Goal: Task Accomplishment & Management: Use online tool/utility

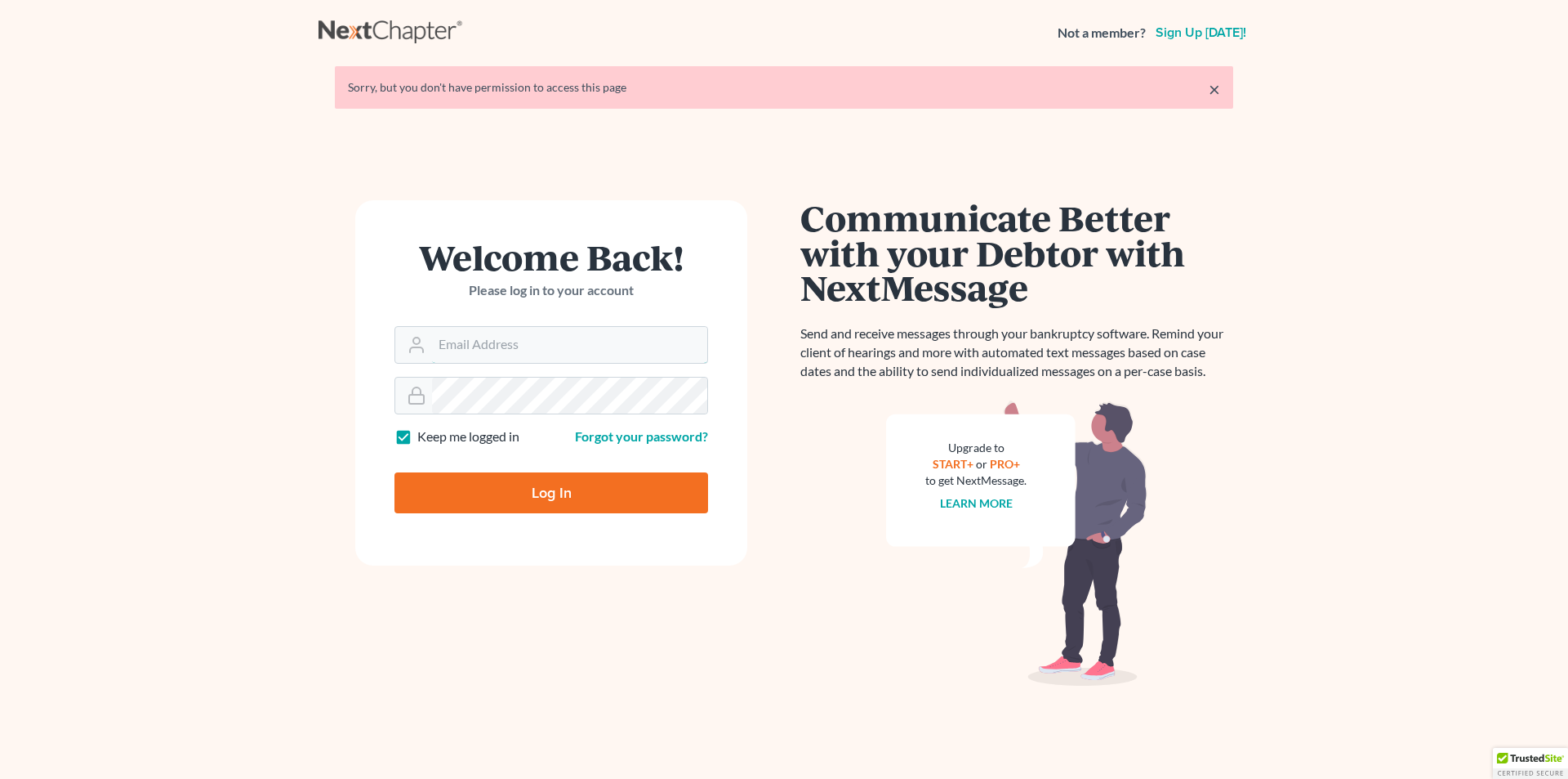
type input "[PERSON_NAME][EMAIL_ADDRESS][DOMAIN_NAME]"
click at [534, 493] on input "Log In" at bounding box center [551, 492] width 313 height 41
type input "Thinking..."
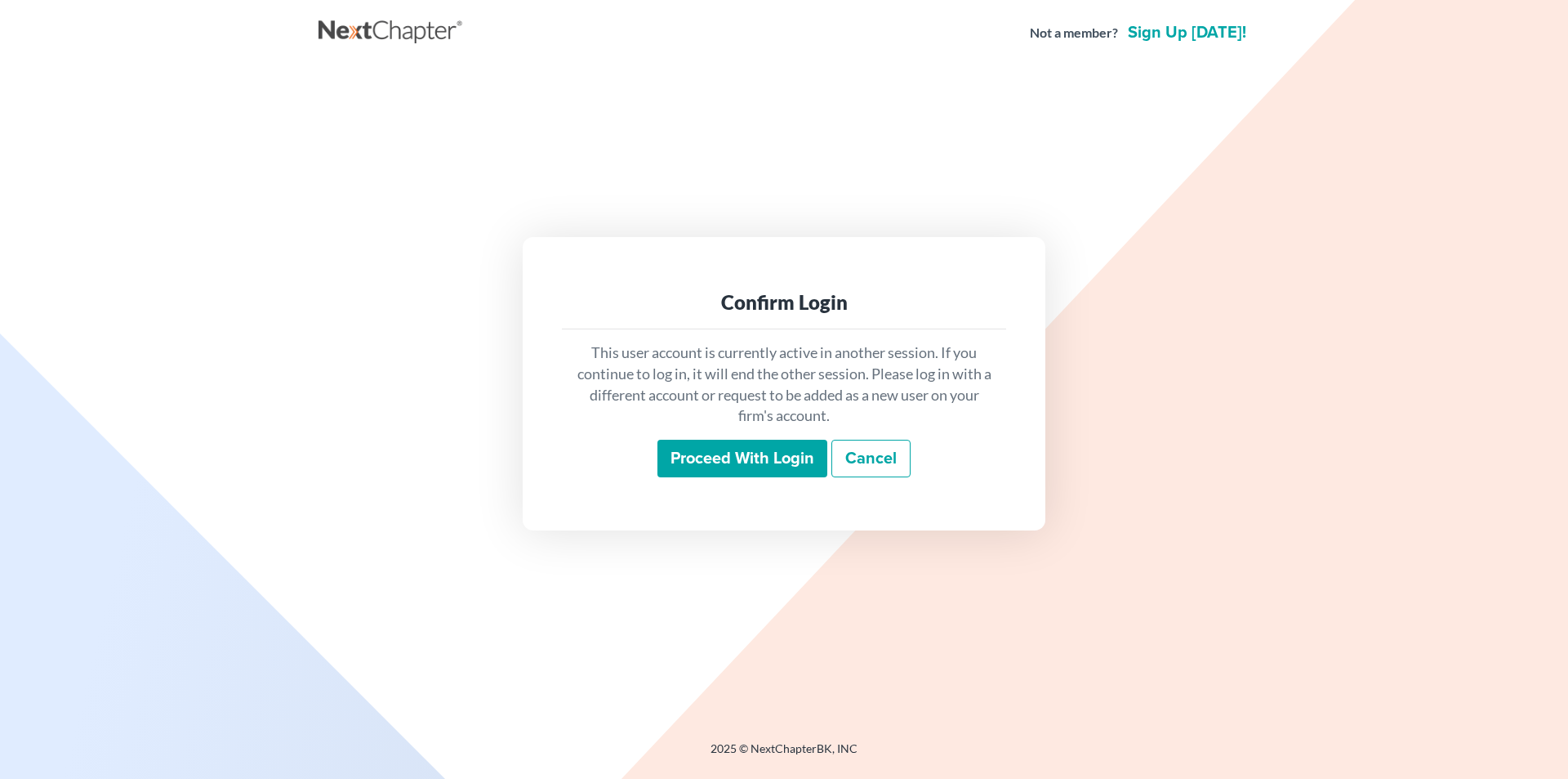
click at [686, 452] on input "Proceed with login" at bounding box center [742, 459] width 170 height 38
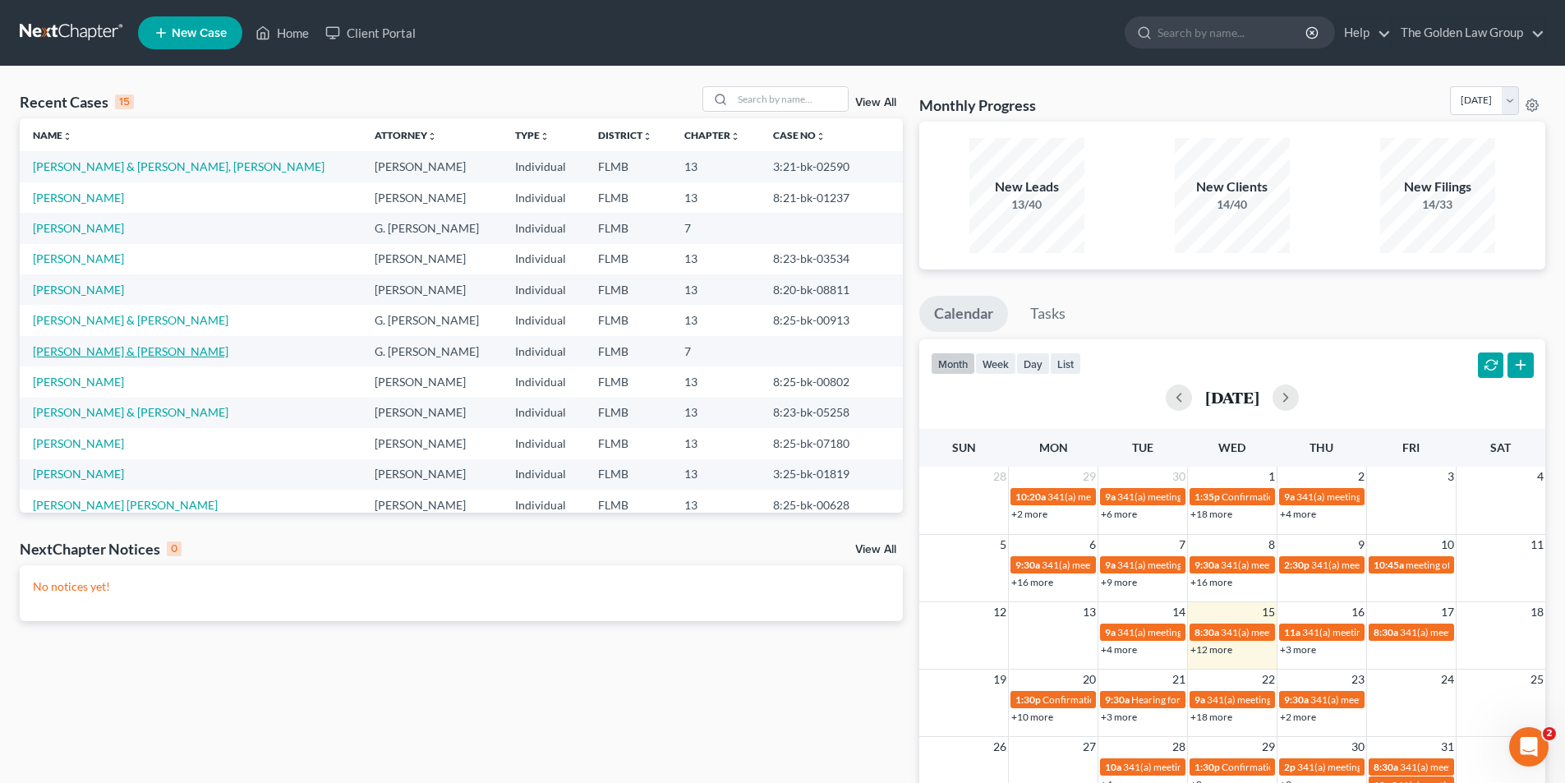
click at [162, 352] on link "Santiago-Miranda, David & Santiago, Jessica" at bounding box center [131, 351] width 196 height 14
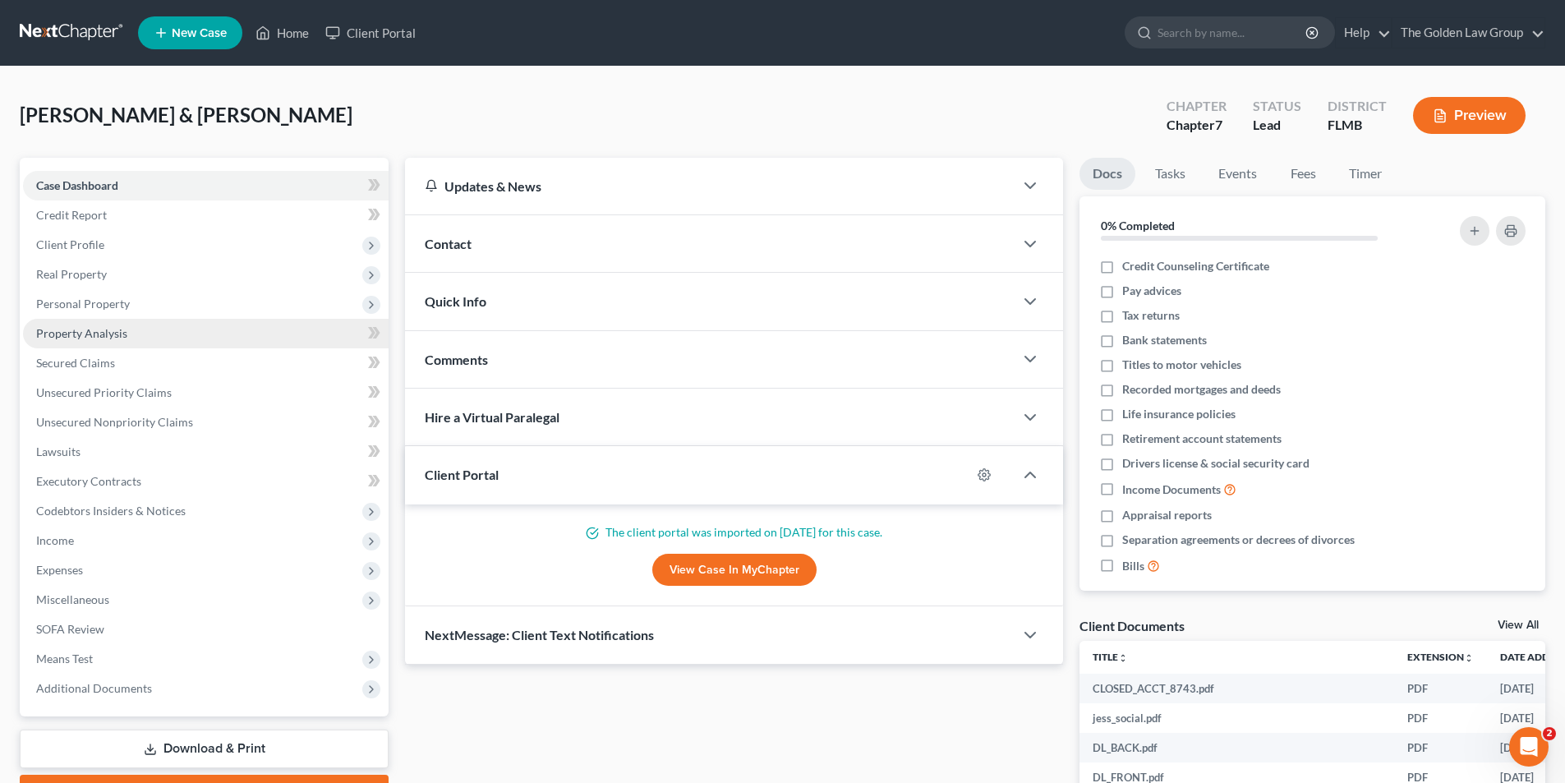
click at [103, 329] on span "Property Analysis" at bounding box center [81, 333] width 91 height 14
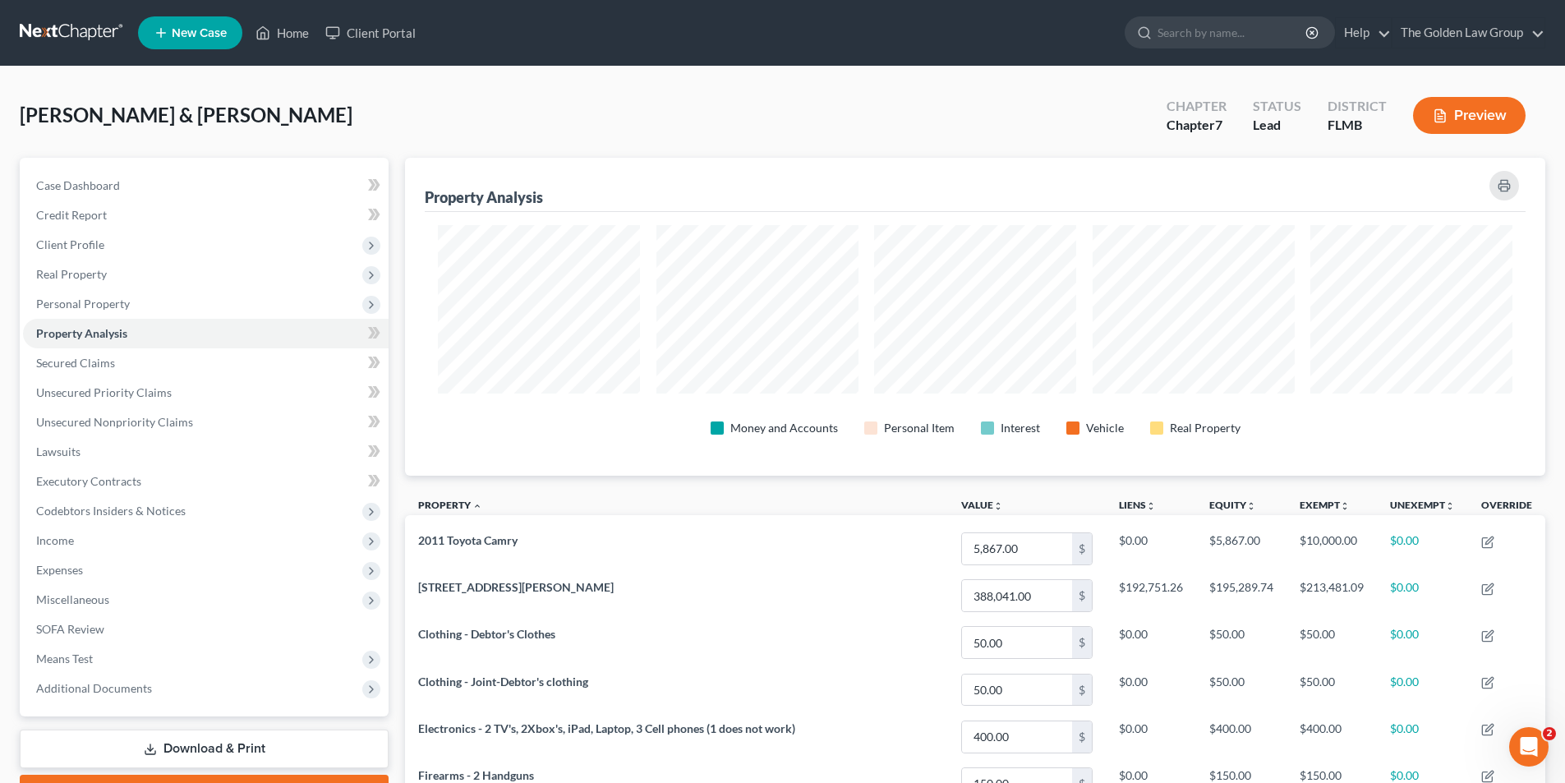
click at [1475, 119] on button "Preview" at bounding box center [1469, 115] width 113 height 37
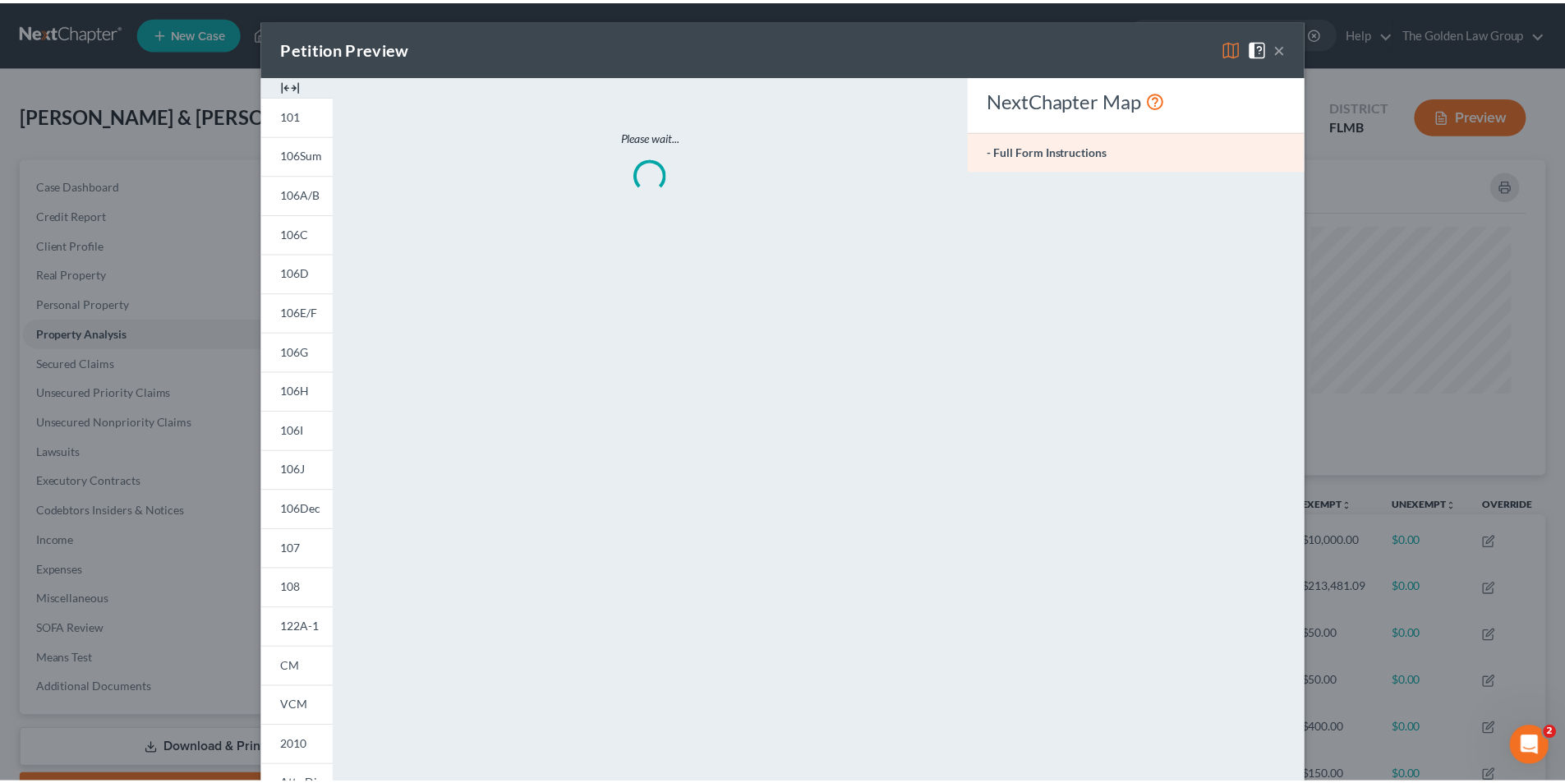
scroll to position [319, 1149]
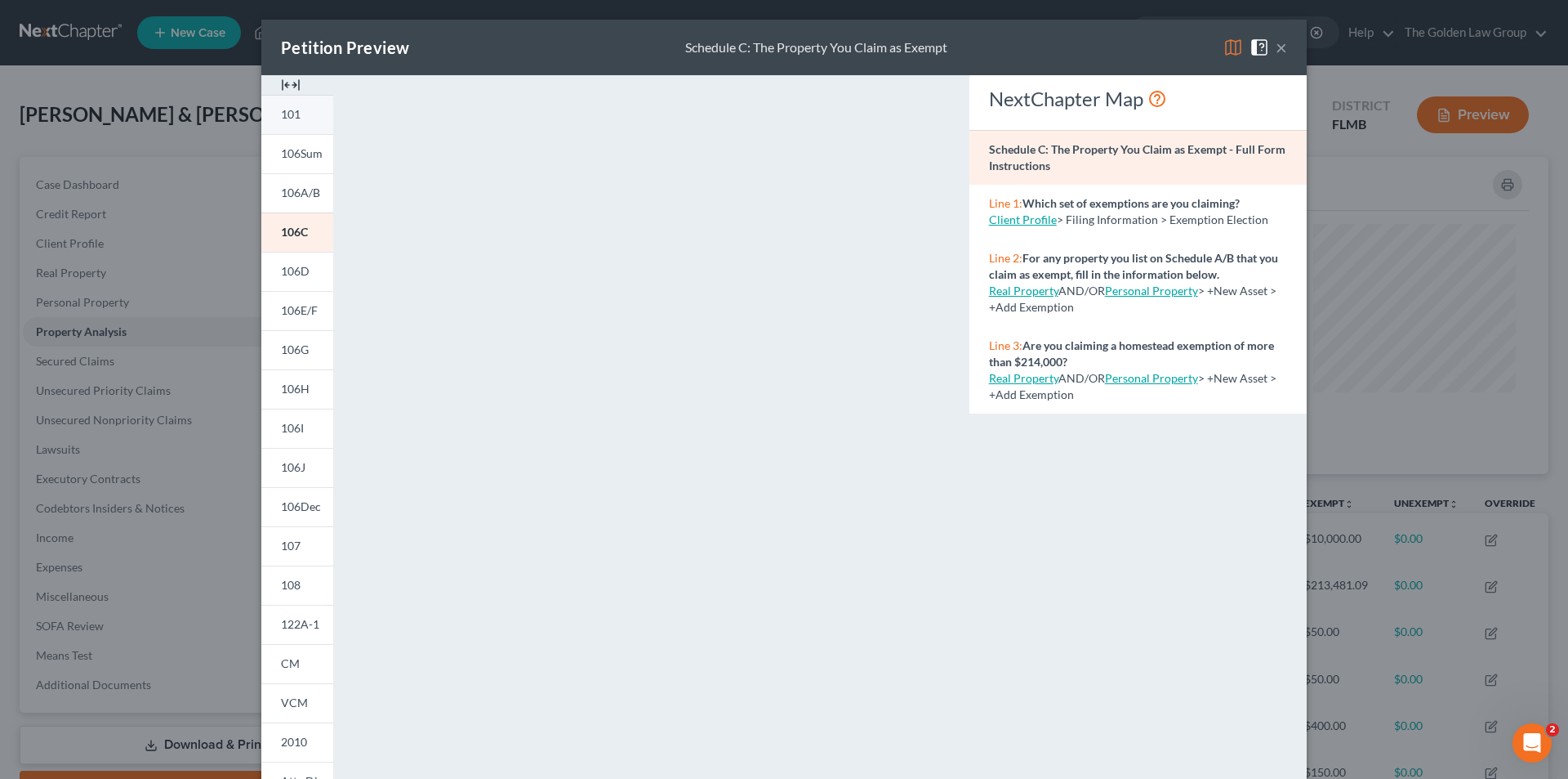
click at [293, 115] on span "101" at bounding box center [291, 114] width 20 height 14
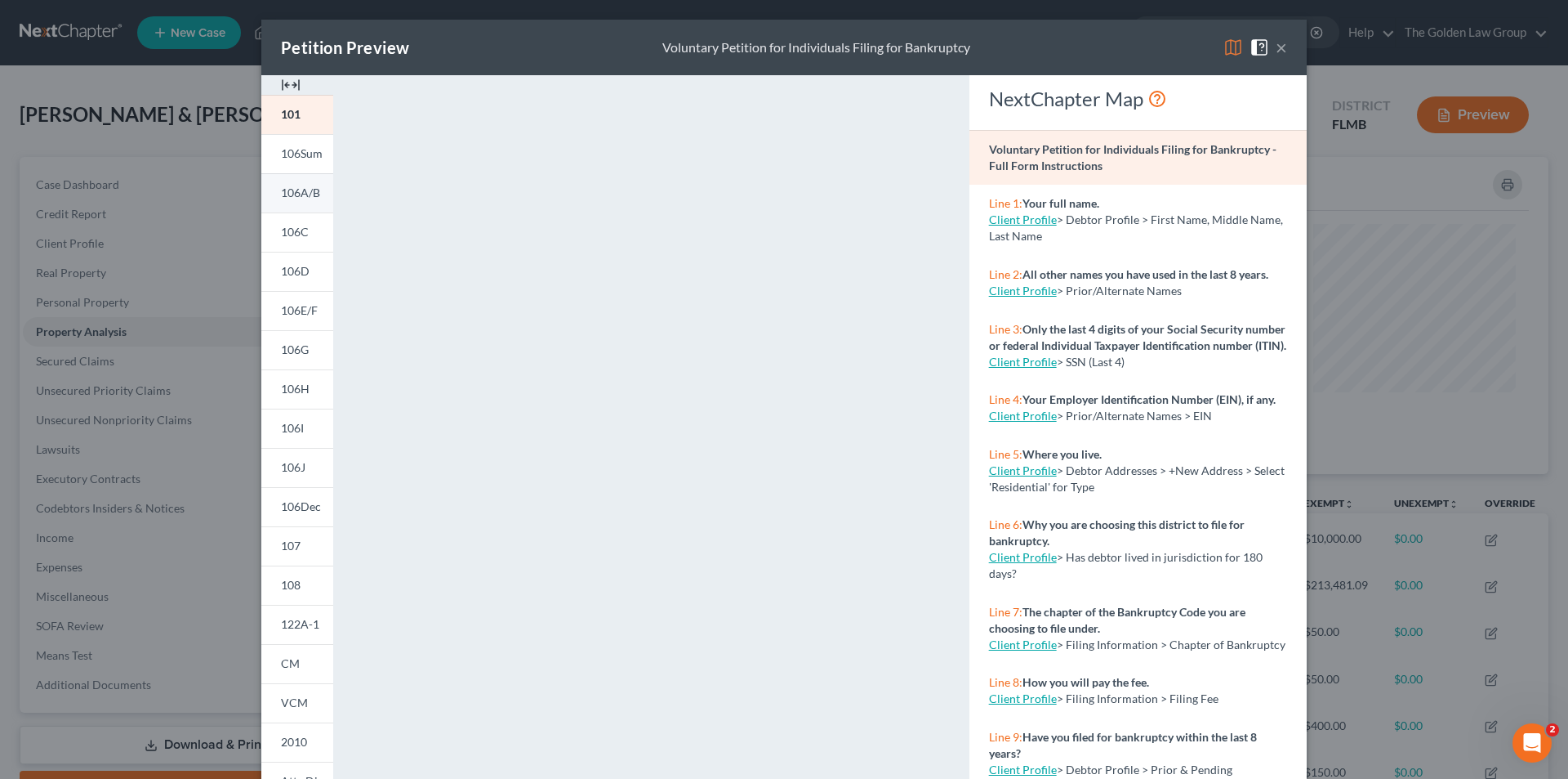
click at [289, 194] on span "106A/B" at bounding box center [300, 192] width 39 height 14
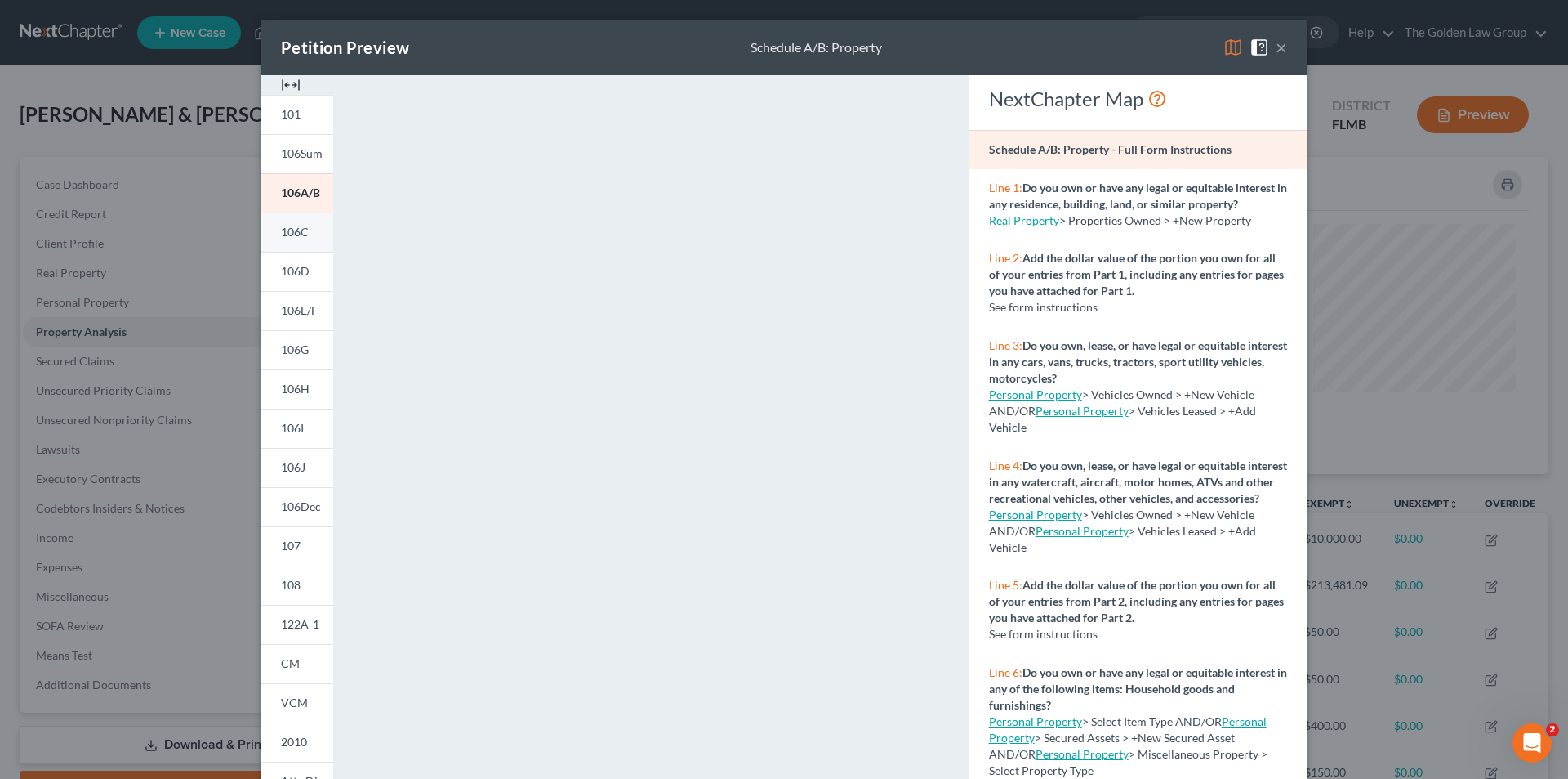
click at [286, 229] on span "106C" at bounding box center [295, 232] width 28 height 14
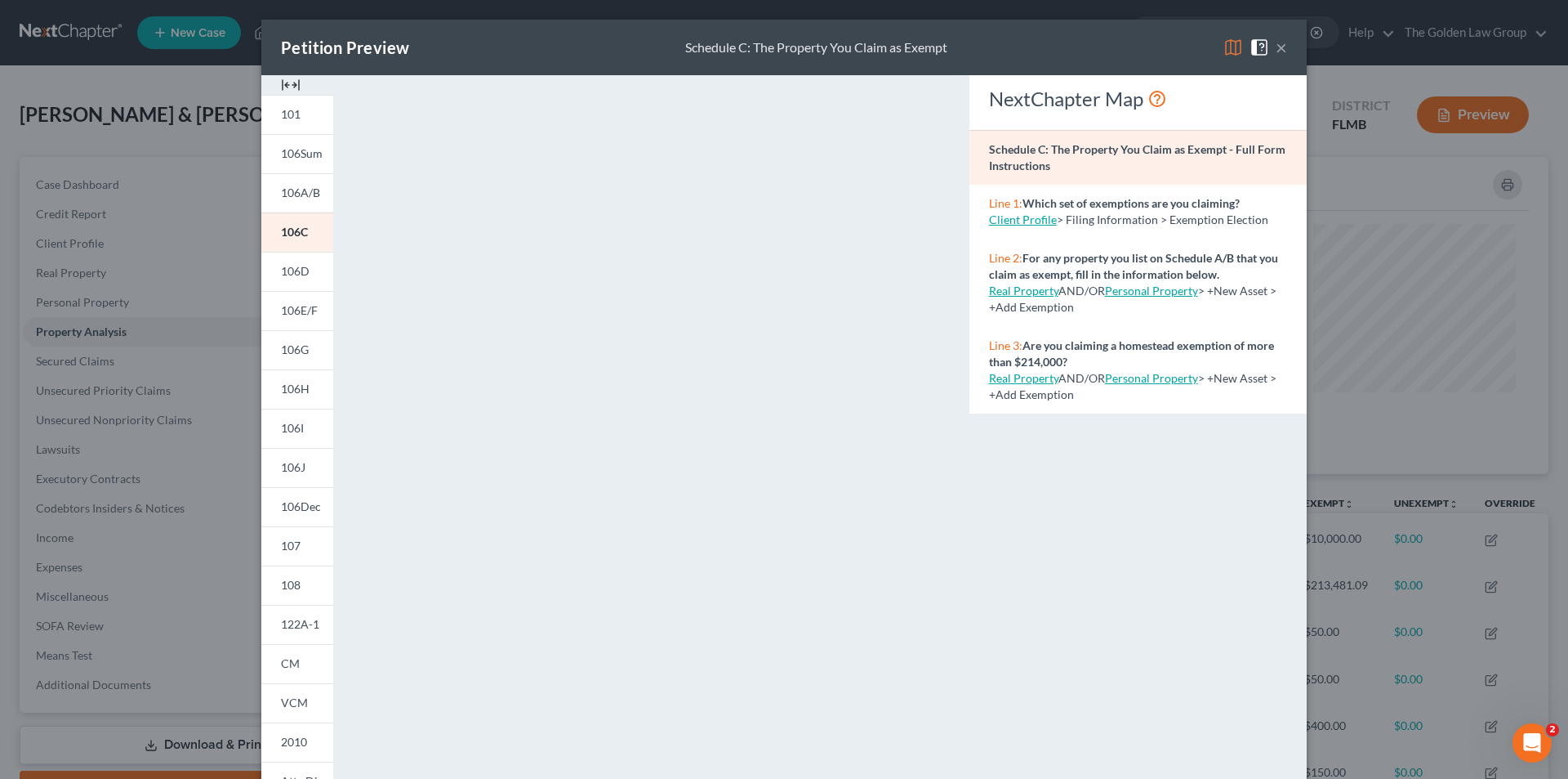
click at [187, 174] on div "Petition Preview Schedule C: The Property You Claim as Exempt × 101 106Sum 106A…" at bounding box center [784, 389] width 1568 height 779
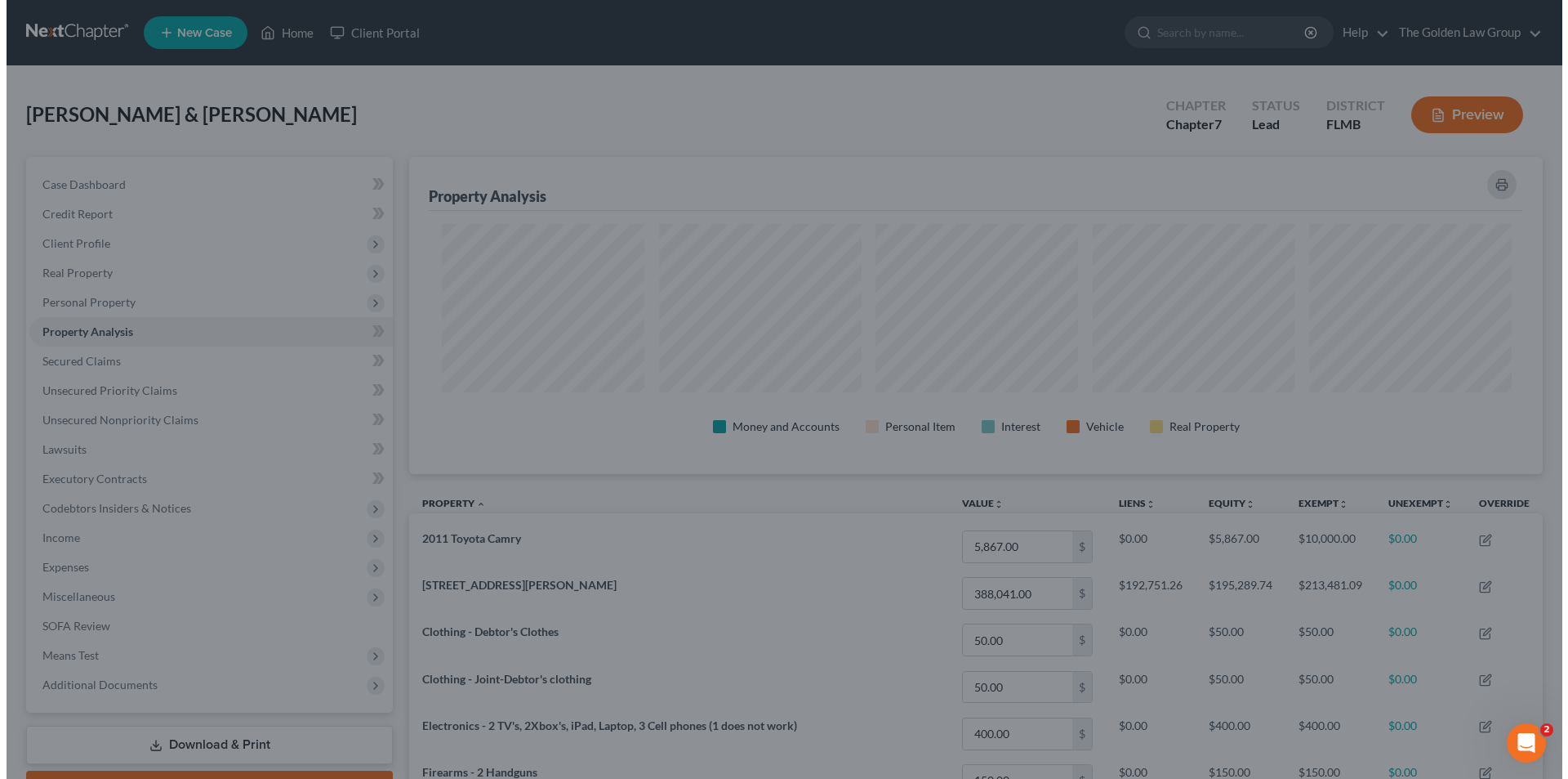
scroll to position [816947, 815638]
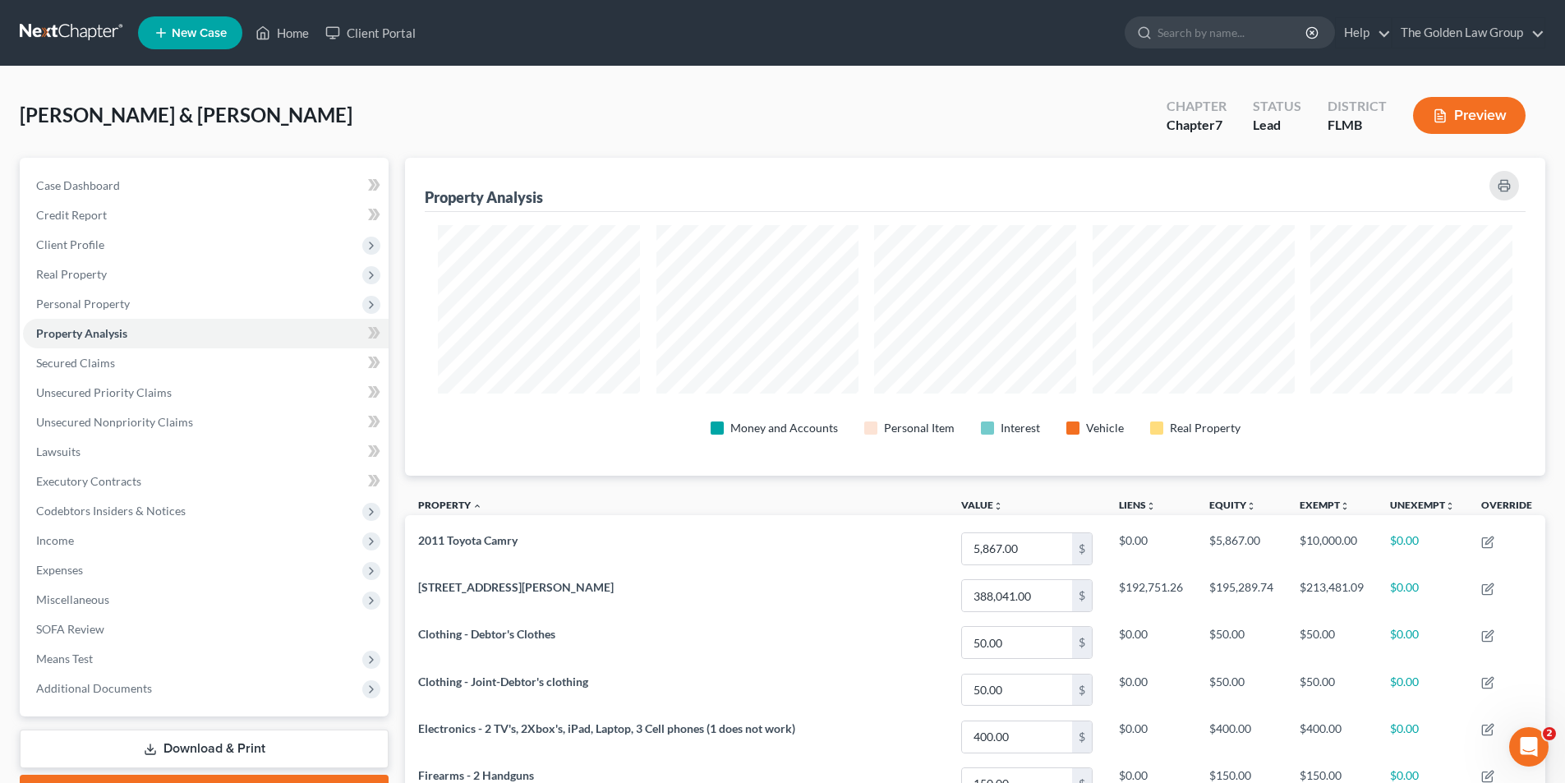
click at [1480, 112] on button "Preview" at bounding box center [1469, 115] width 113 height 37
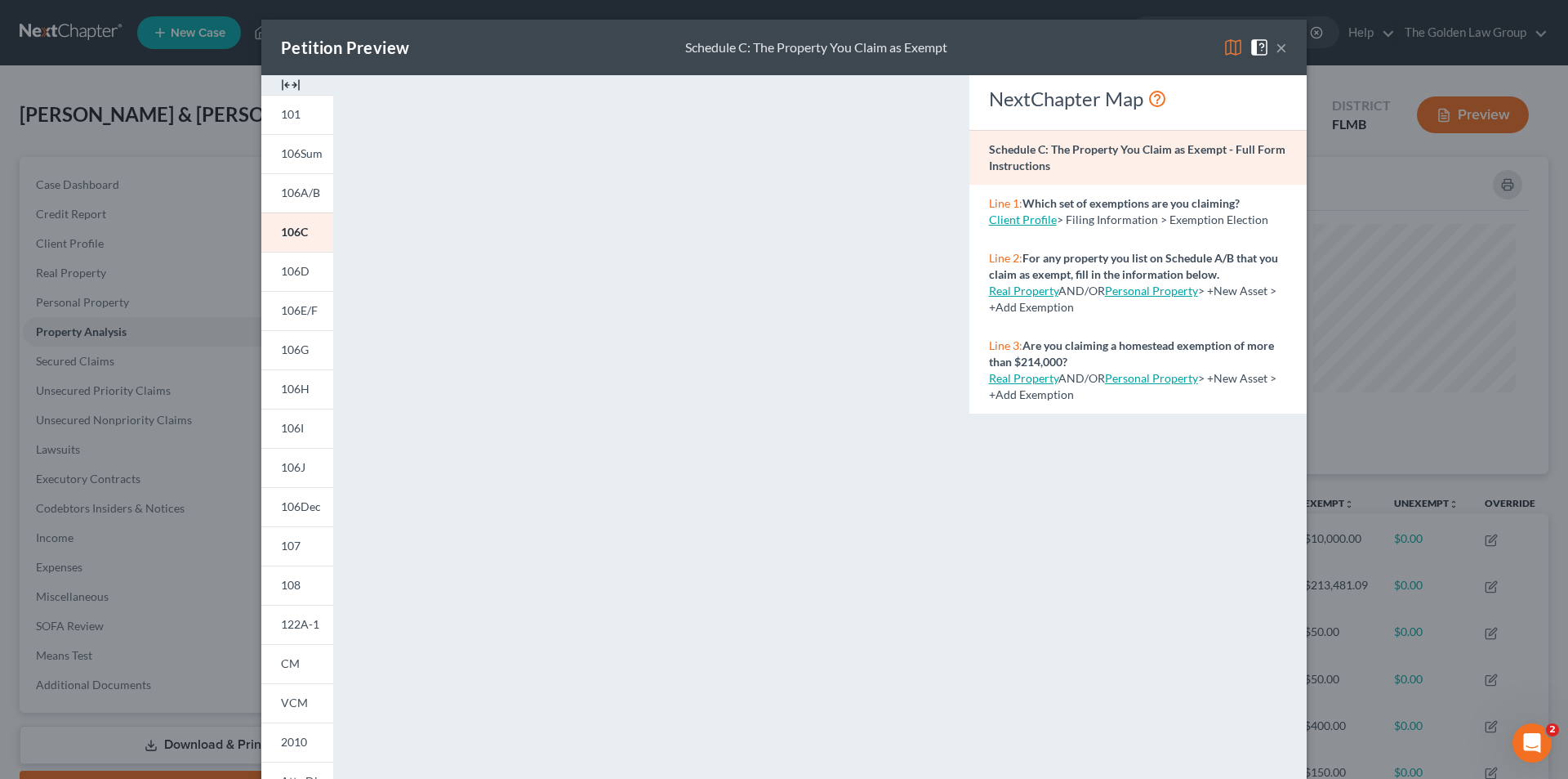
scroll to position [82, 0]
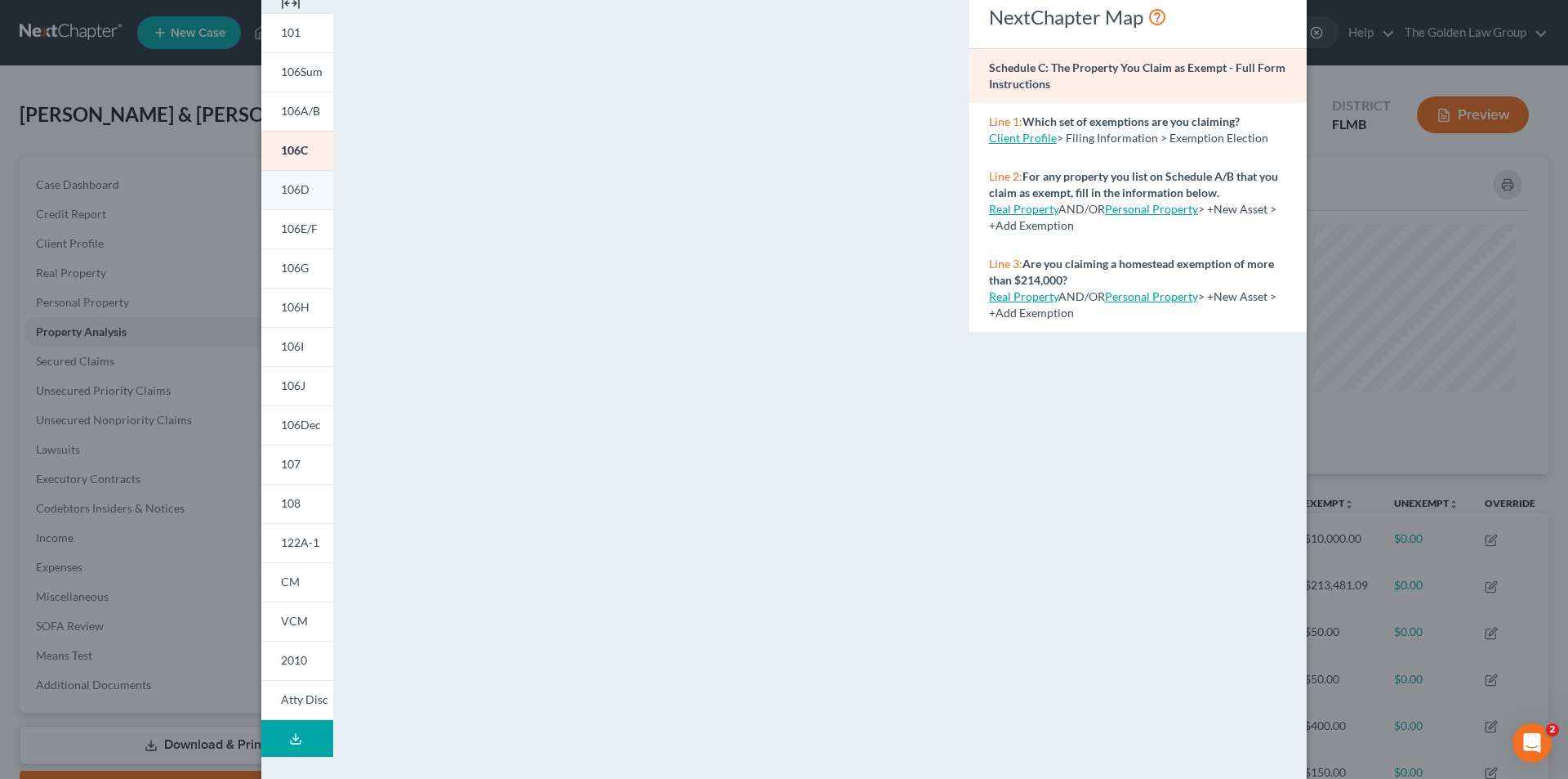
click at [302, 186] on span "106D" at bounding box center [295, 189] width 29 height 14
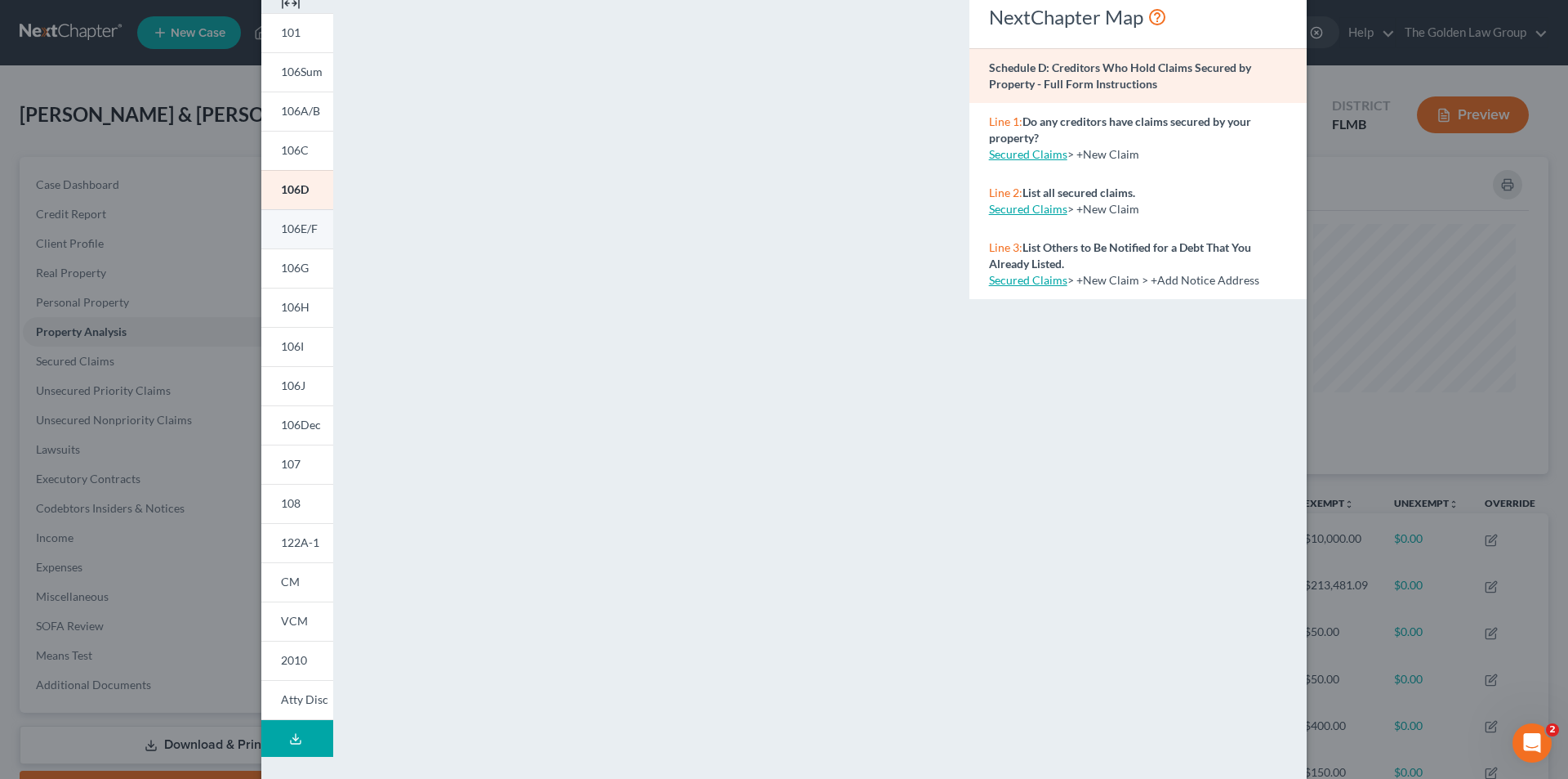
click at [296, 228] on span "106E/F" at bounding box center [299, 229] width 37 height 14
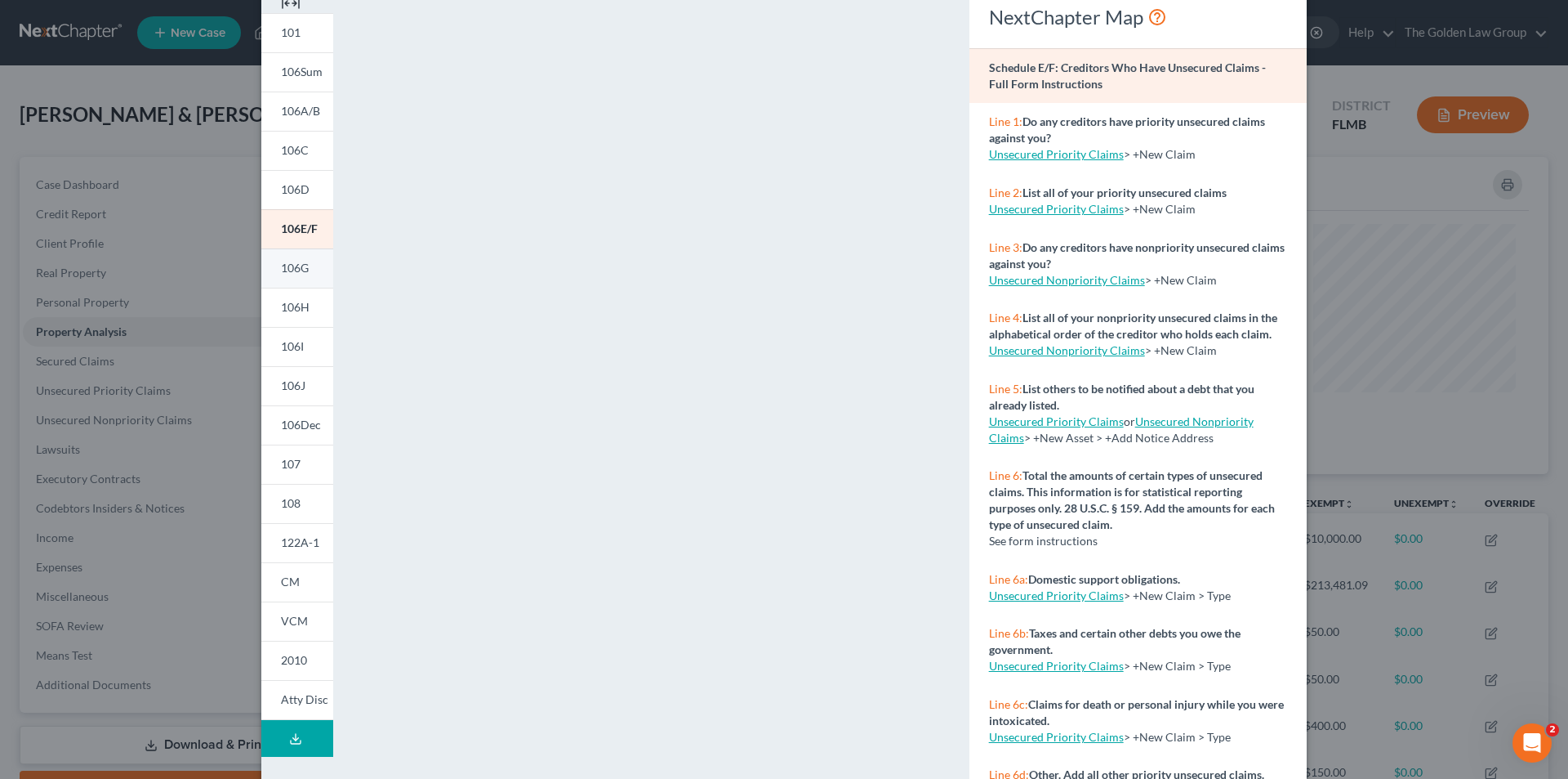
click at [298, 265] on span "106G" at bounding box center [295, 268] width 28 height 14
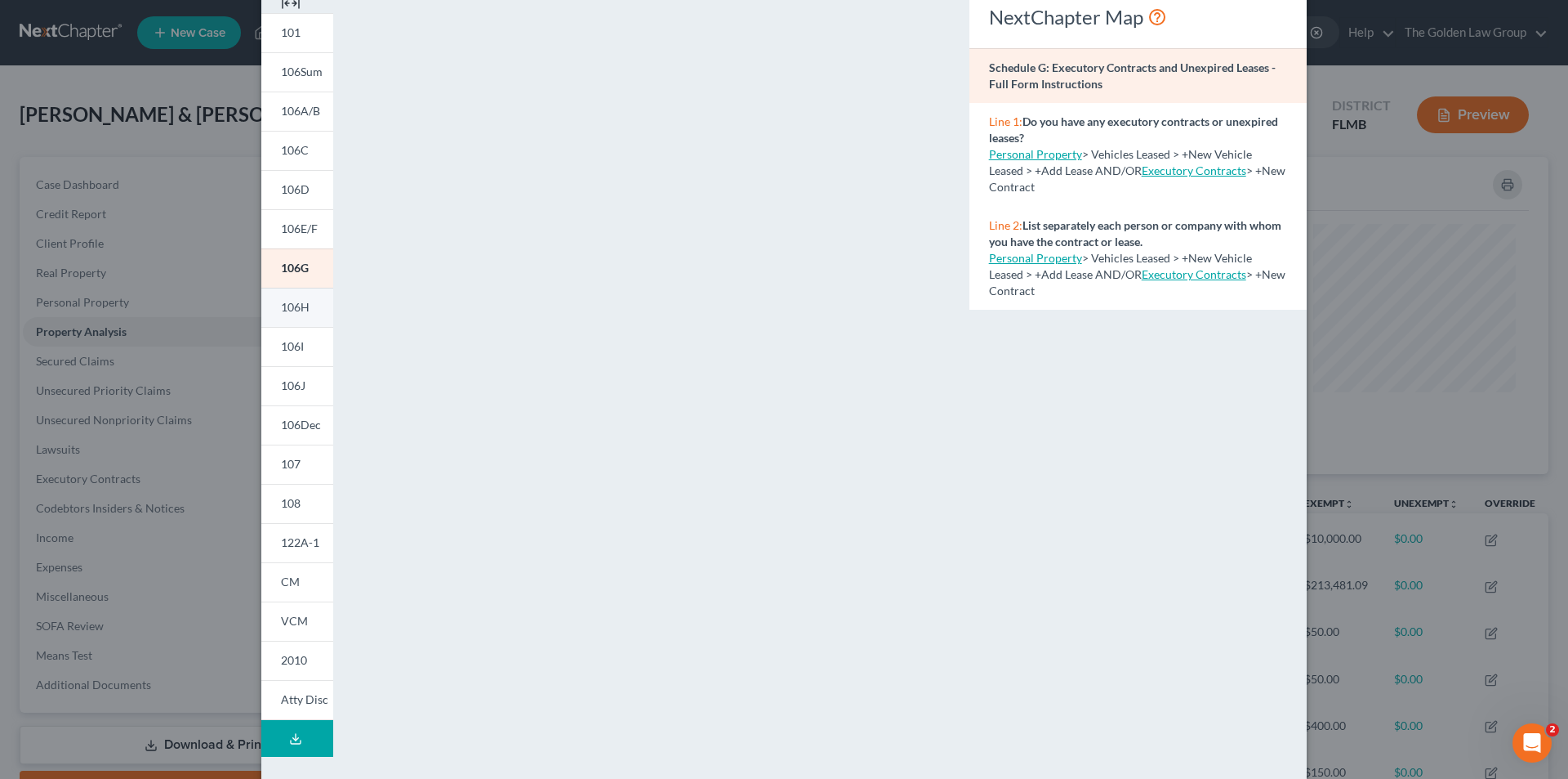
click at [287, 304] on span "106H" at bounding box center [295, 306] width 29 height 14
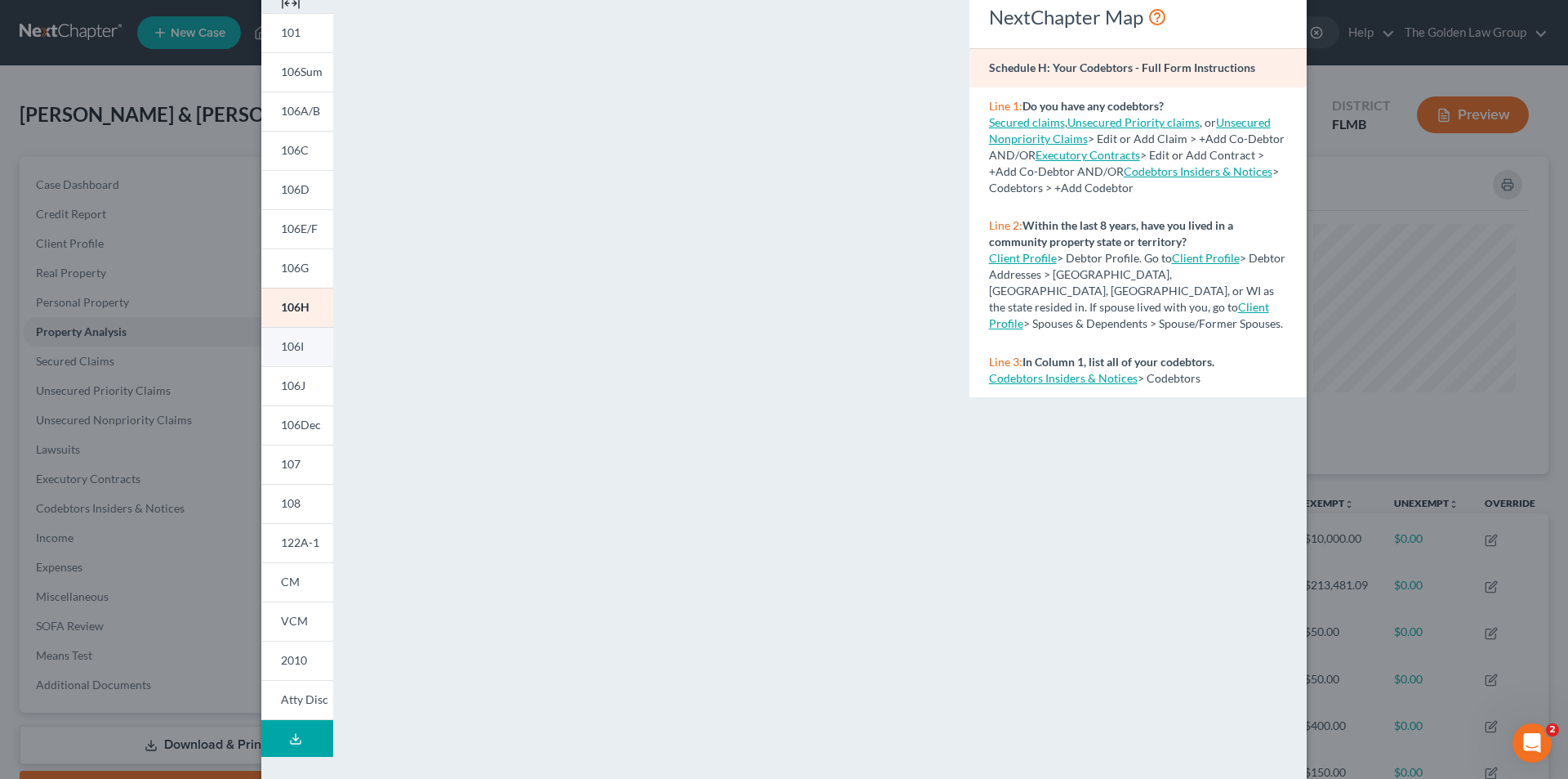
click at [296, 345] on span "106I" at bounding box center [292, 346] width 23 height 14
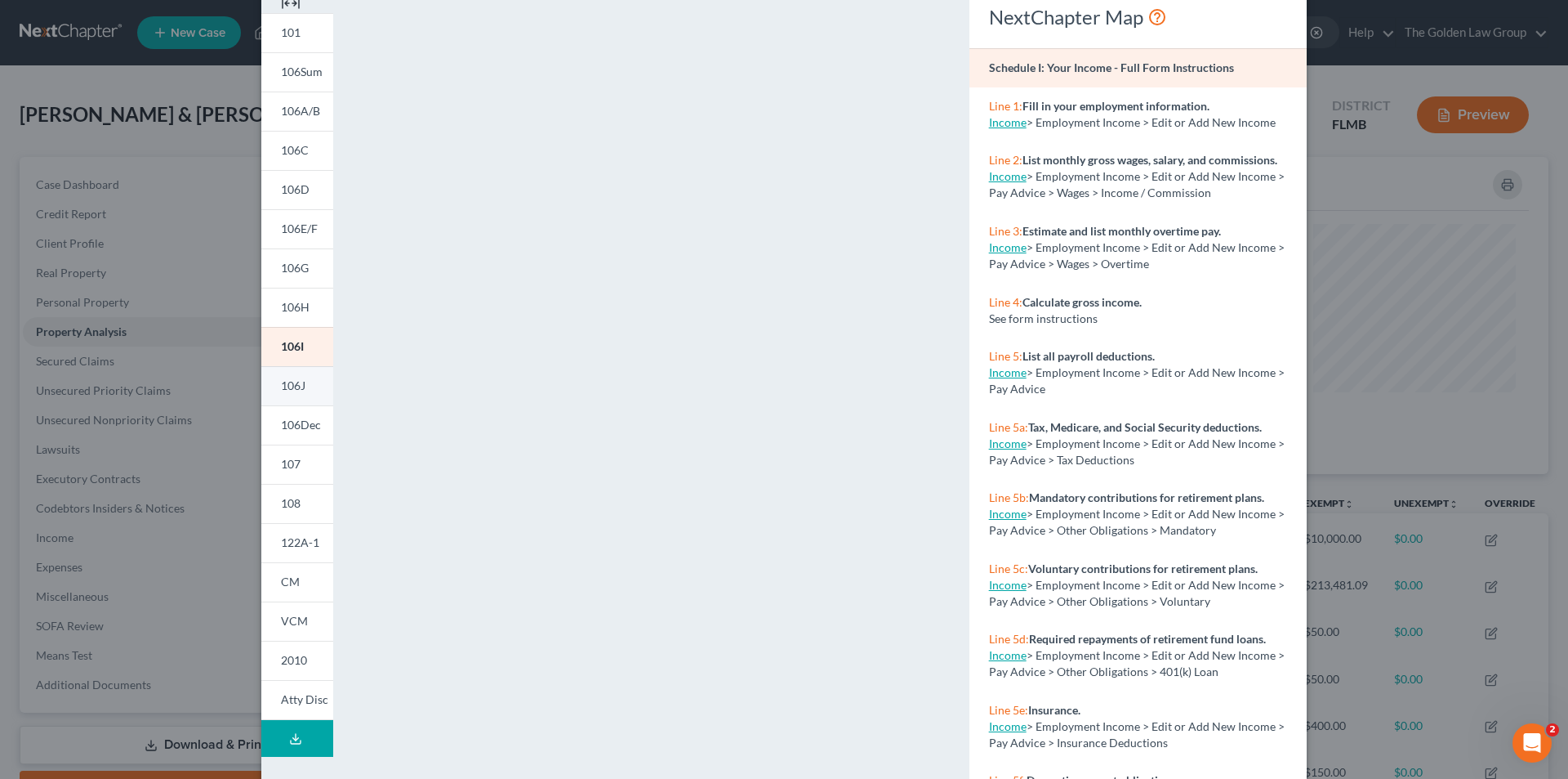
click at [281, 387] on span "106J" at bounding box center [293, 385] width 25 height 14
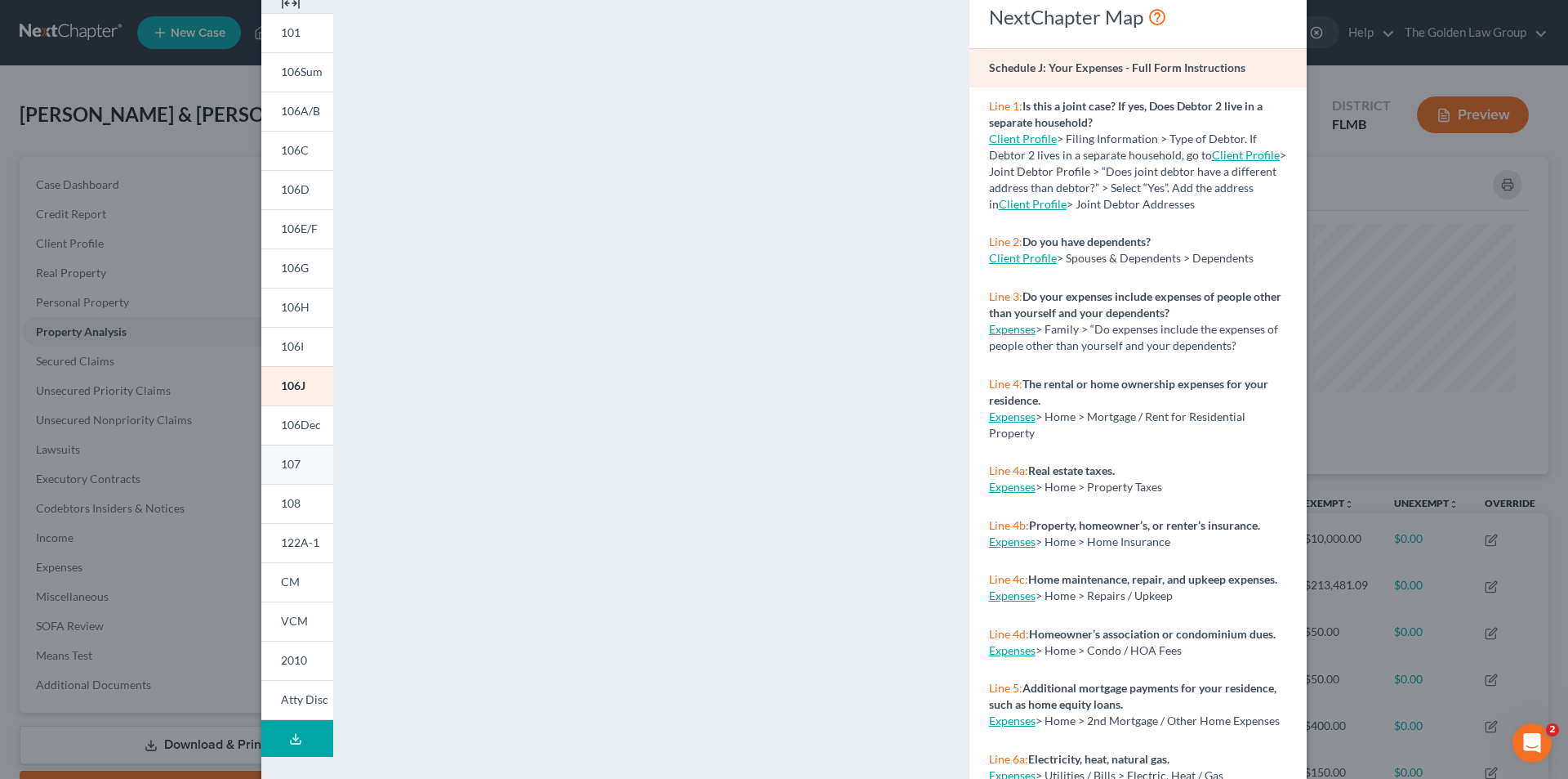
click at [290, 460] on span "107" at bounding box center [291, 464] width 20 height 14
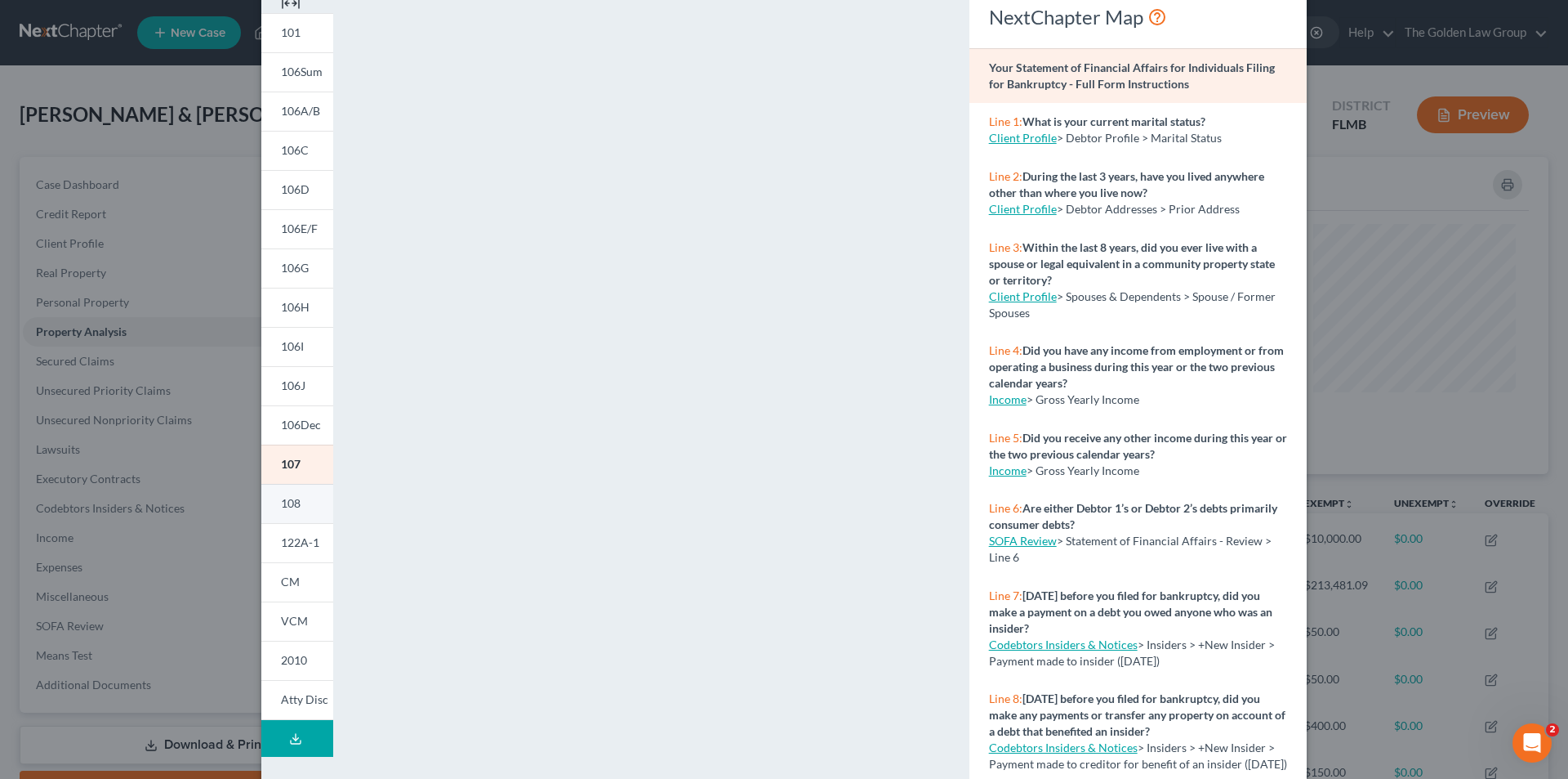
click at [290, 503] on span "108" at bounding box center [291, 503] width 20 height 14
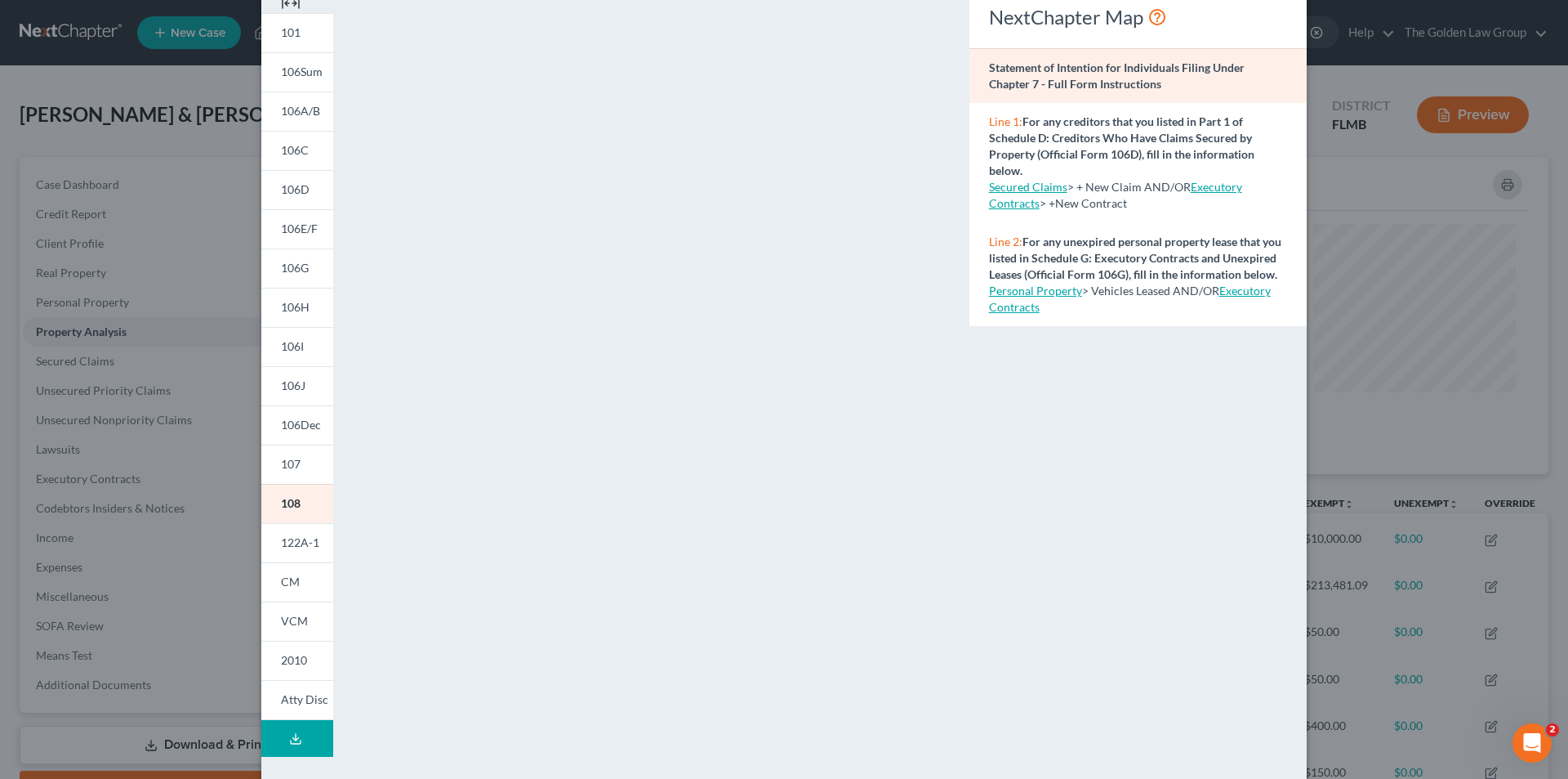
scroll to position [143, 0]
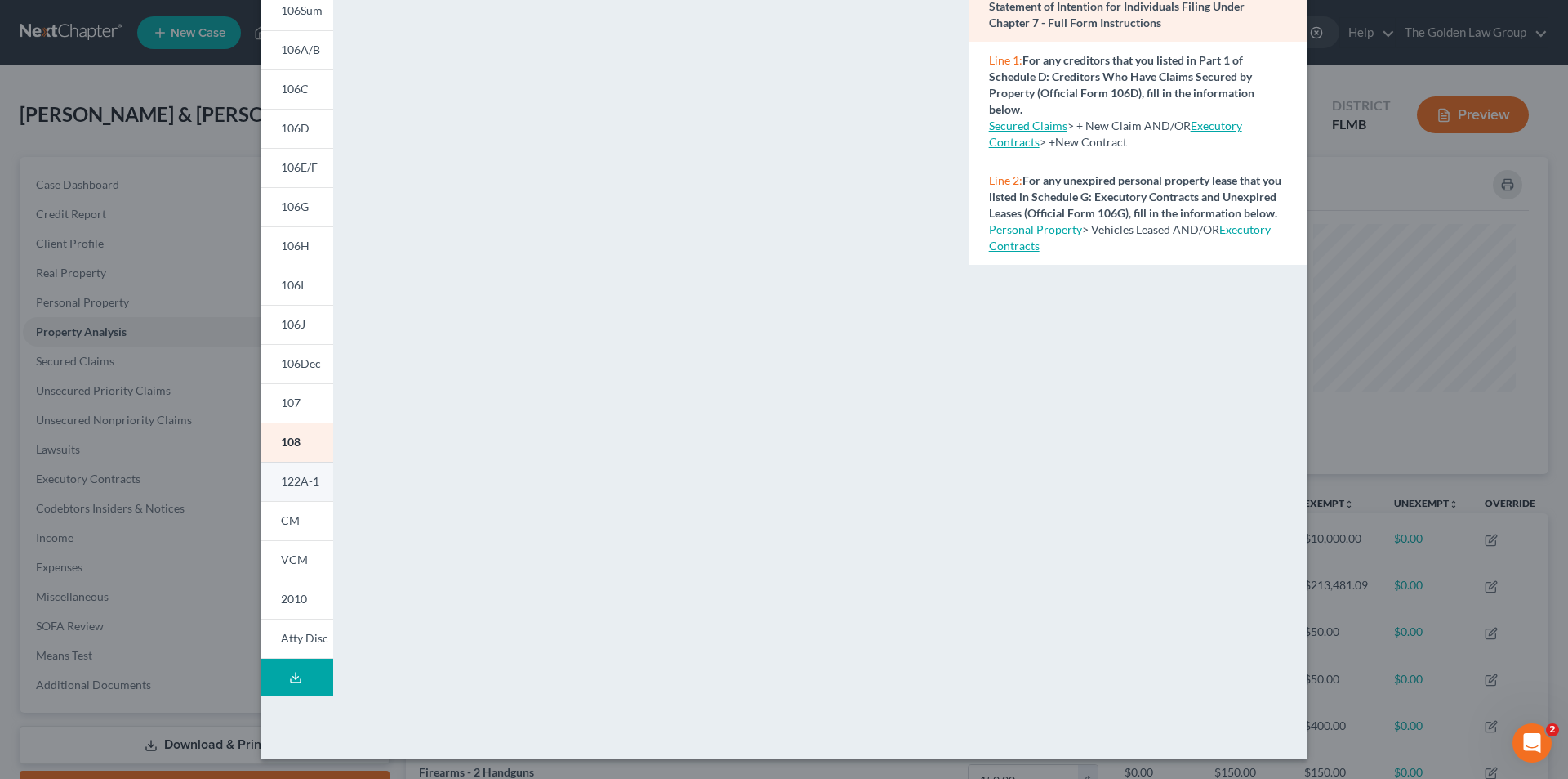
click at [282, 481] on span "122A-1" at bounding box center [300, 481] width 39 height 14
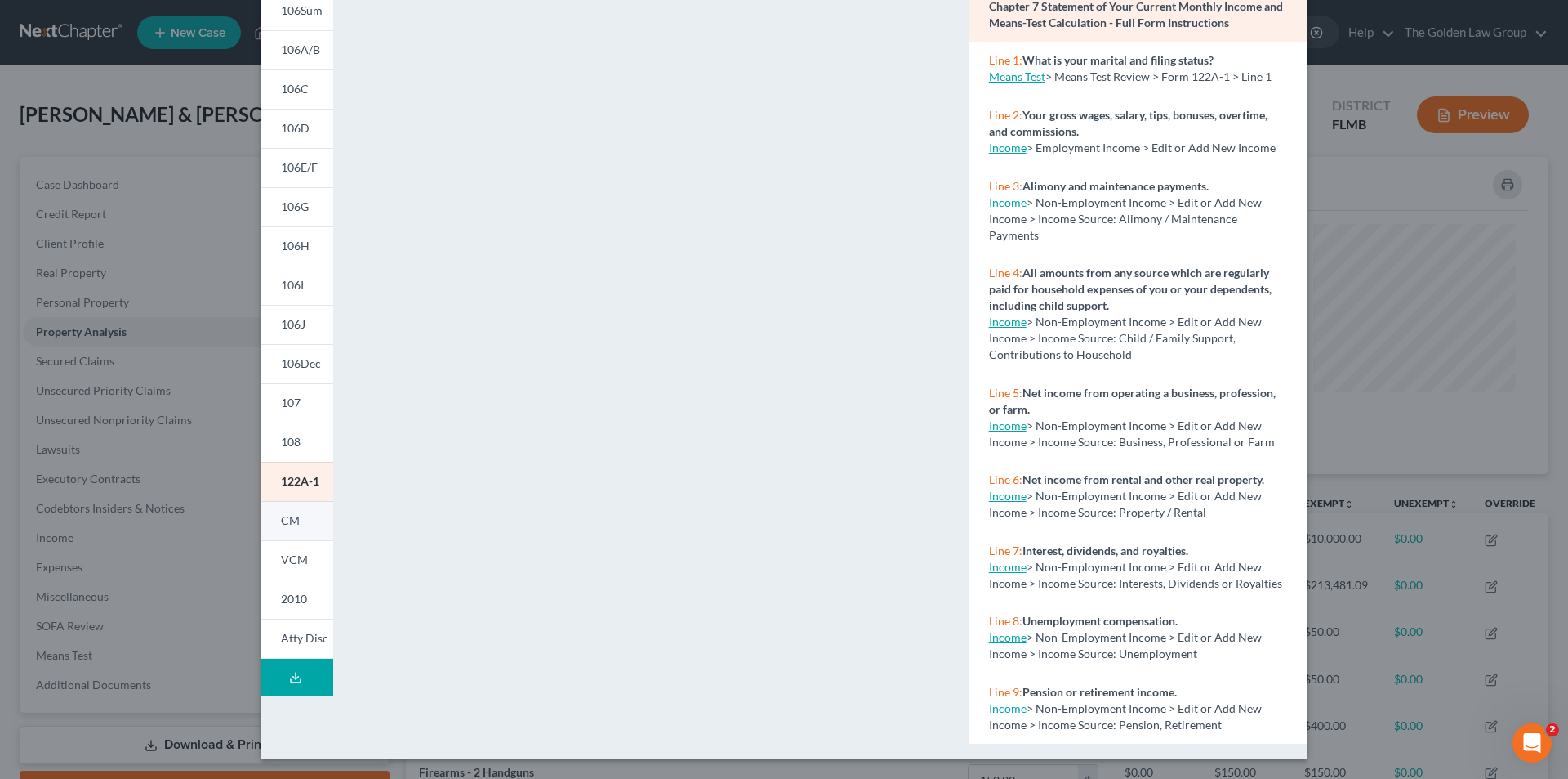
click at [292, 521] on span "CM" at bounding box center [290, 520] width 19 height 14
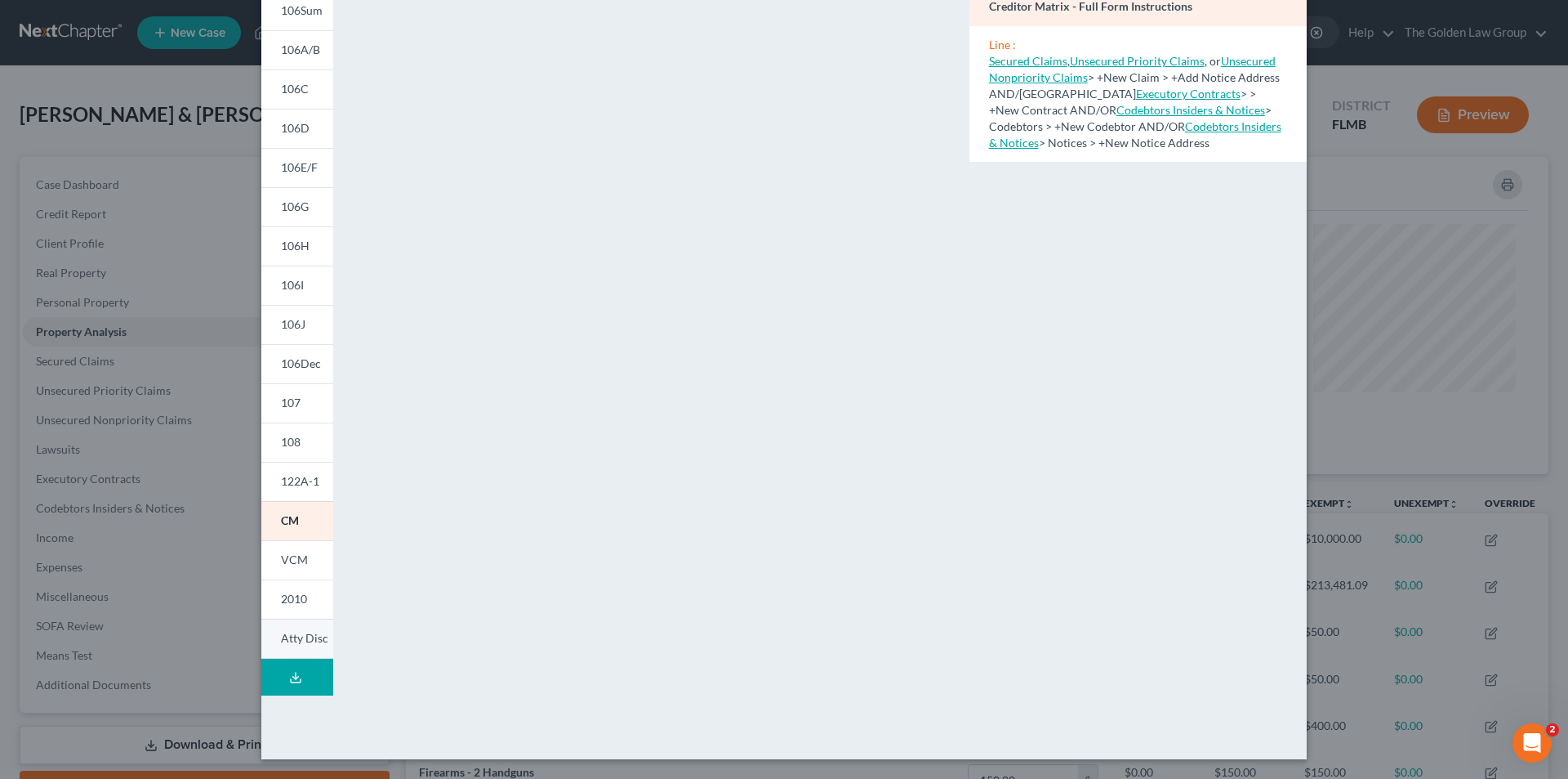
click at [305, 639] on span "Atty Disc" at bounding box center [305, 638] width 48 height 14
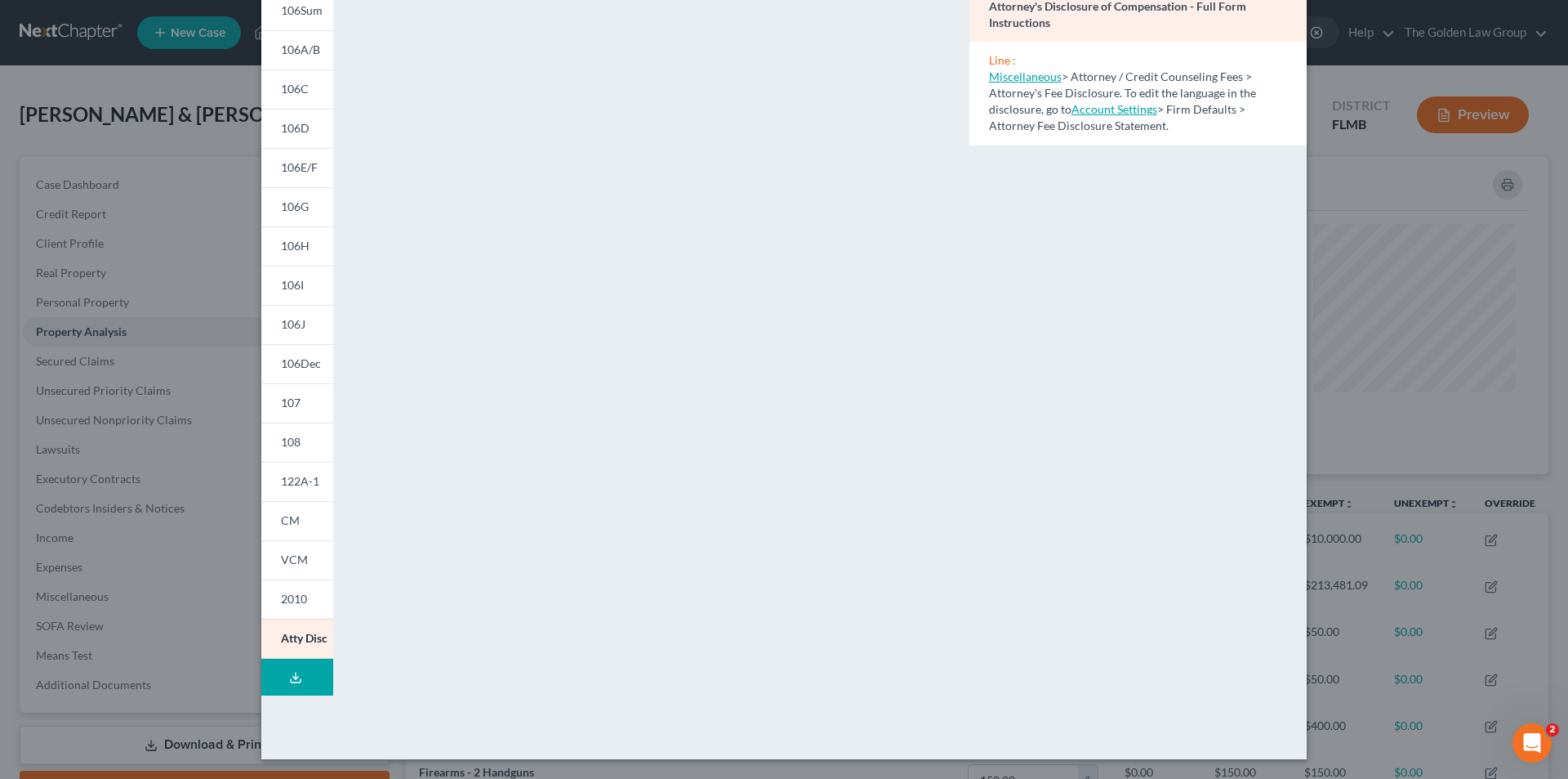
click at [194, 271] on div "Petition Preview Attorney's Disclosure of Compensation × 101 106Sum 106A/B 106C…" at bounding box center [784, 389] width 1568 height 779
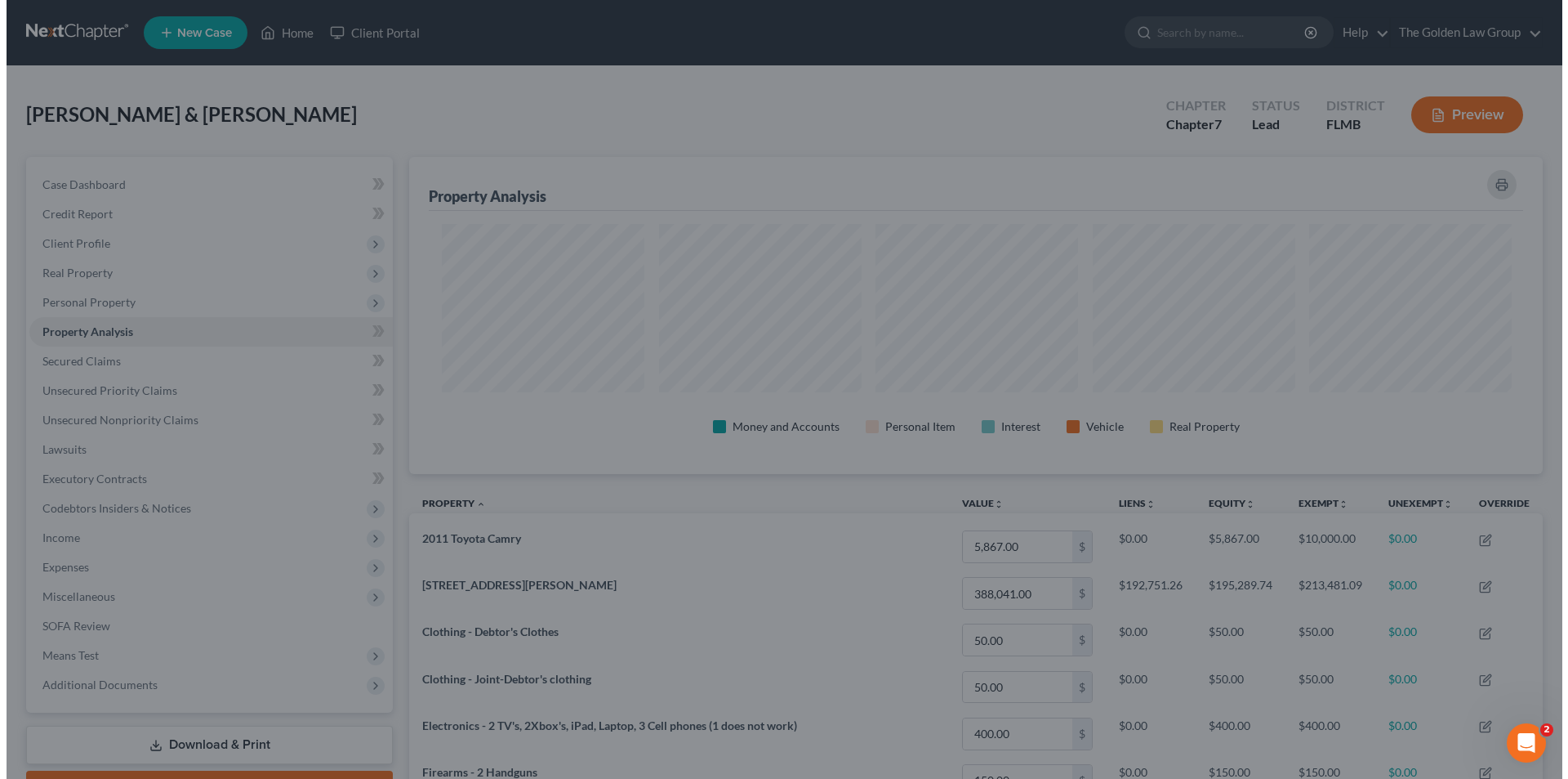
scroll to position [816947, 815638]
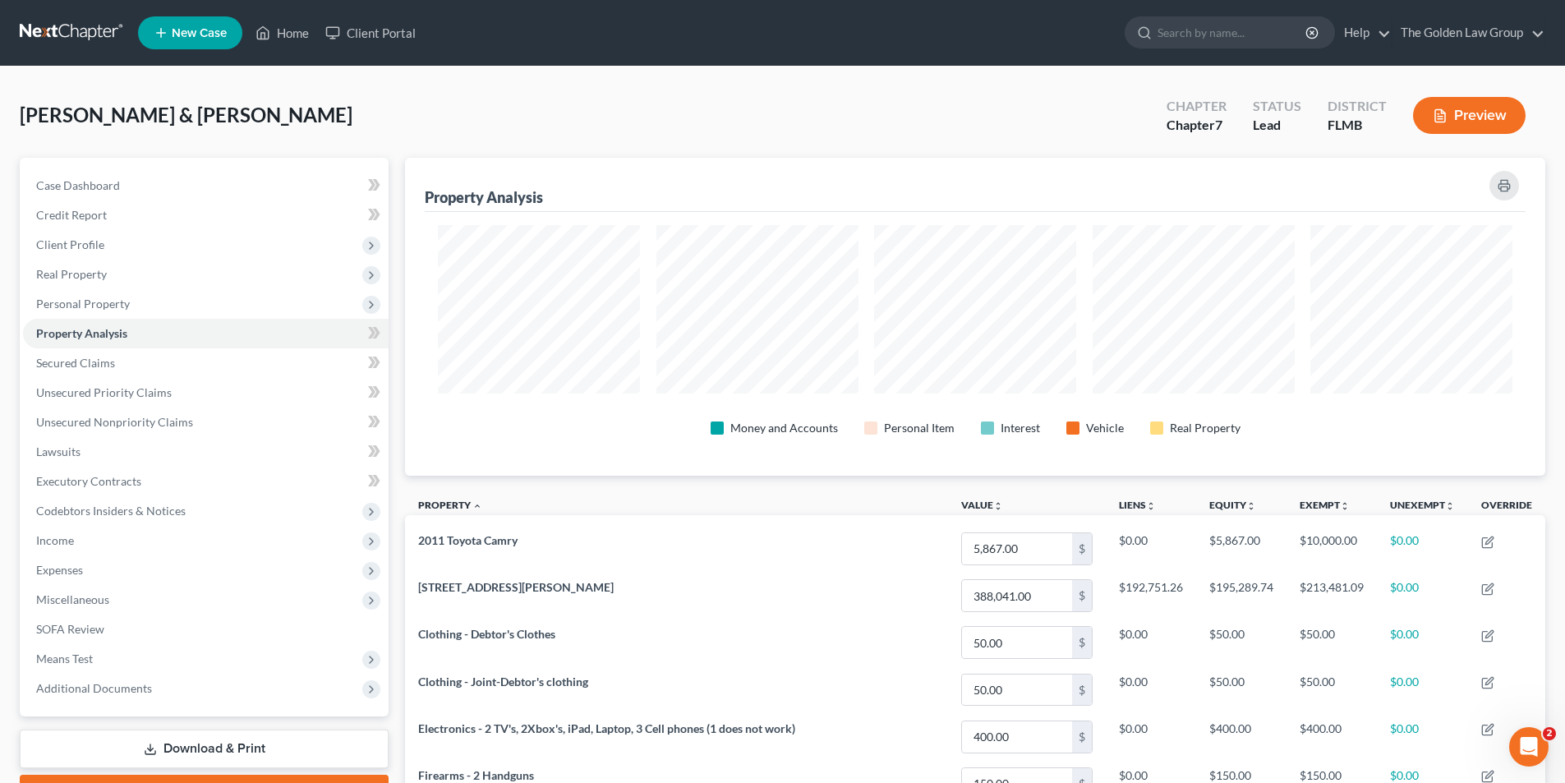
click at [1438, 108] on icon "button" at bounding box center [1440, 115] width 15 height 15
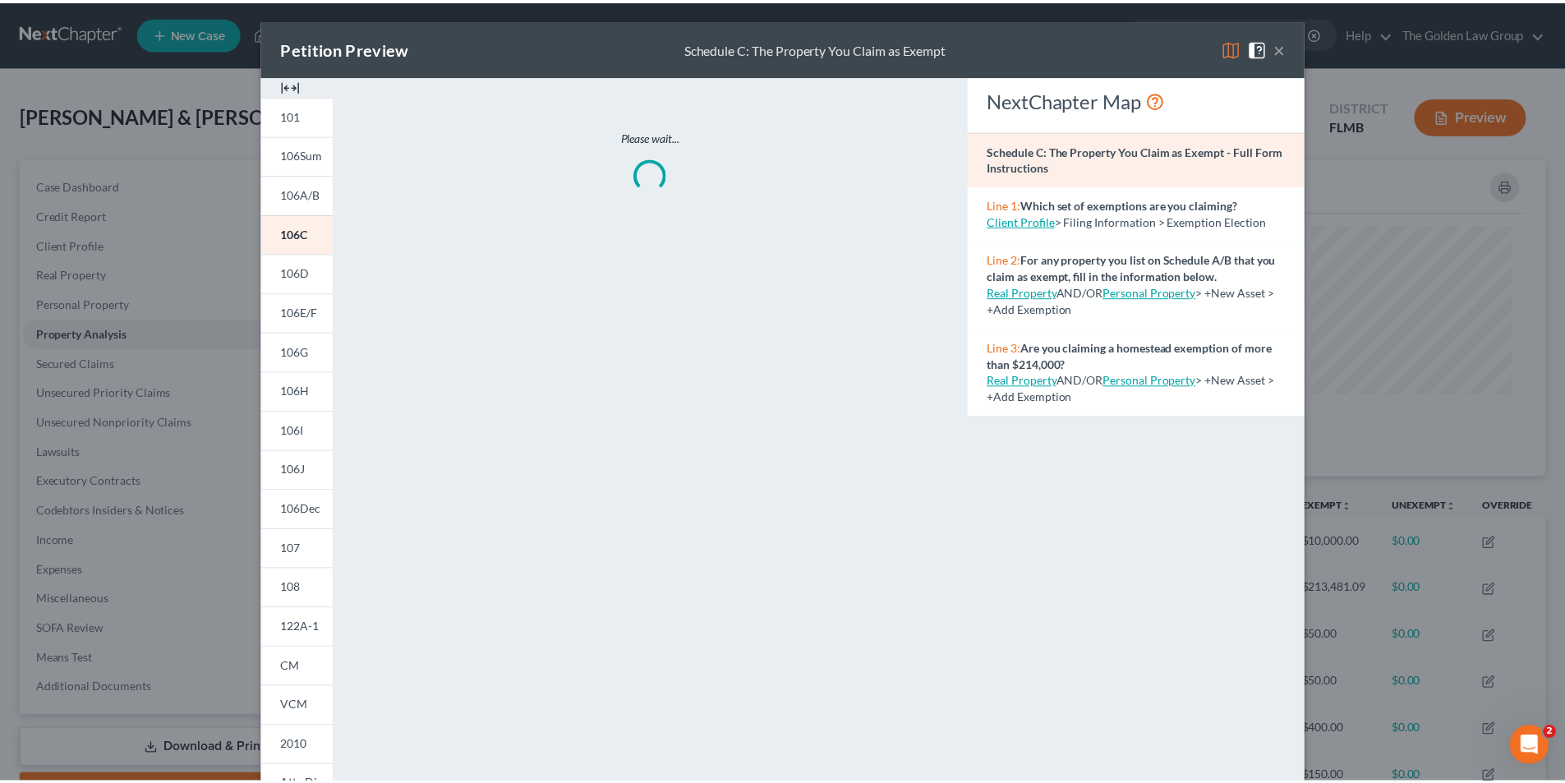
scroll to position [128, 0]
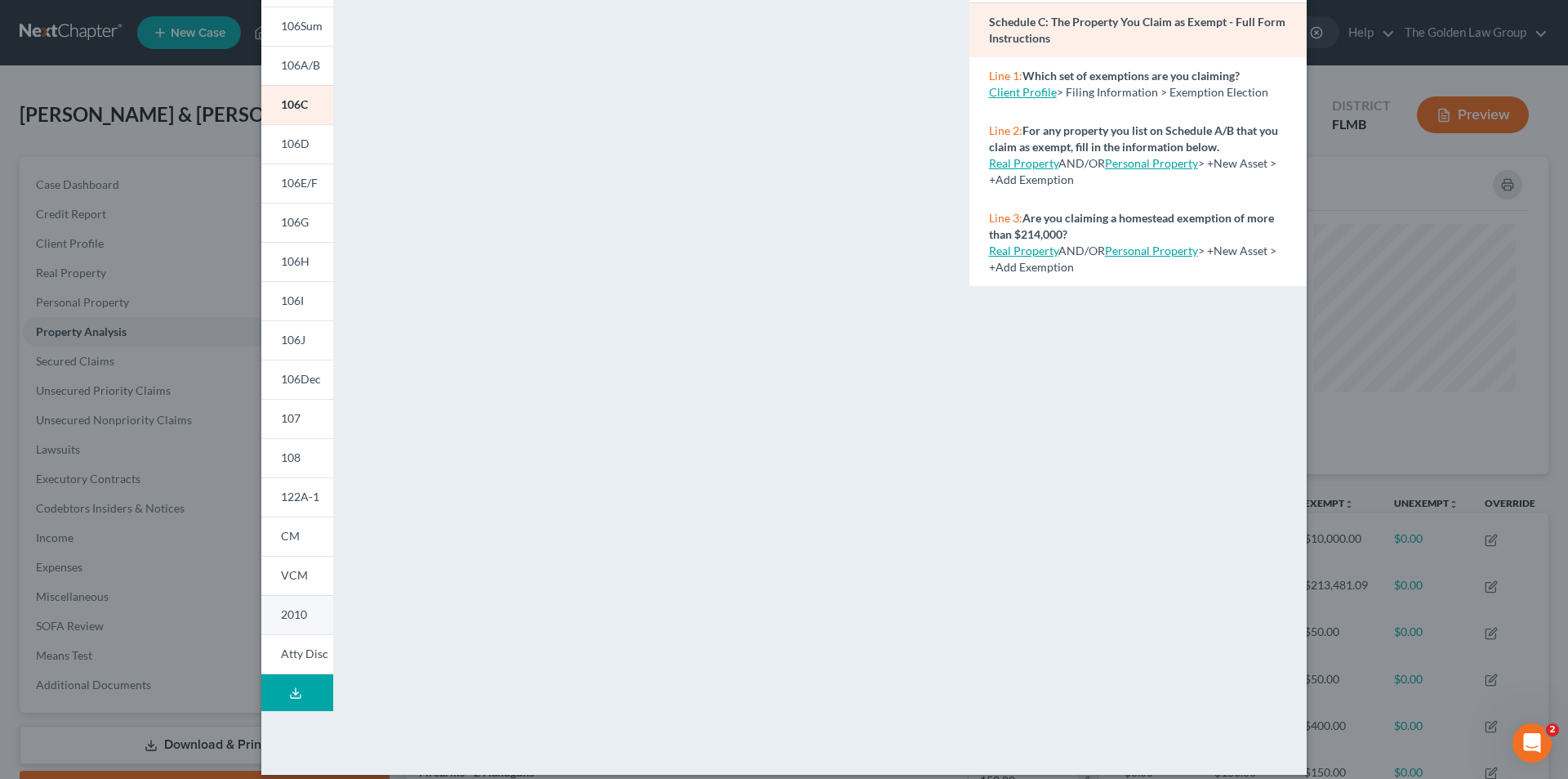
click at [304, 616] on link "2010" at bounding box center [297, 614] width 72 height 39
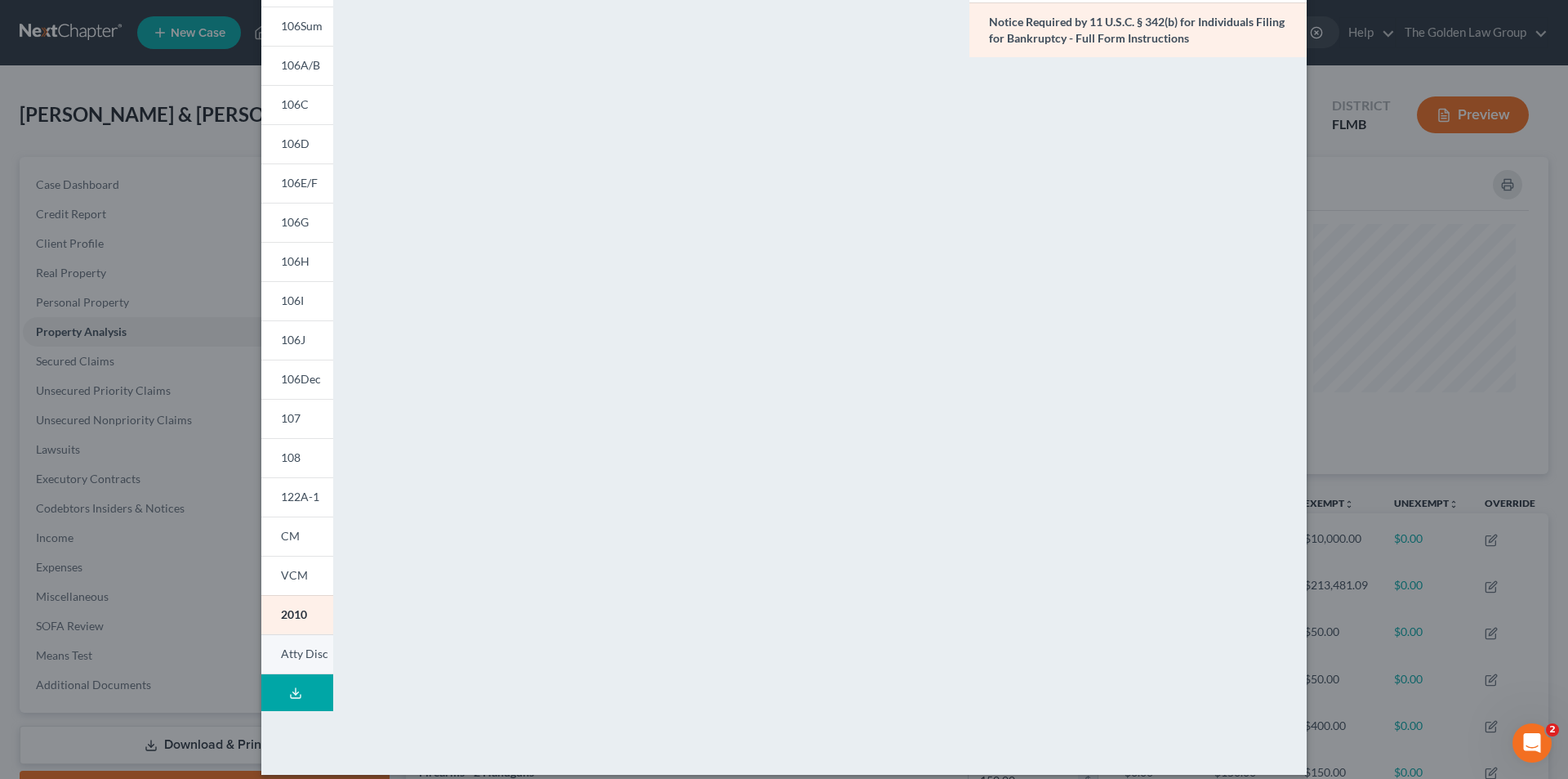
click at [299, 658] on span "Atty Disc" at bounding box center [305, 654] width 48 height 14
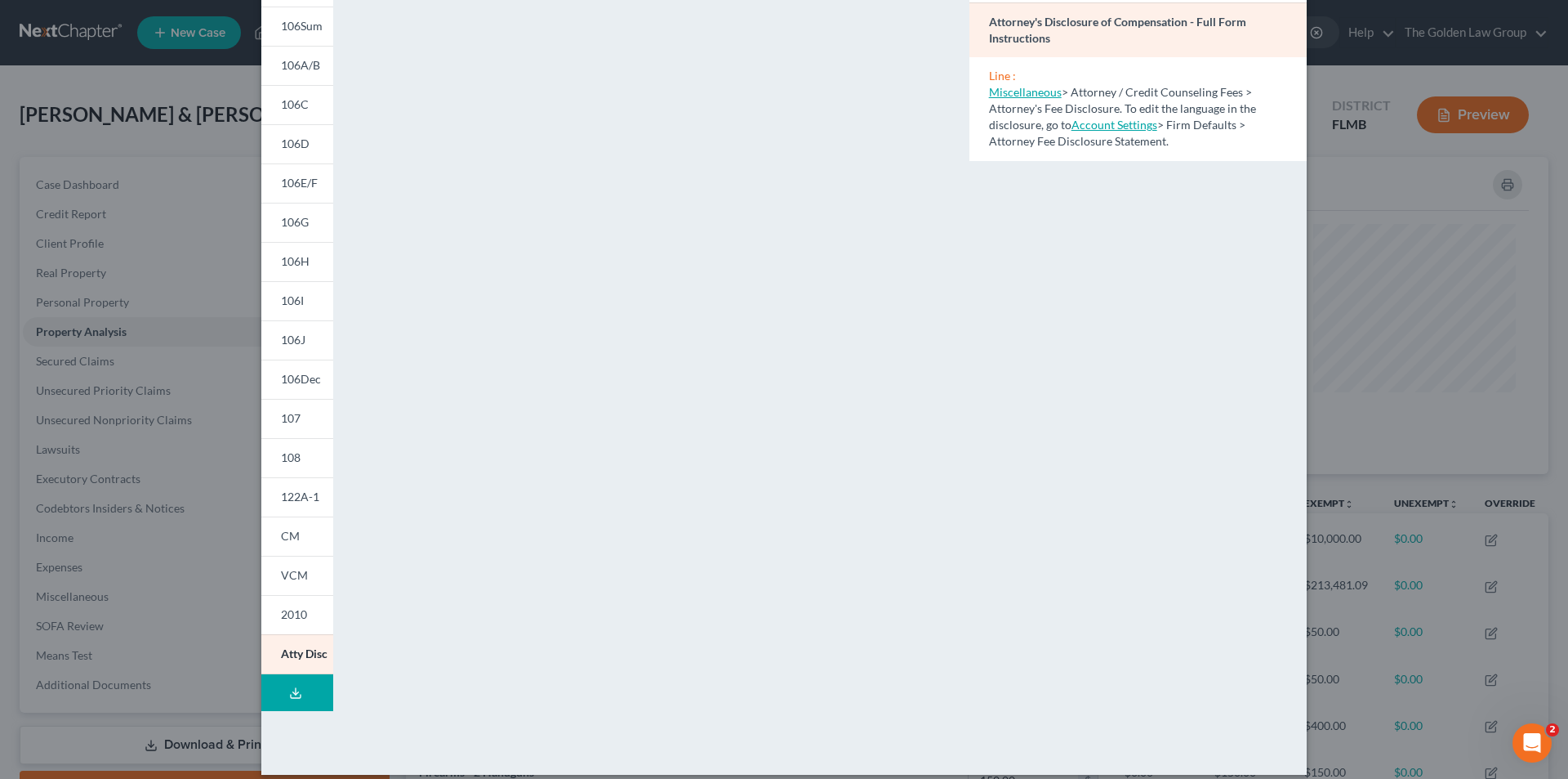
click at [178, 219] on div "Petition Preview Attorney's Disclosure of Compensation × 101 106Sum 106A/B 106C…" at bounding box center [784, 389] width 1568 height 779
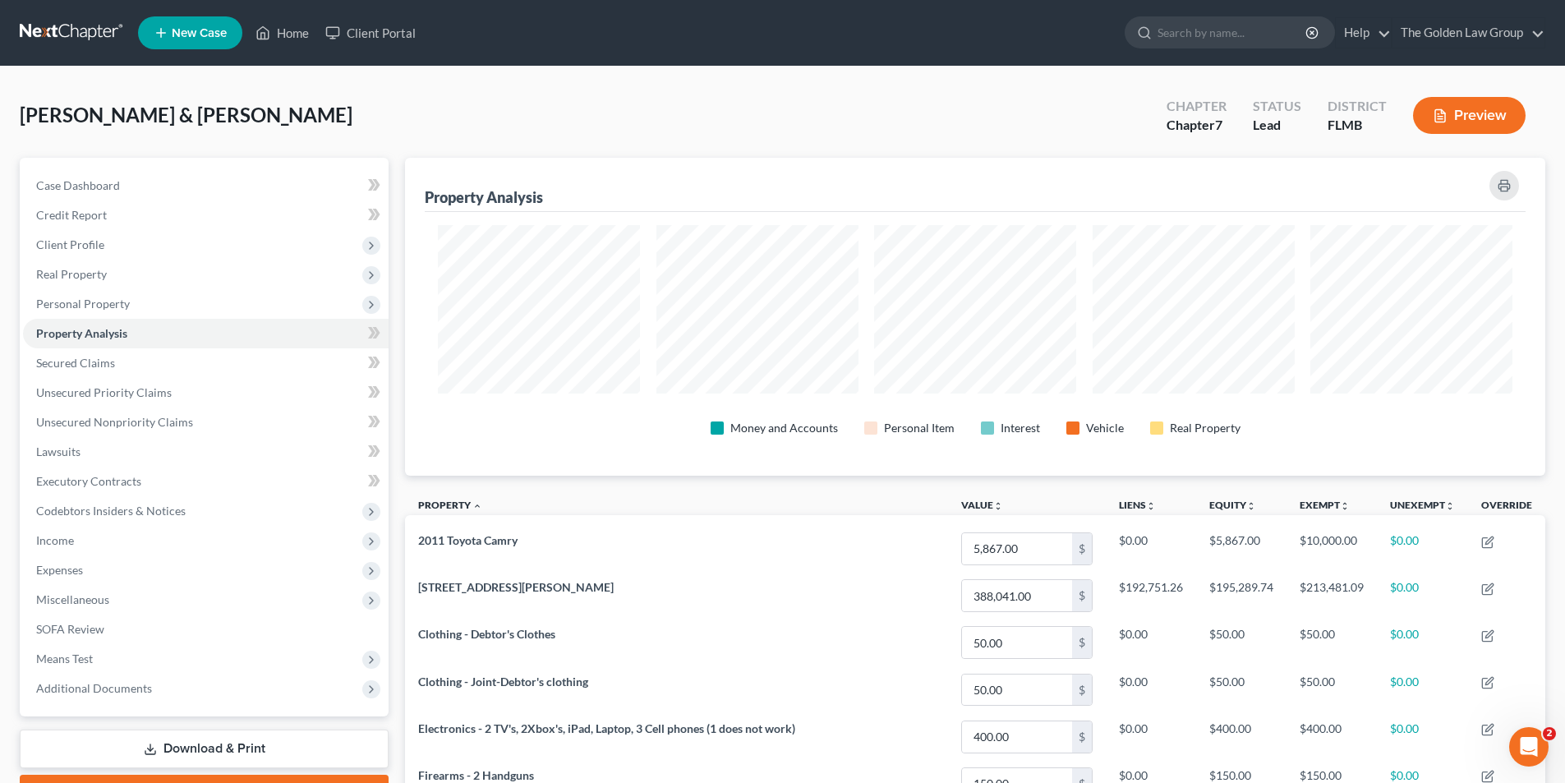
scroll to position [821142, 820320]
click at [304, 27] on link "Home" at bounding box center [282, 33] width 70 height 30
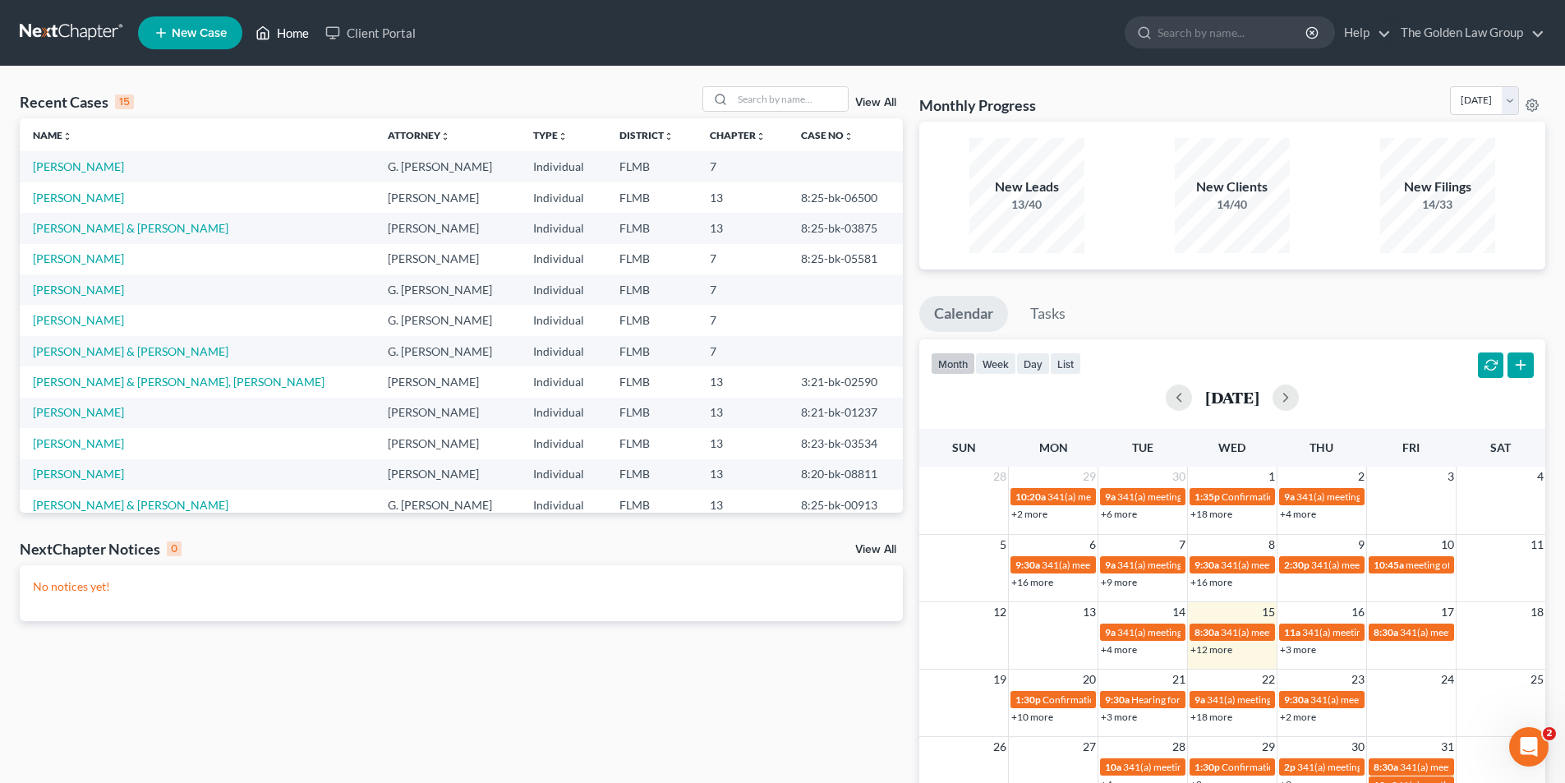
scroll to position [113, 0]
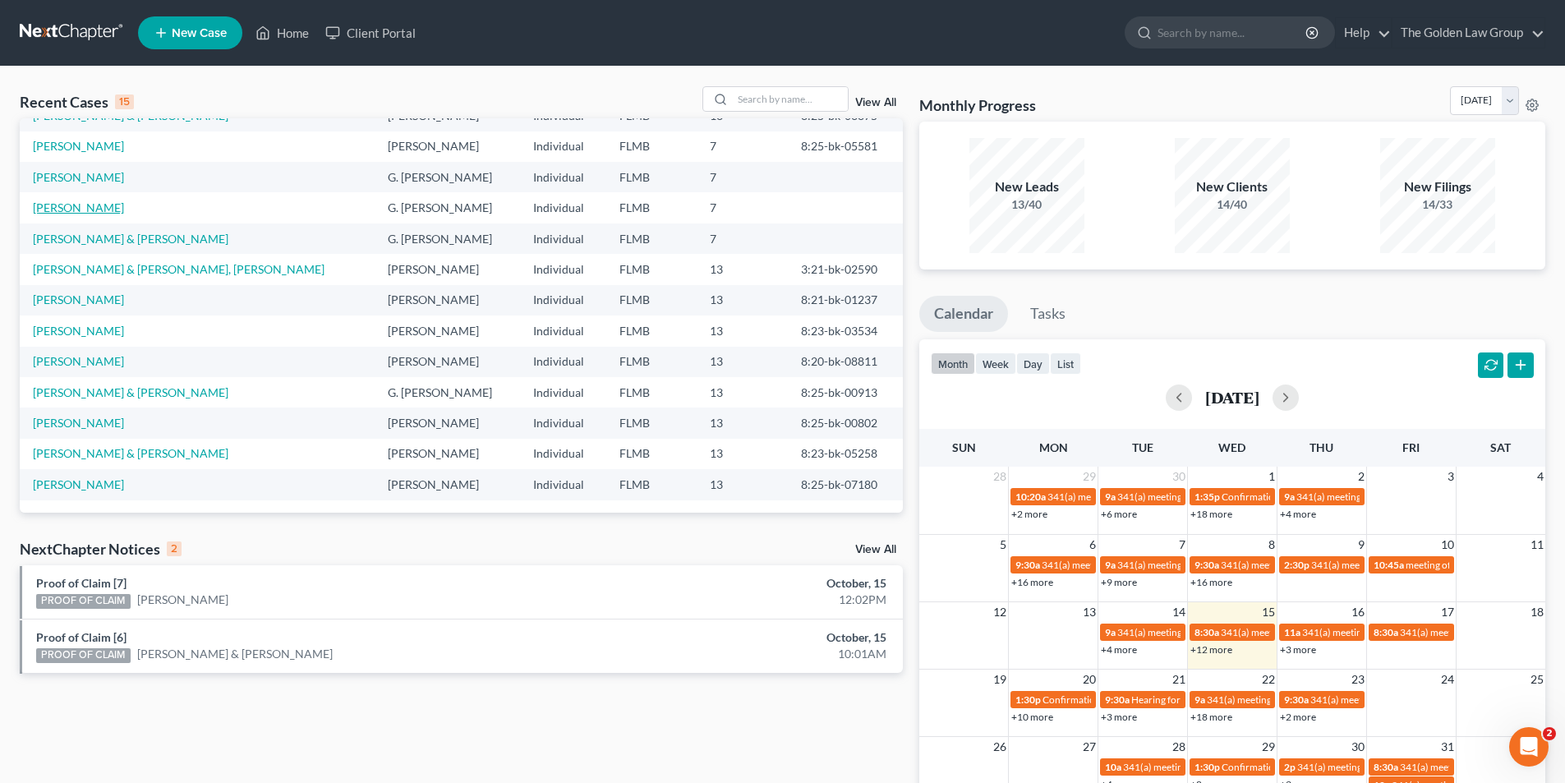
click at [89, 205] on link "Fuentes, Madelynn" at bounding box center [78, 207] width 91 height 14
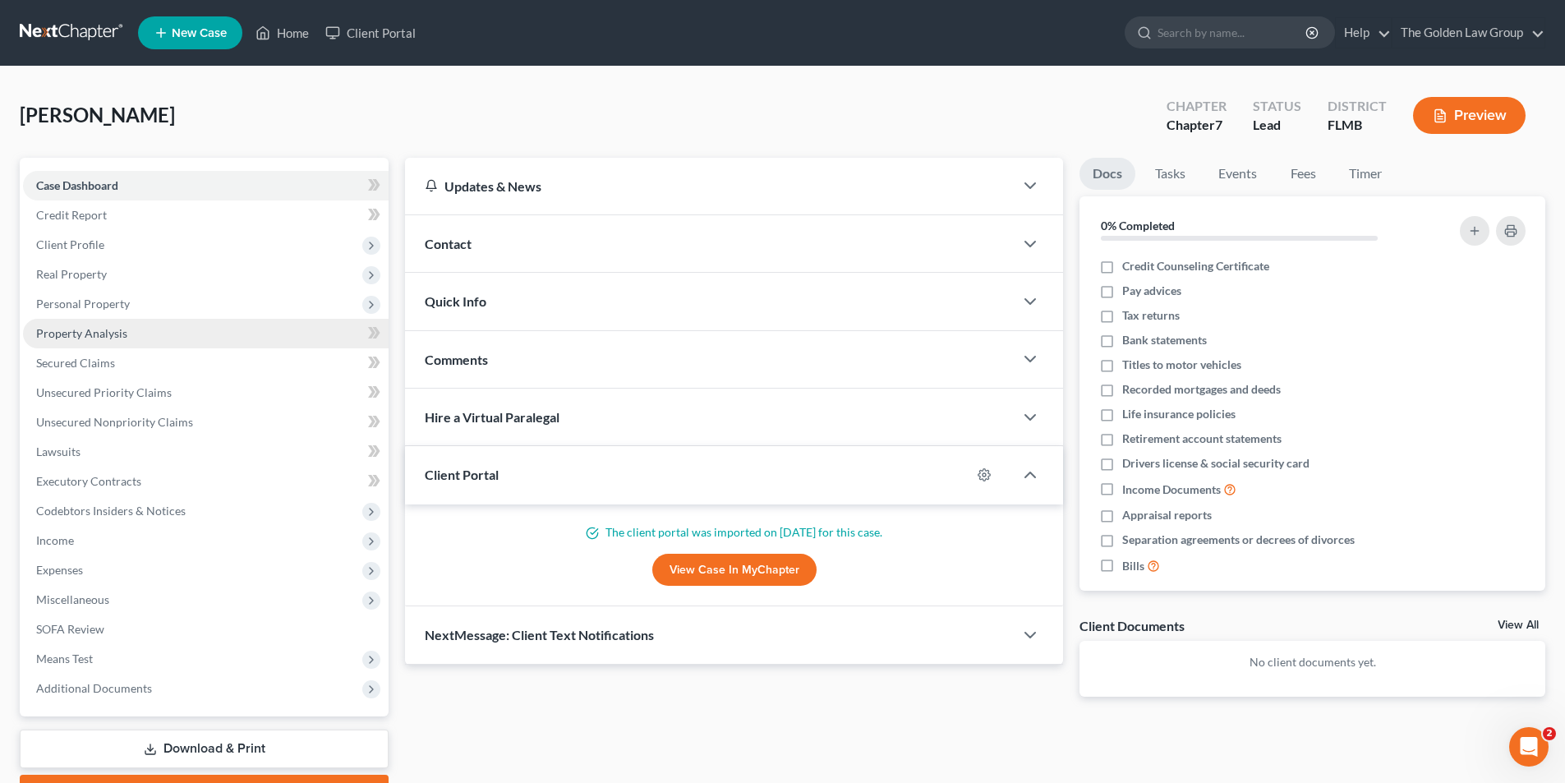
click at [104, 334] on span "Property Analysis" at bounding box center [81, 333] width 91 height 14
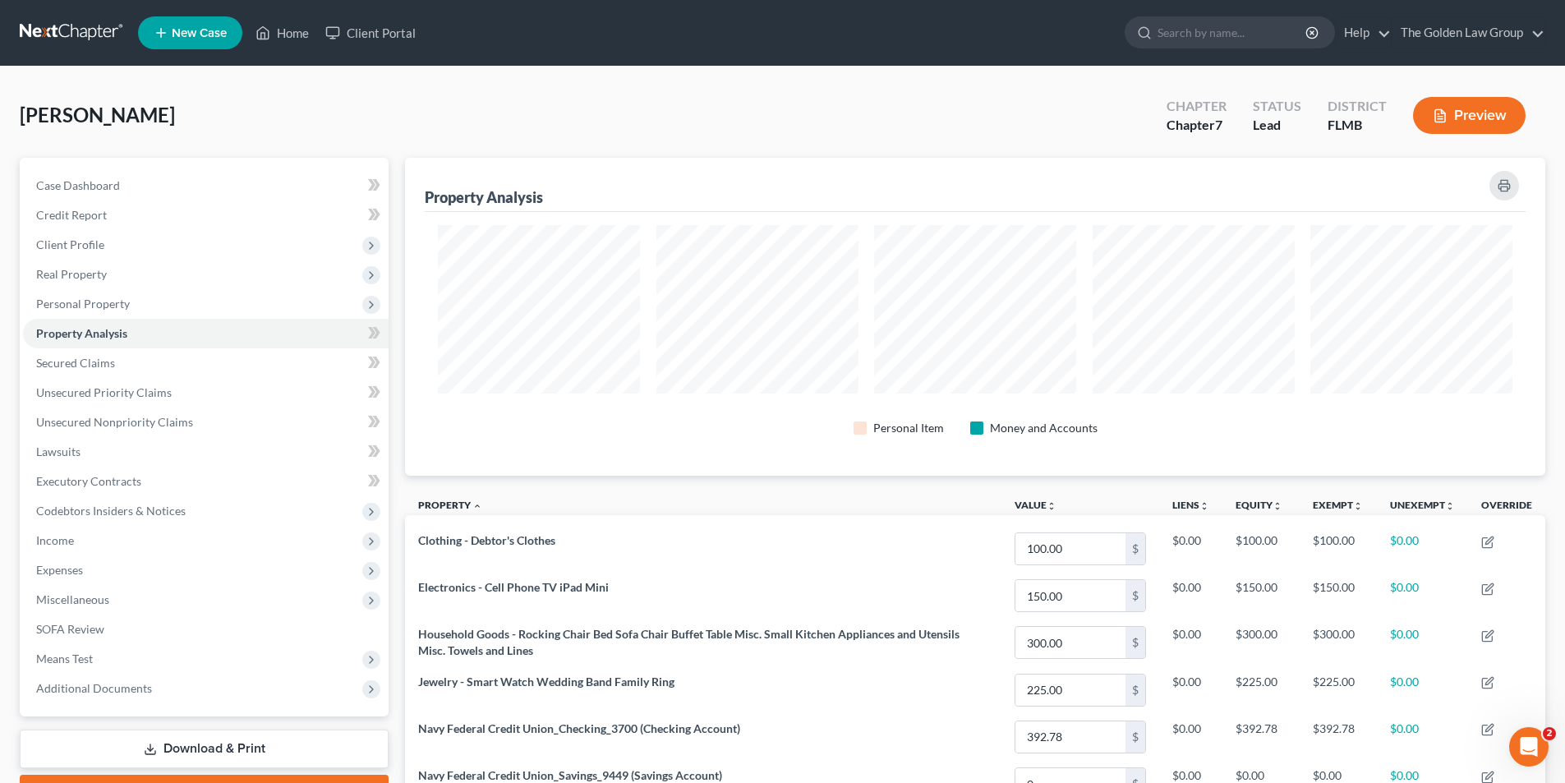
click at [1478, 112] on button "Preview" at bounding box center [1469, 115] width 113 height 37
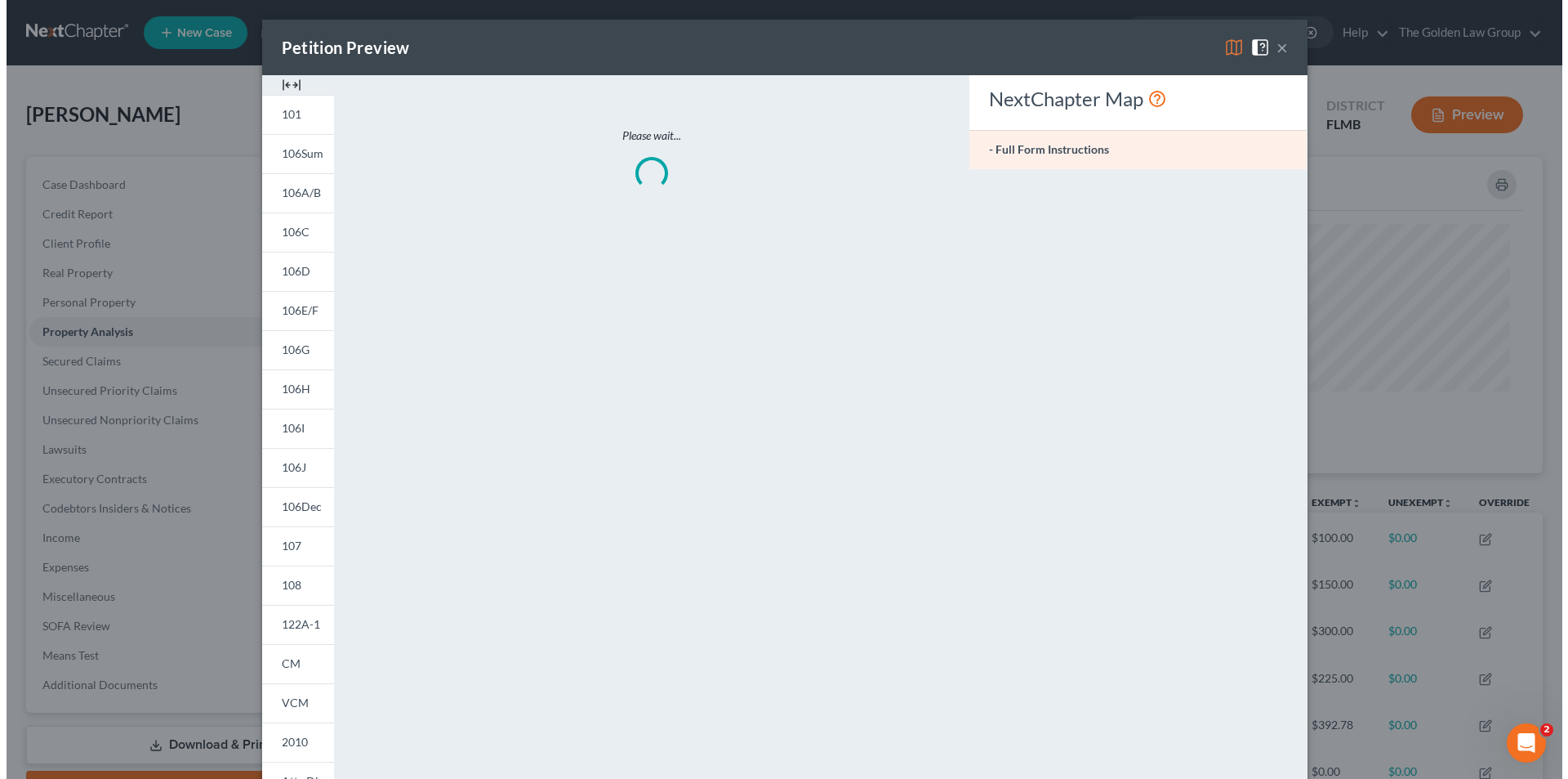
scroll to position [317, 1142]
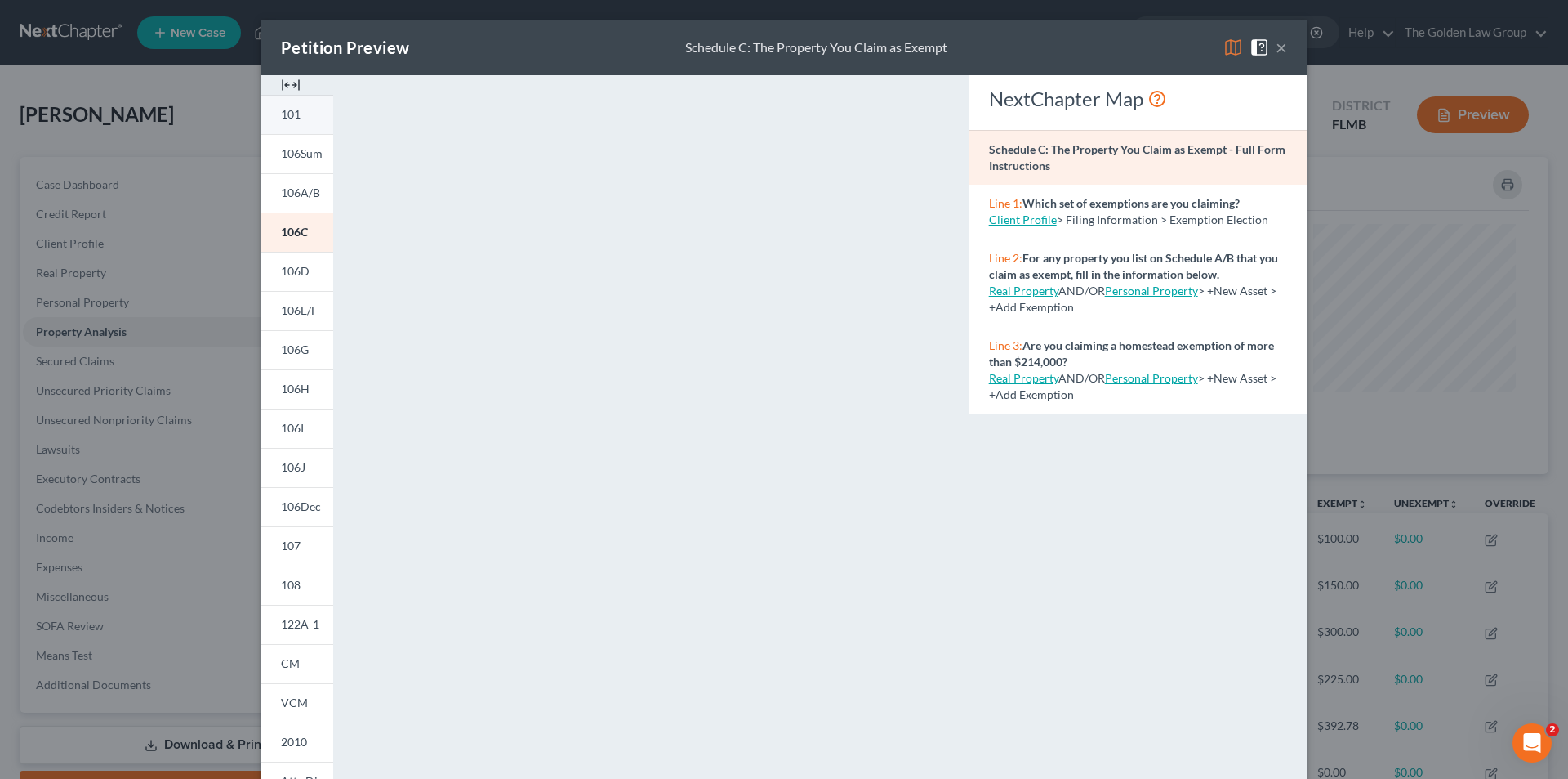
click at [296, 117] on link "101" at bounding box center [297, 113] width 72 height 39
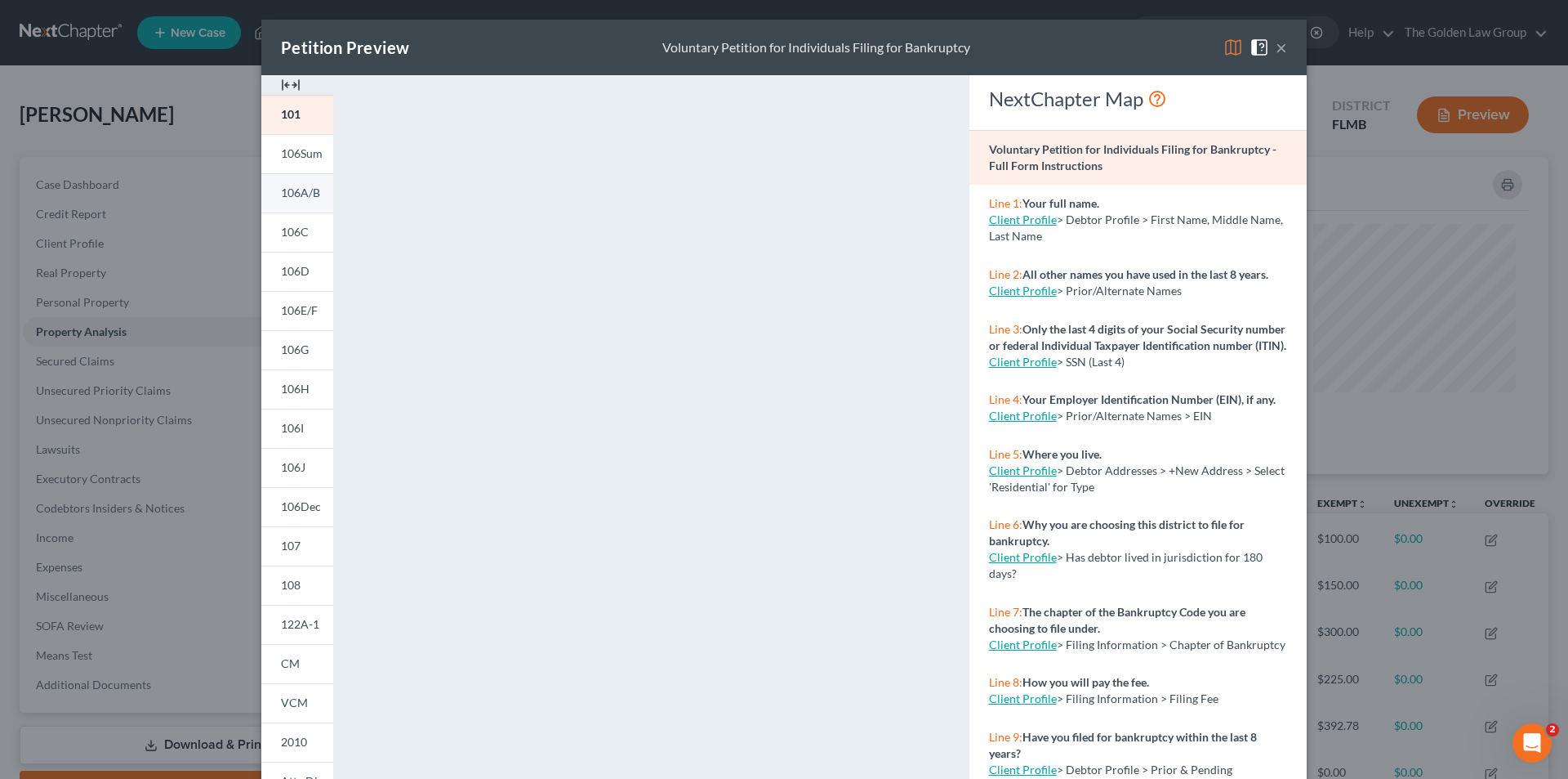
click at [305, 190] on span "106A/B" at bounding box center [300, 192] width 39 height 14
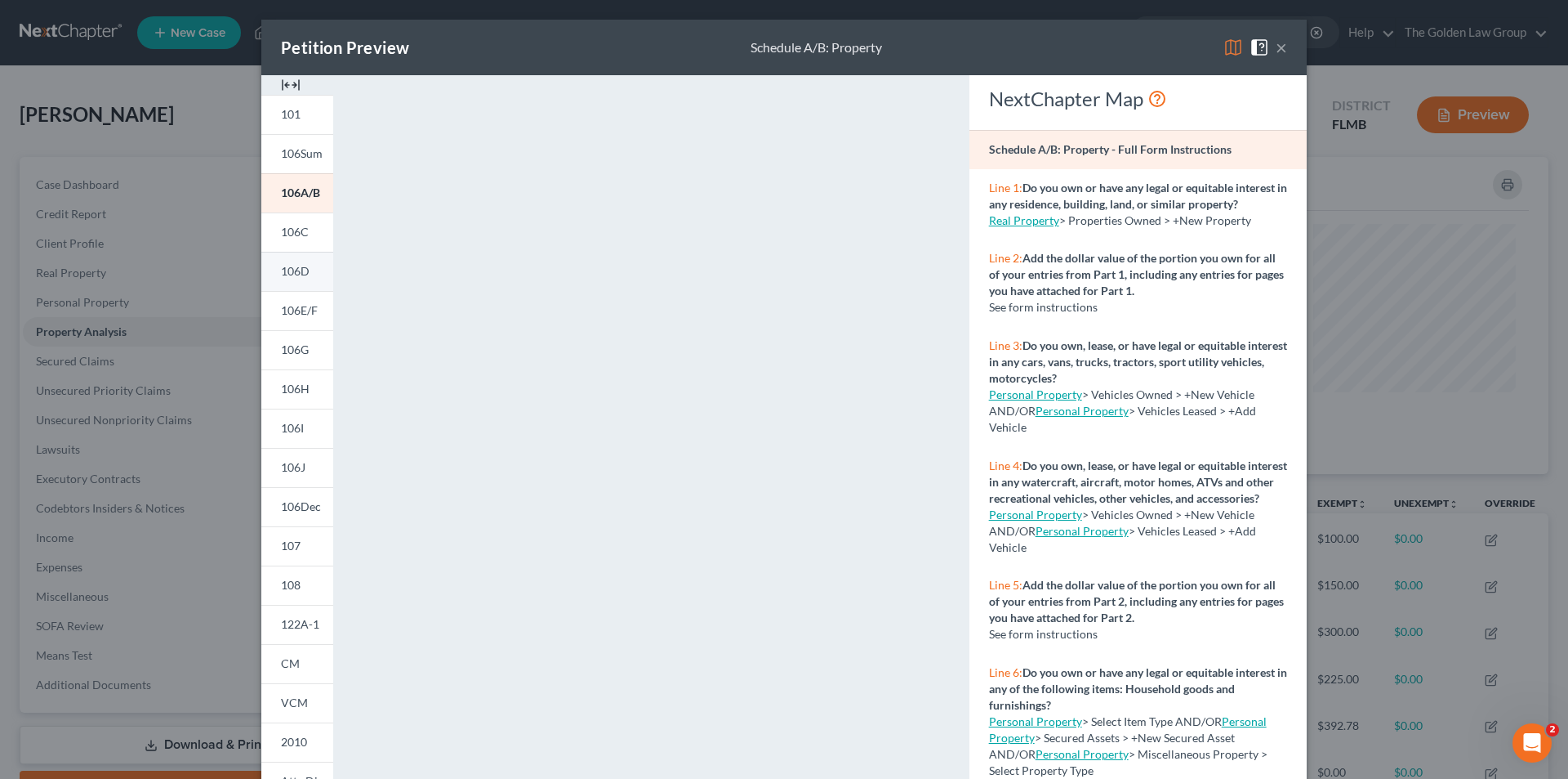
click at [305, 263] on link "106D" at bounding box center [297, 271] width 72 height 39
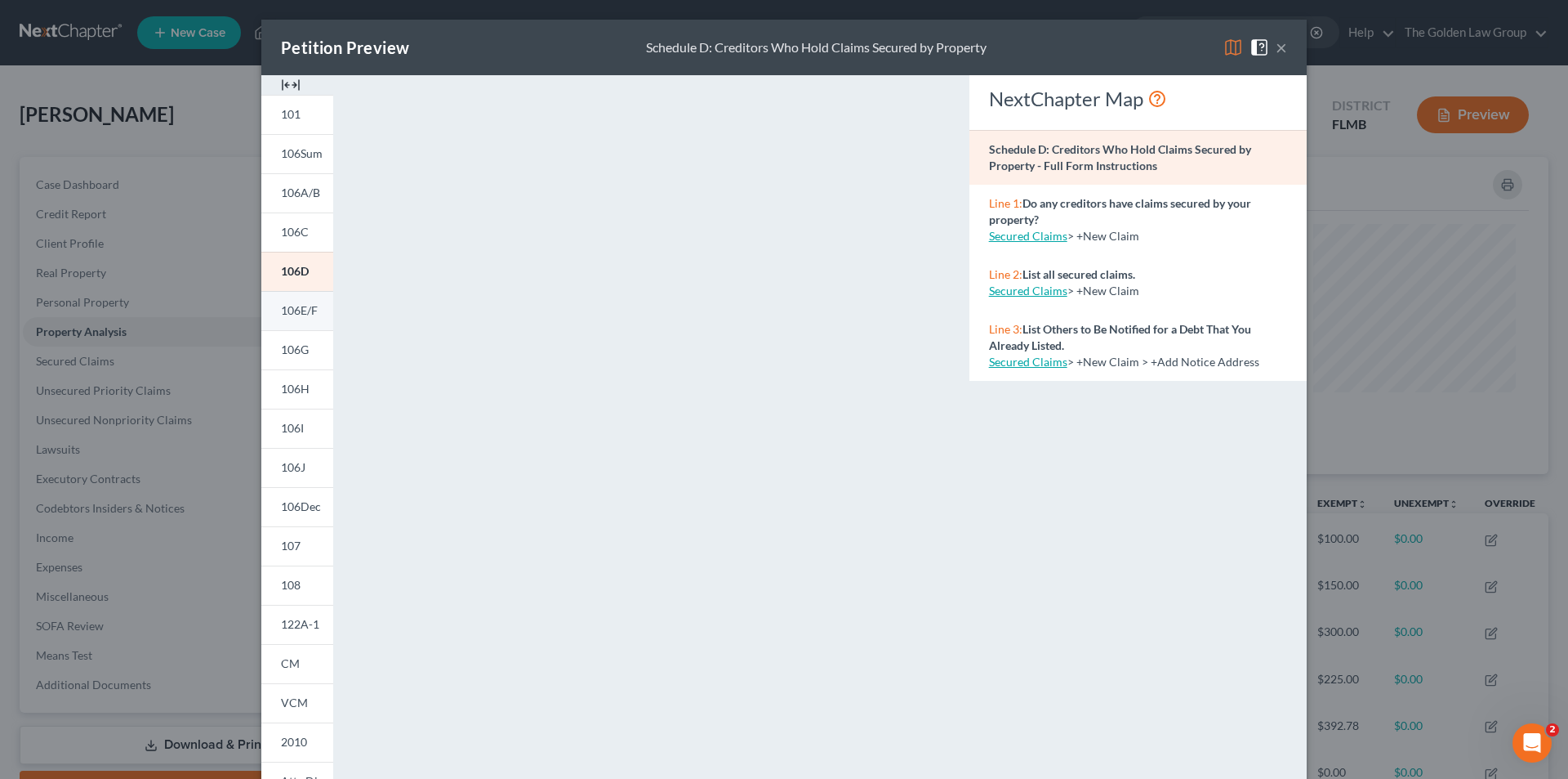
click at [297, 310] on span "106E/F" at bounding box center [299, 310] width 37 height 14
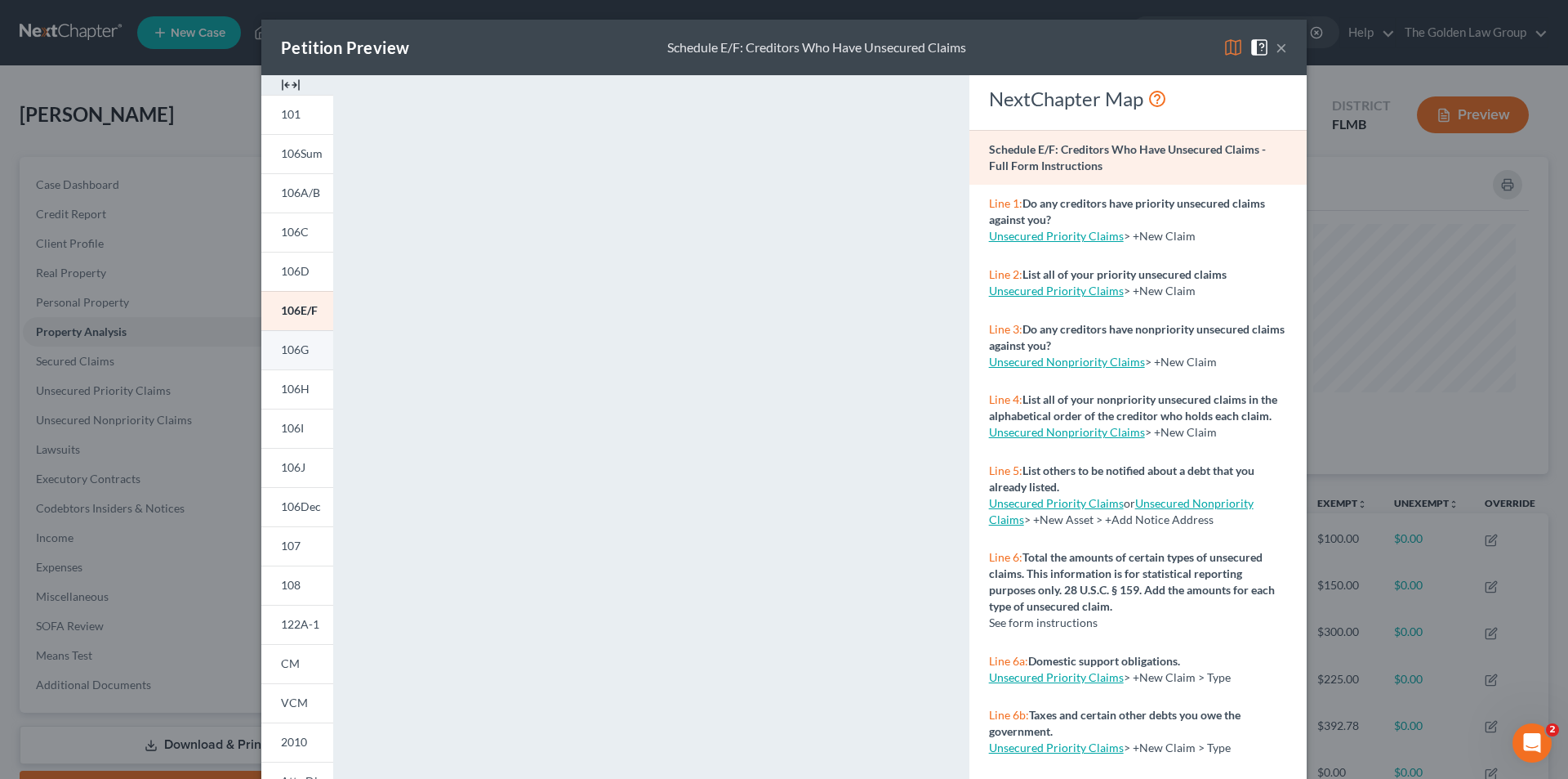
click at [292, 352] on span "106G" at bounding box center [295, 349] width 28 height 14
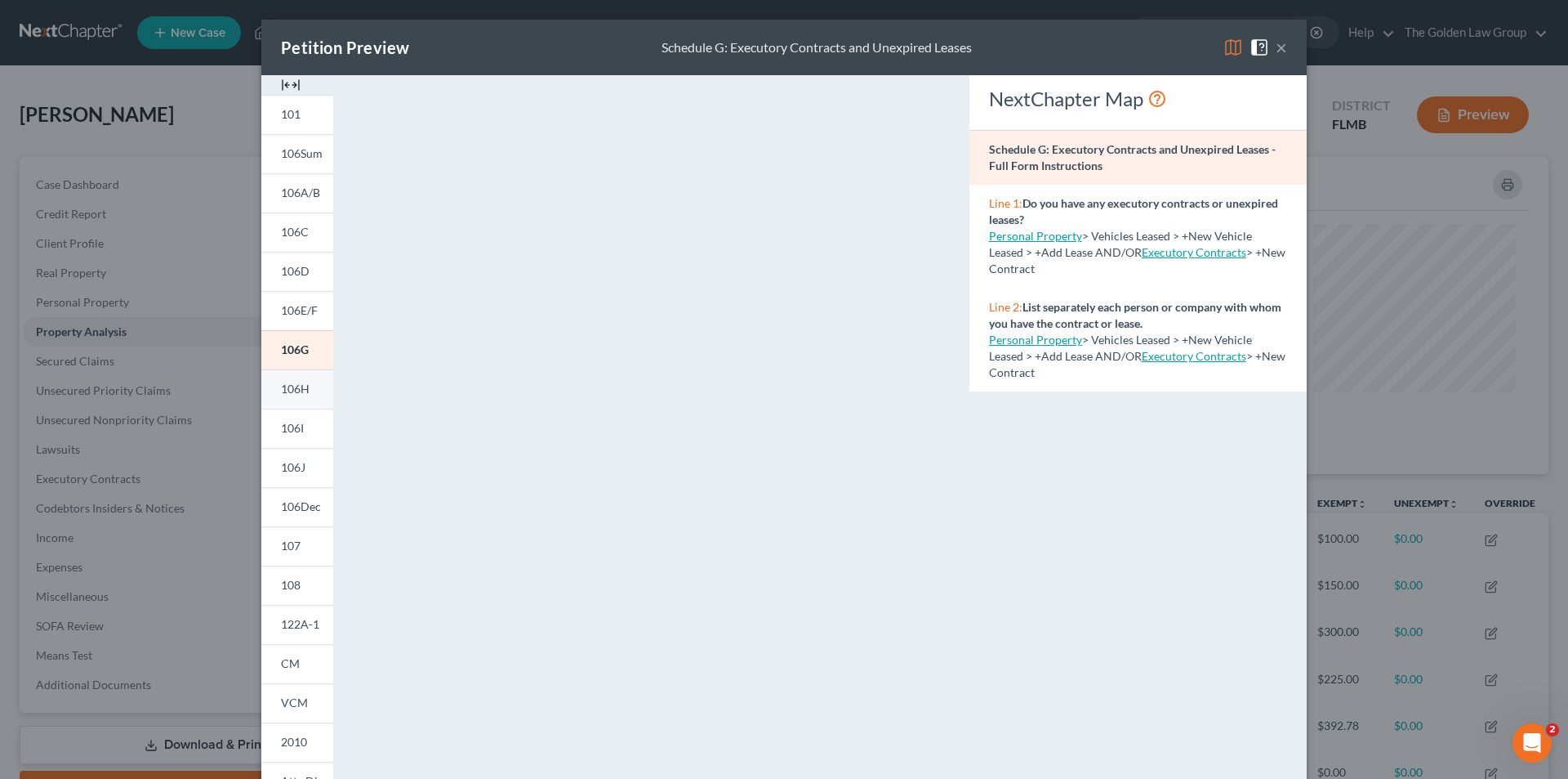
click at [301, 388] on span "106H" at bounding box center [295, 389] width 29 height 14
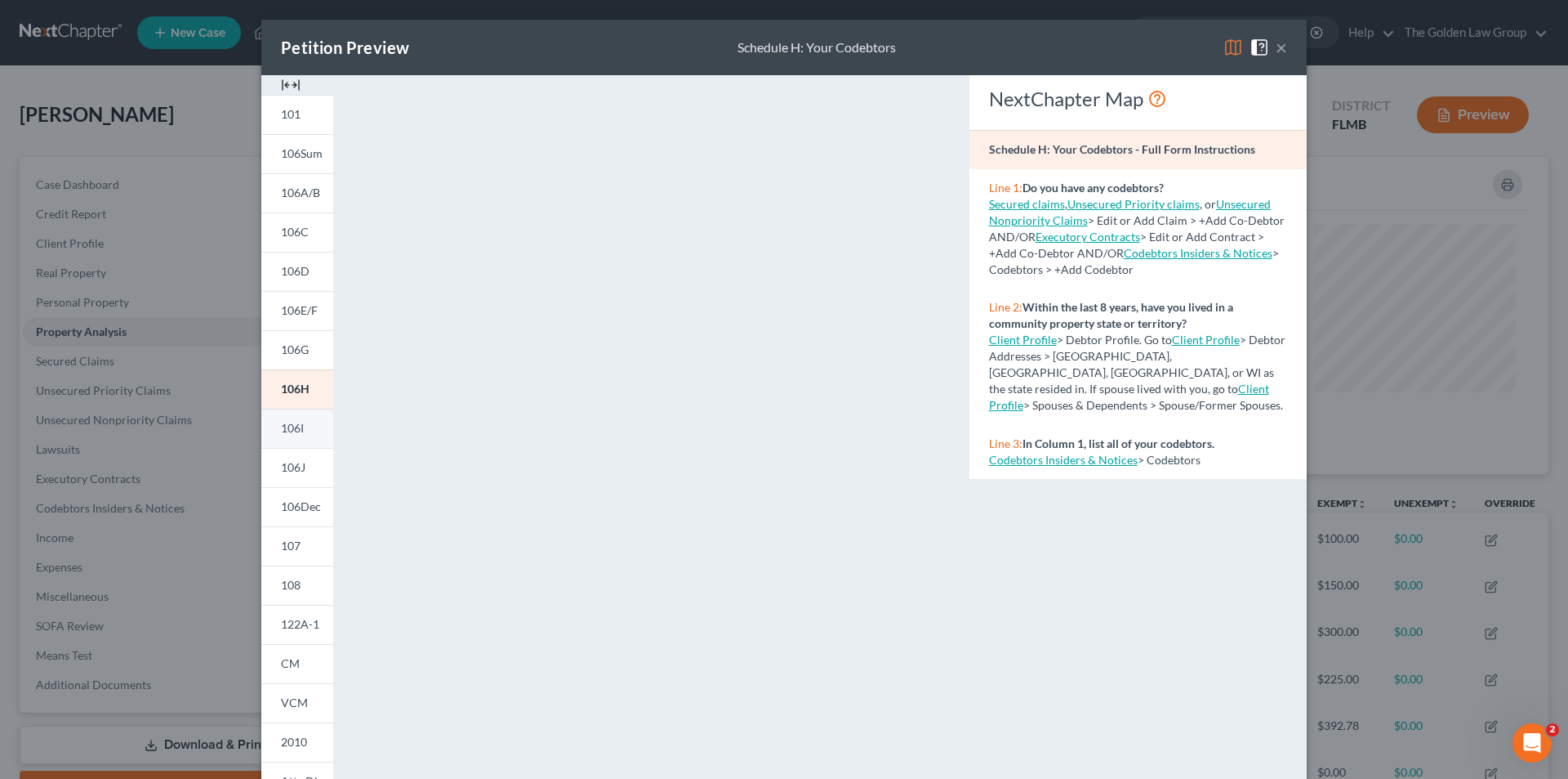
click at [288, 426] on span "106I" at bounding box center [292, 428] width 23 height 14
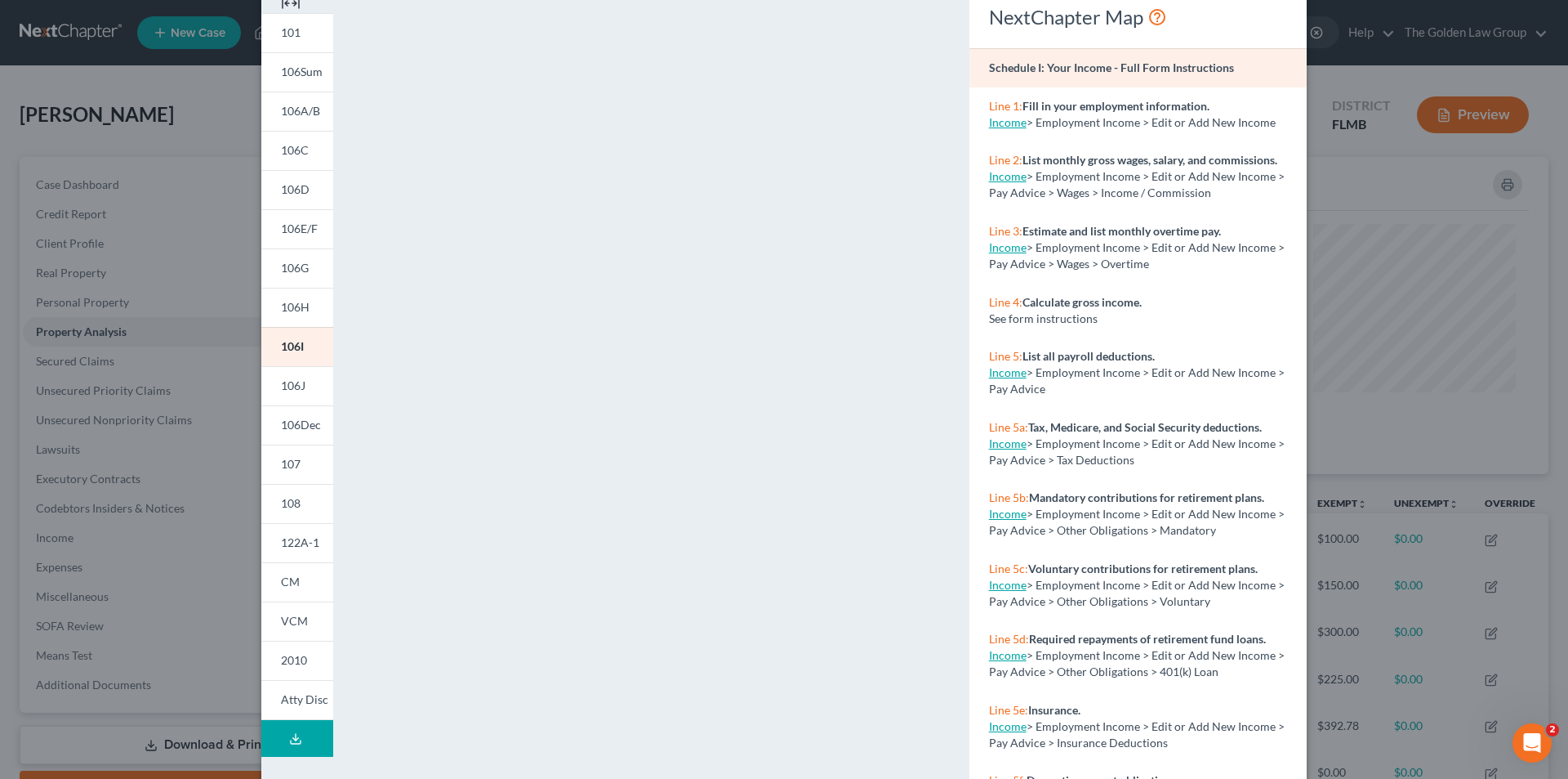
scroll to position [143, 0]
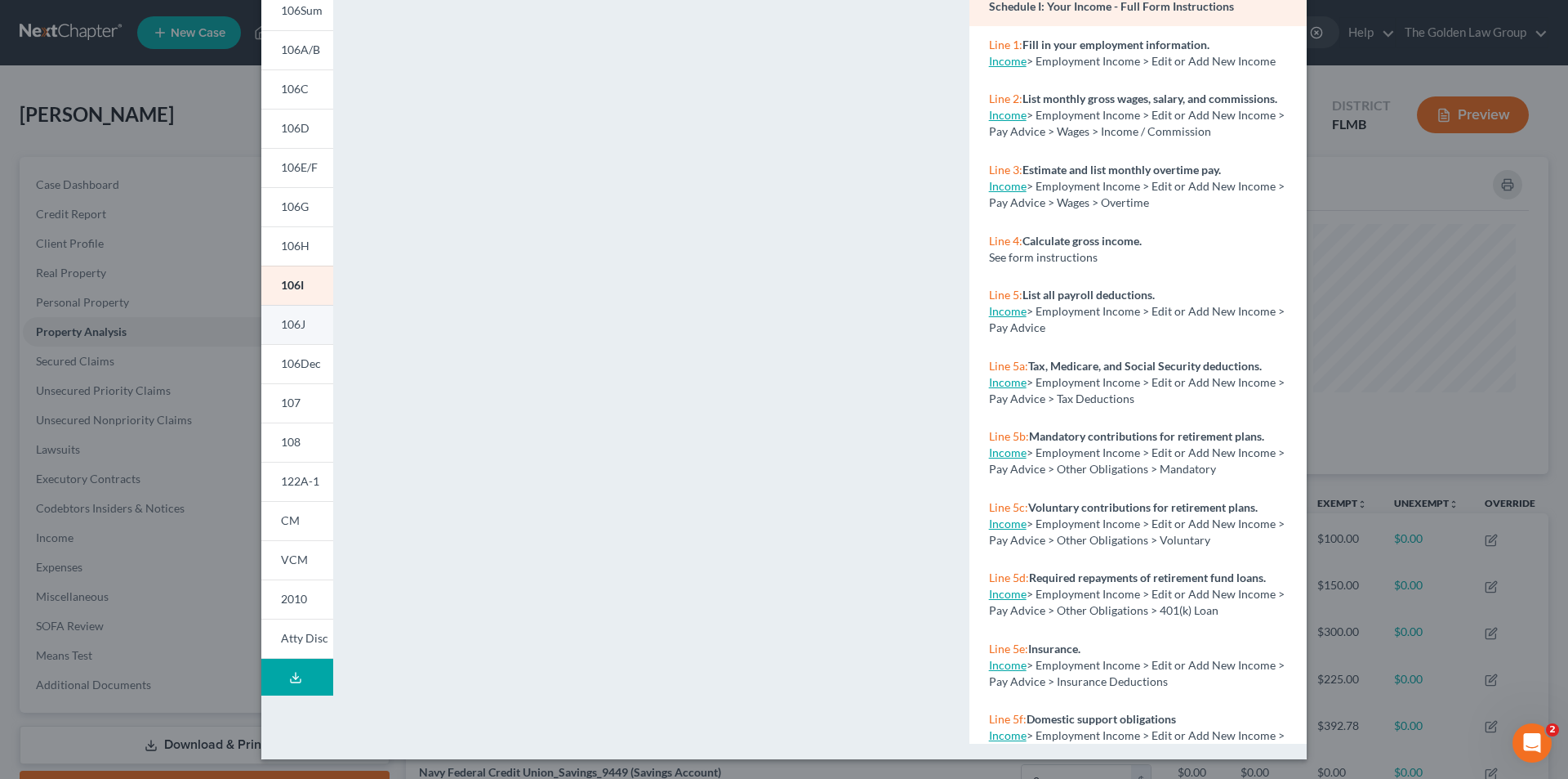
click at [294, 324] on span "106J" at bounding box center [293, 324] width 25 height 14
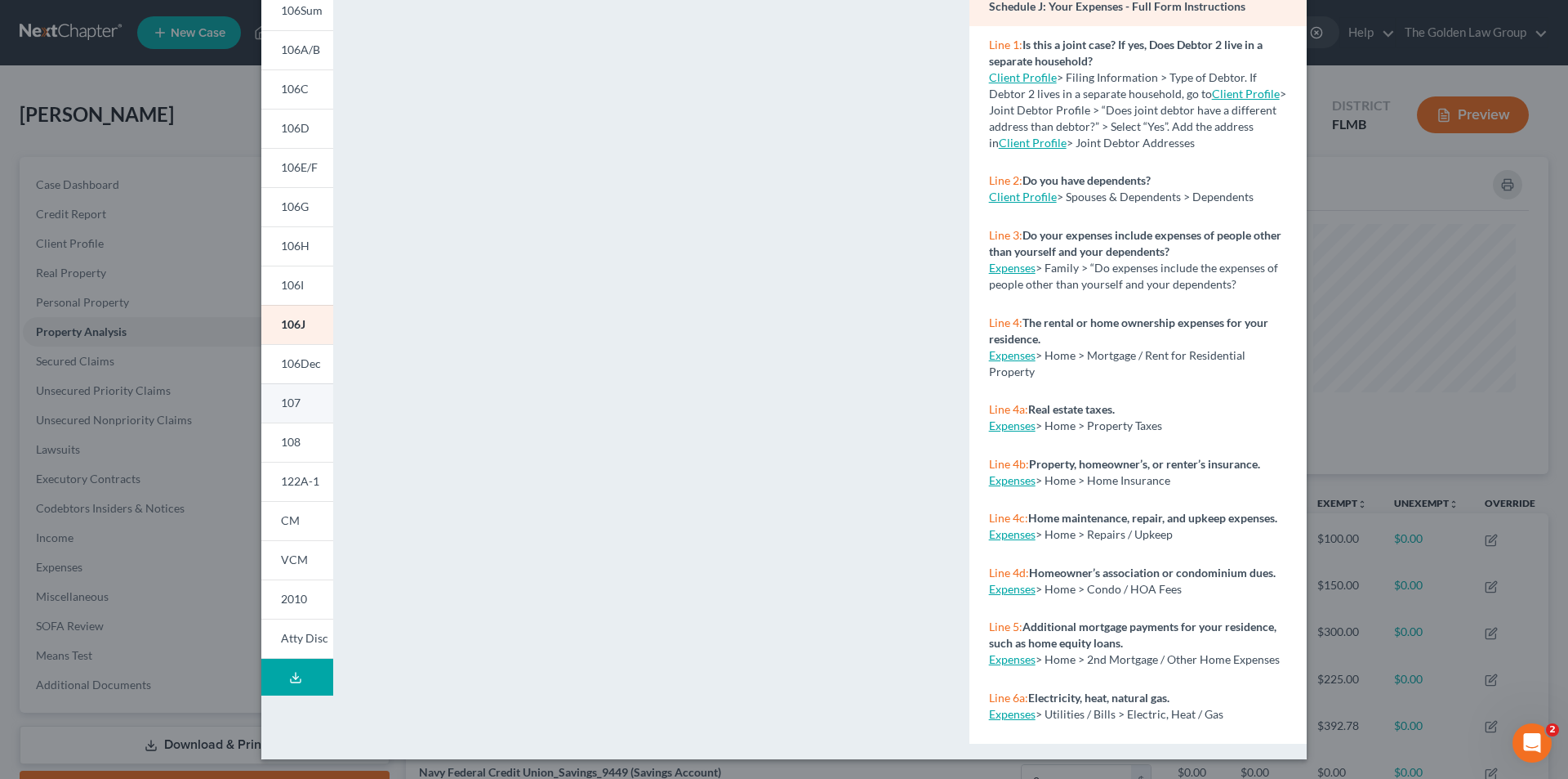
click at [284, 397] on span "107" at bounding box center [291, 403] width 20 height 14
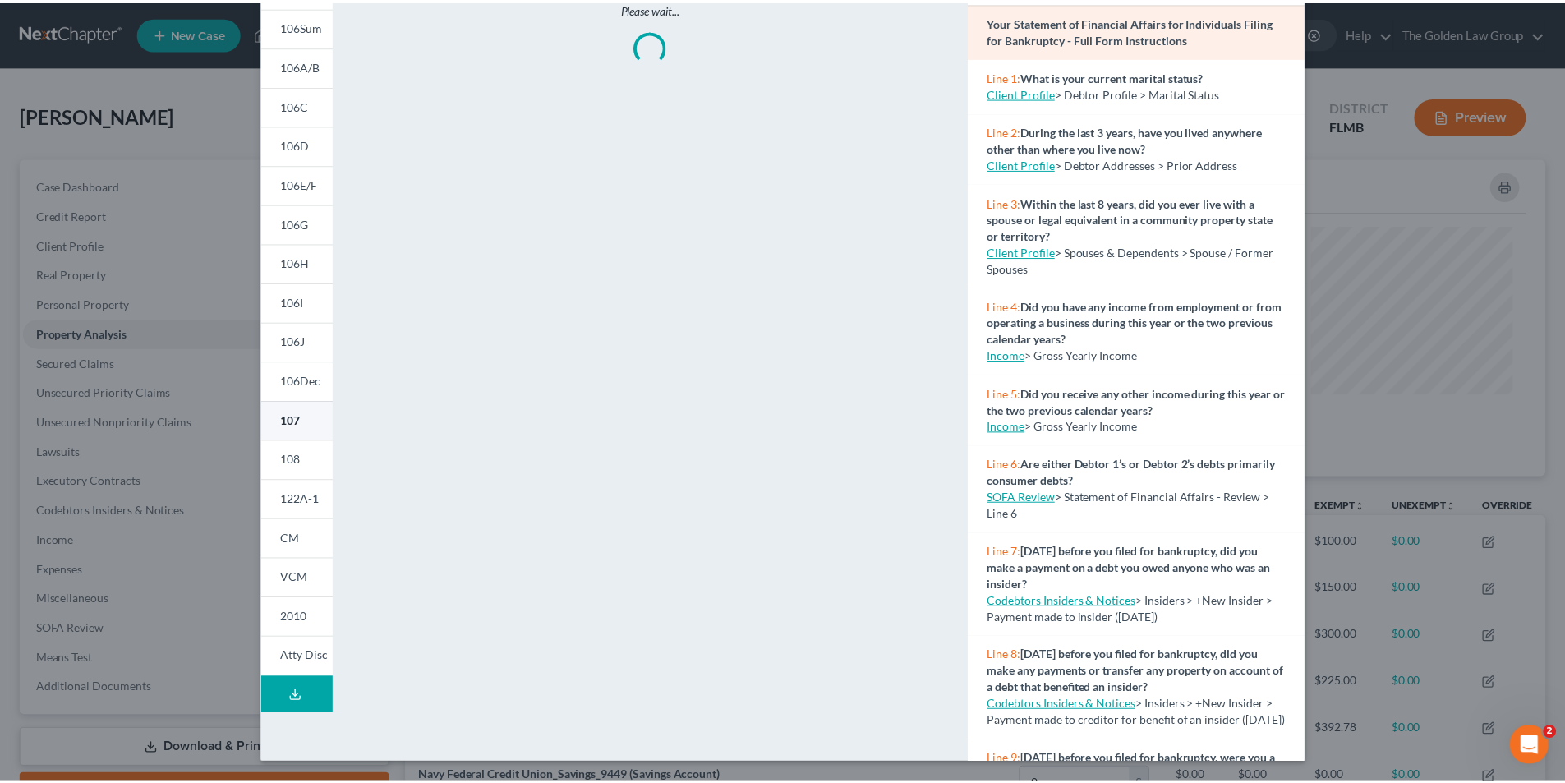
scroll to position [128, 0]
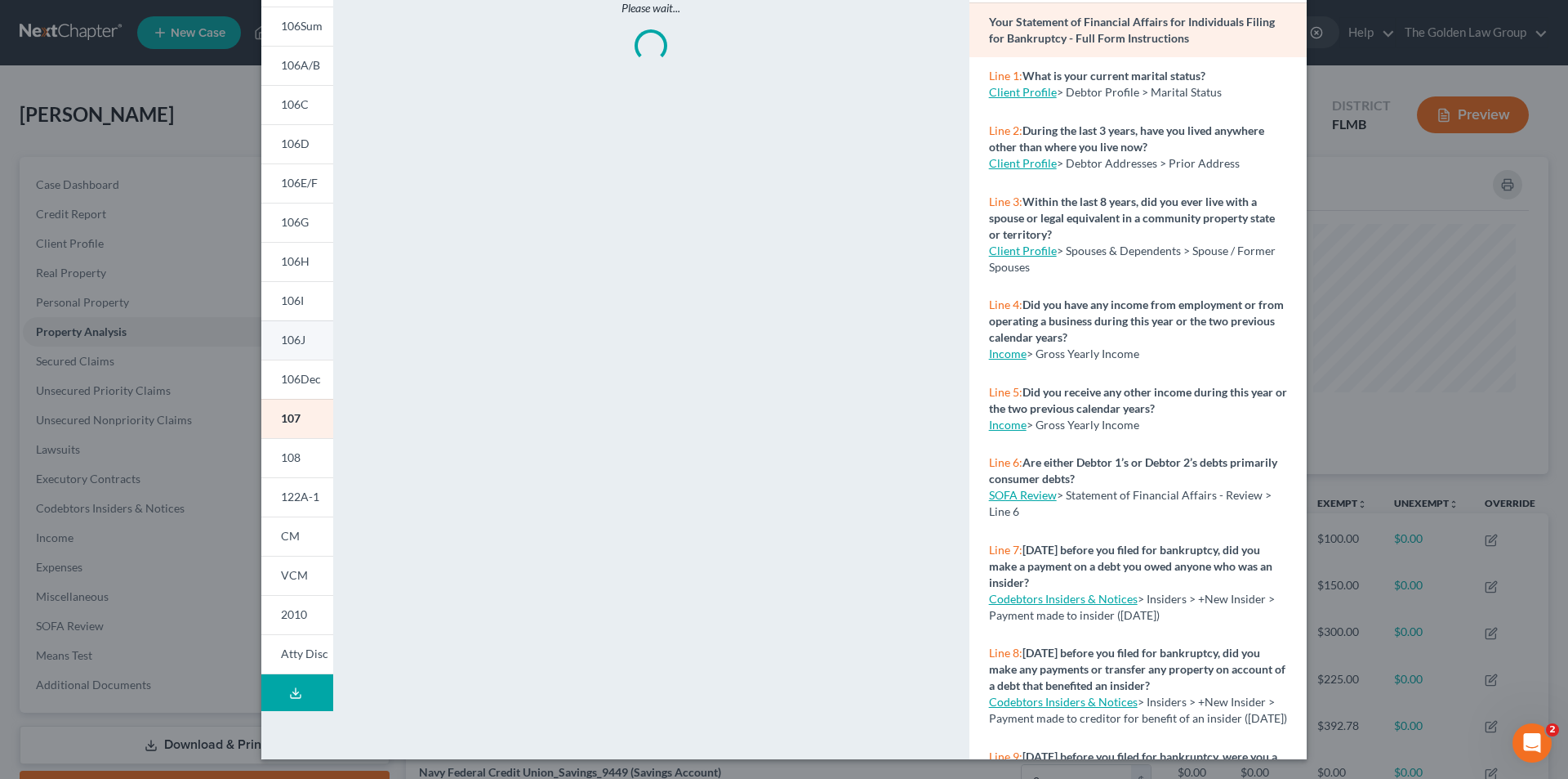
click at [300, 336] on link "106J" at bounding box center [297, 339] width 72 height 39
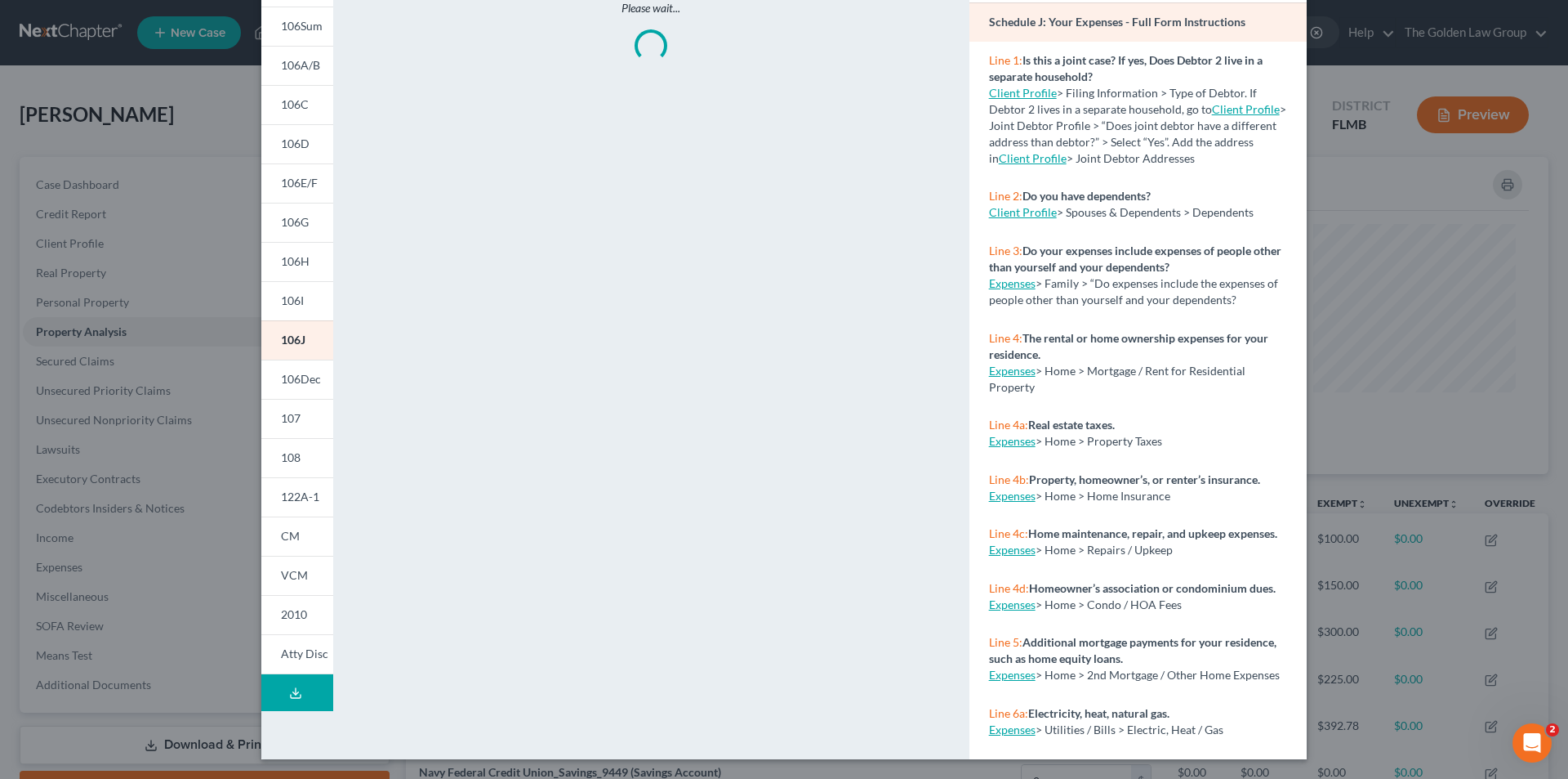
click at [151, 318] on div "Petition Preview Schedule J: Your Expenses × 101 106Sum 106A/B 106C 106D 106E/F…" at bounding box center [784, 389] width 1568 height 779
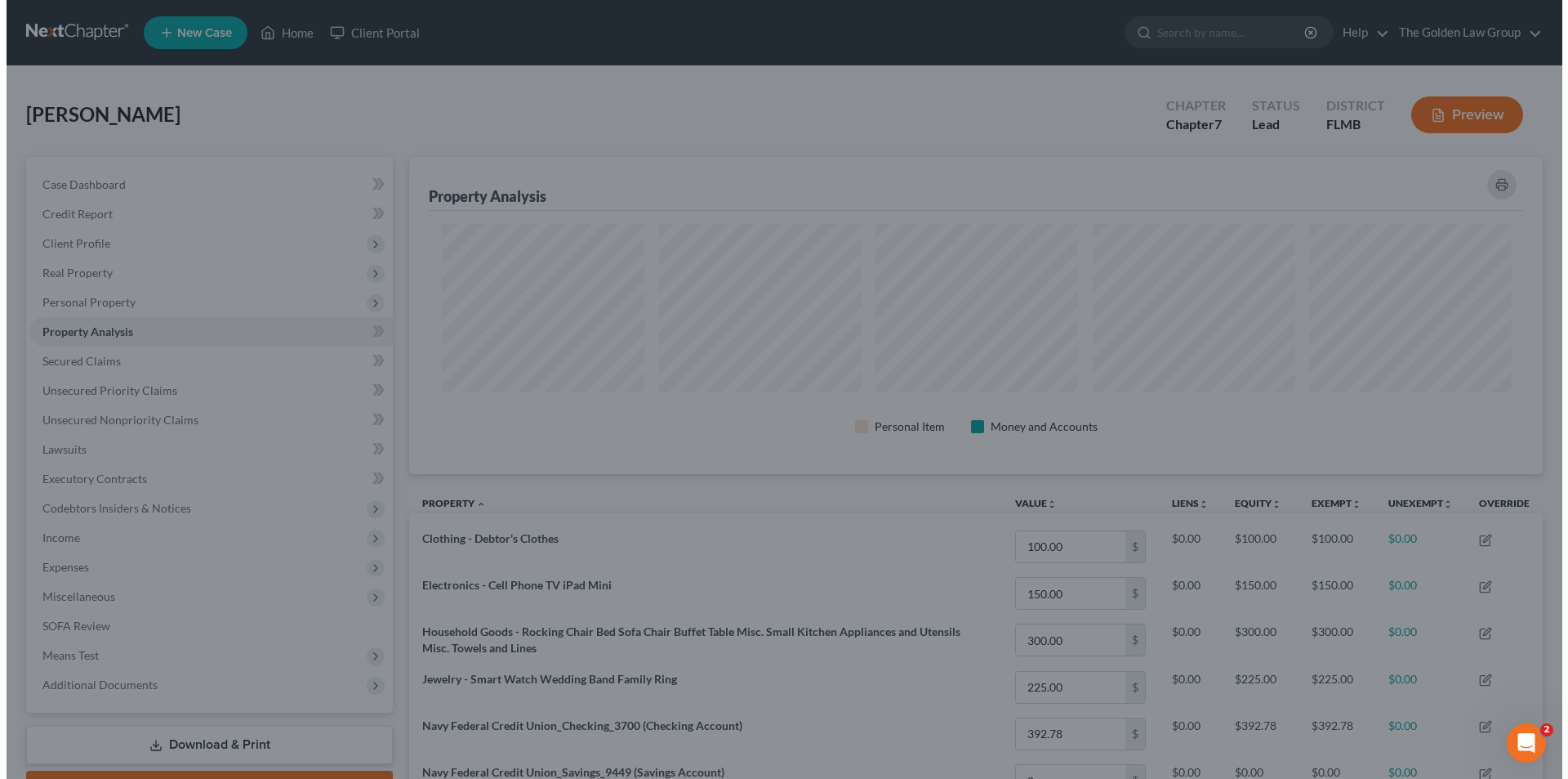
scroll to position [816947, 815638]
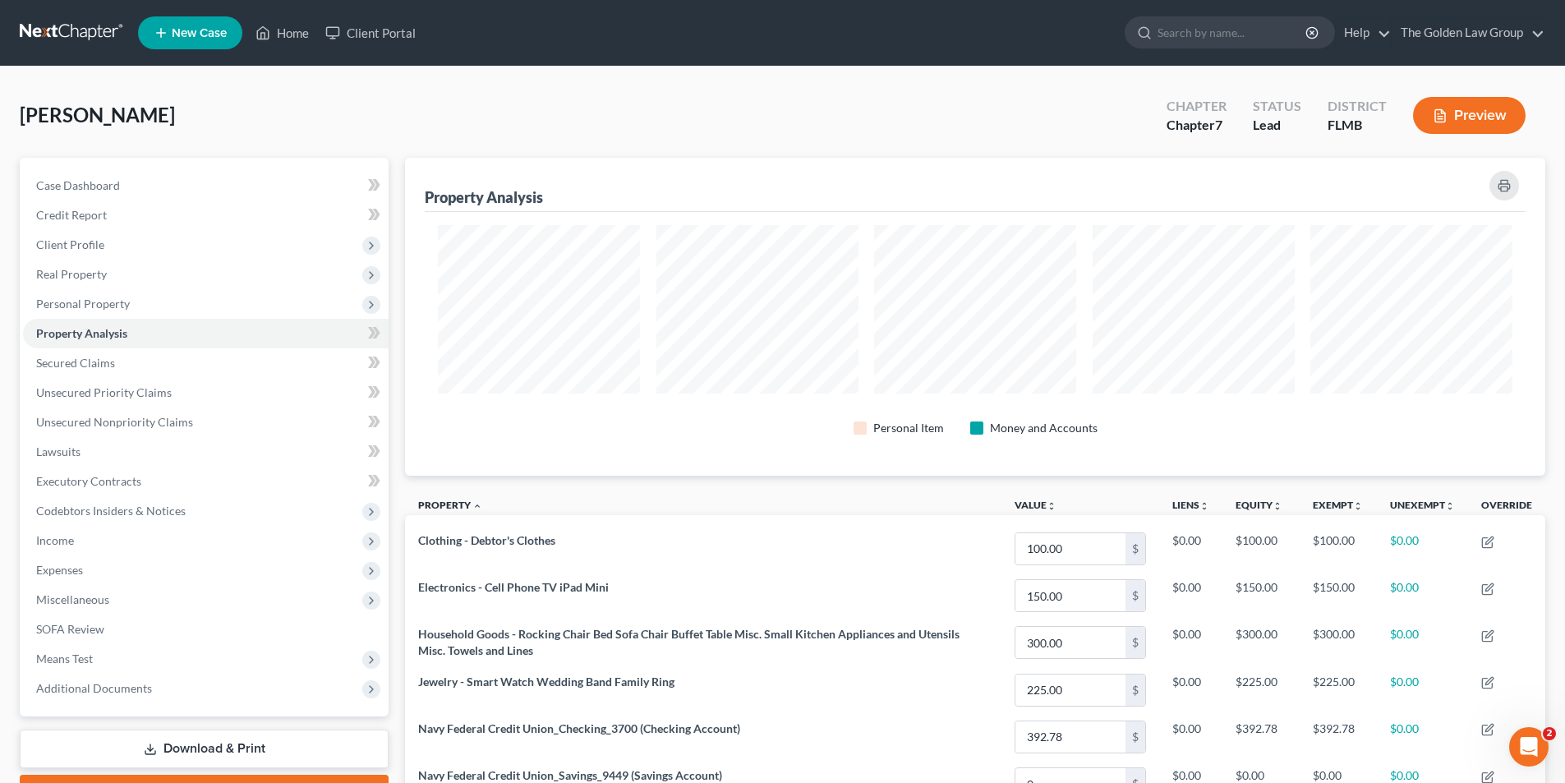
click at [1461, 111] on button "Preview" at bounding box center [1469, 115] width 113 height 37
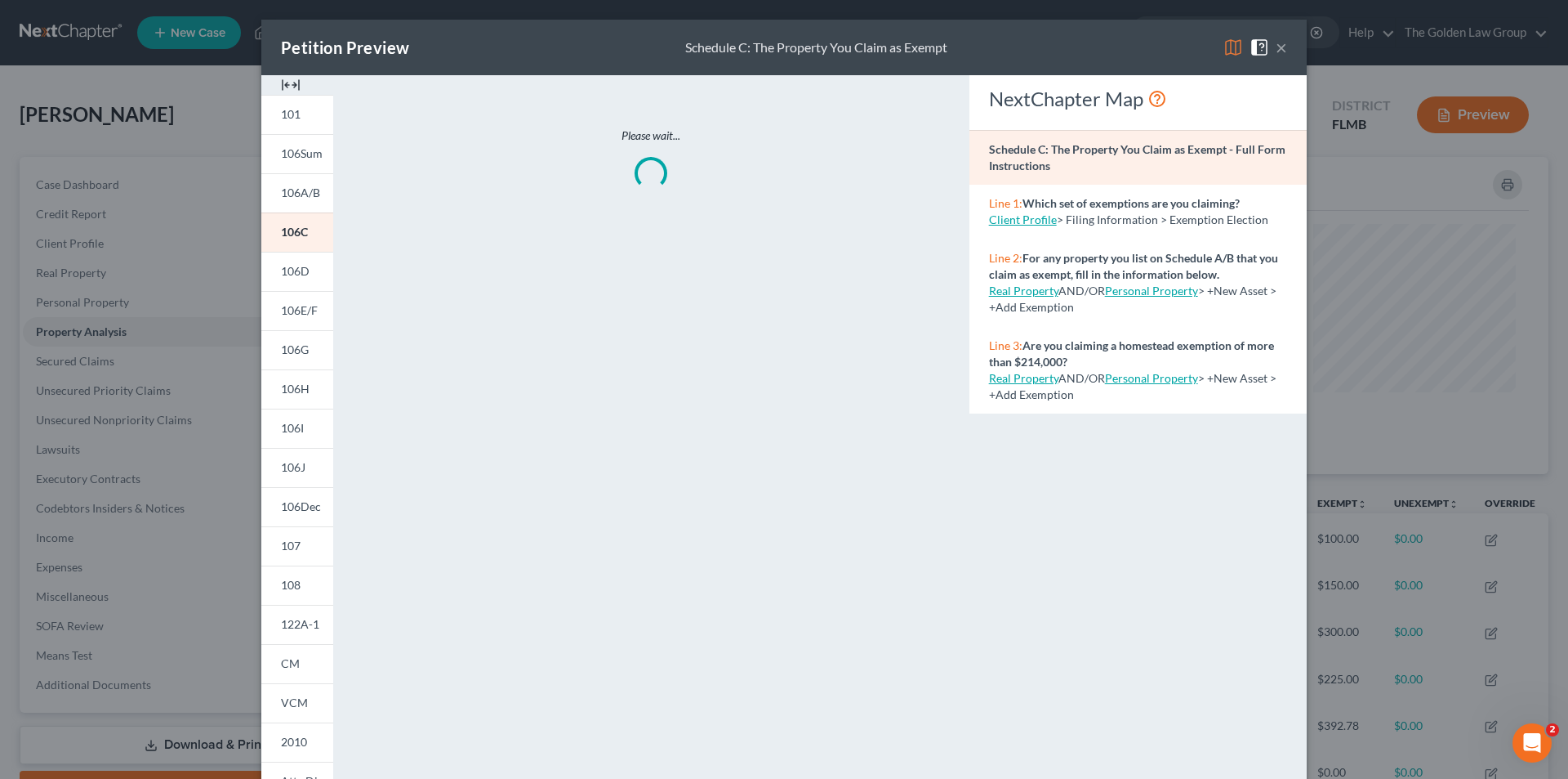
scroll to position [317, 1142]
click at [290, 547] on span "107" at bounding box center [291, 545] width 20 height 14
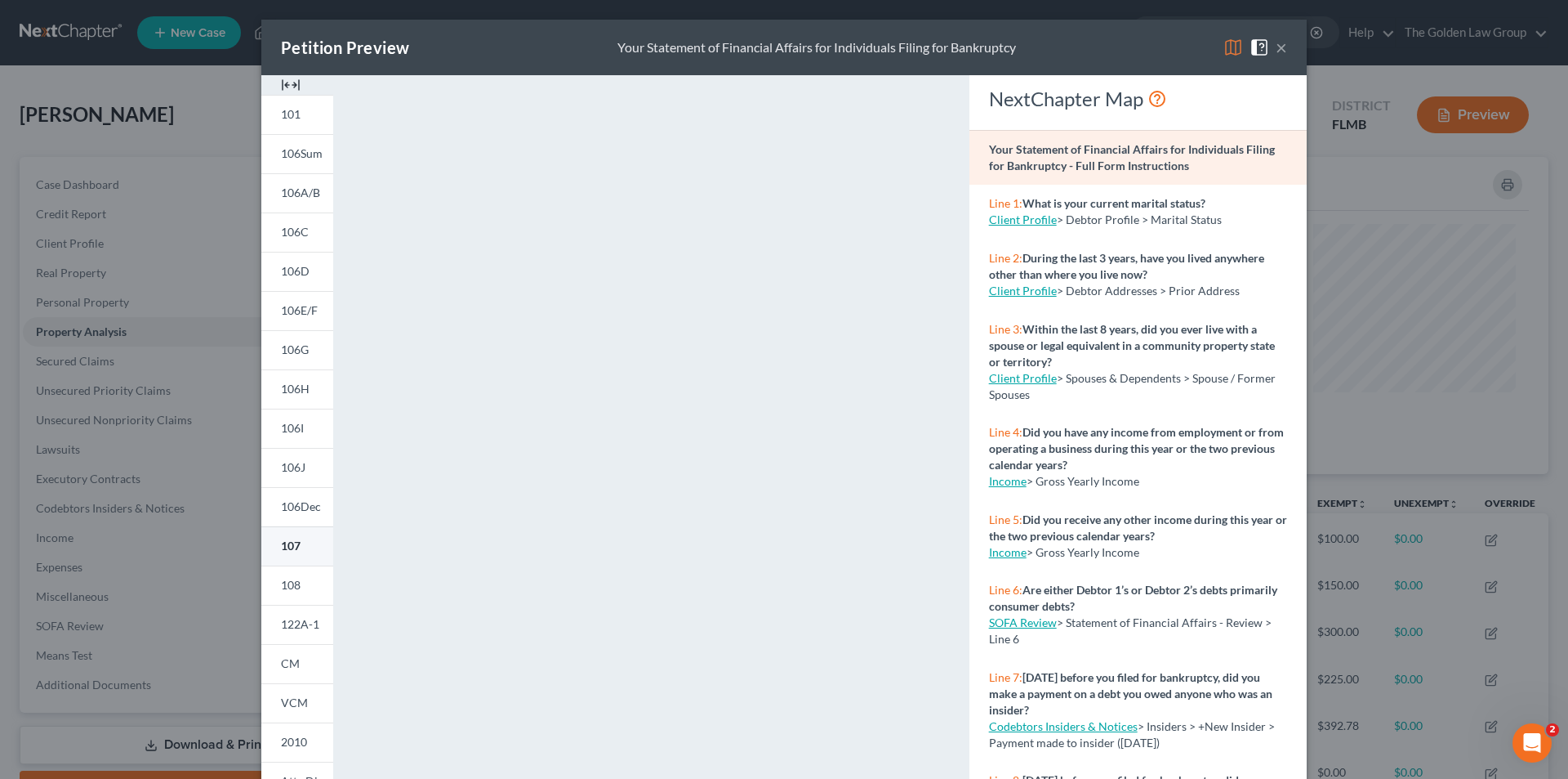
click at [282, 537] on link "107" at bounding box center [297, 545] width 72 height 39
click at [292, 423] on span "106I" at bounding box center [292, 428] width 23 height 14
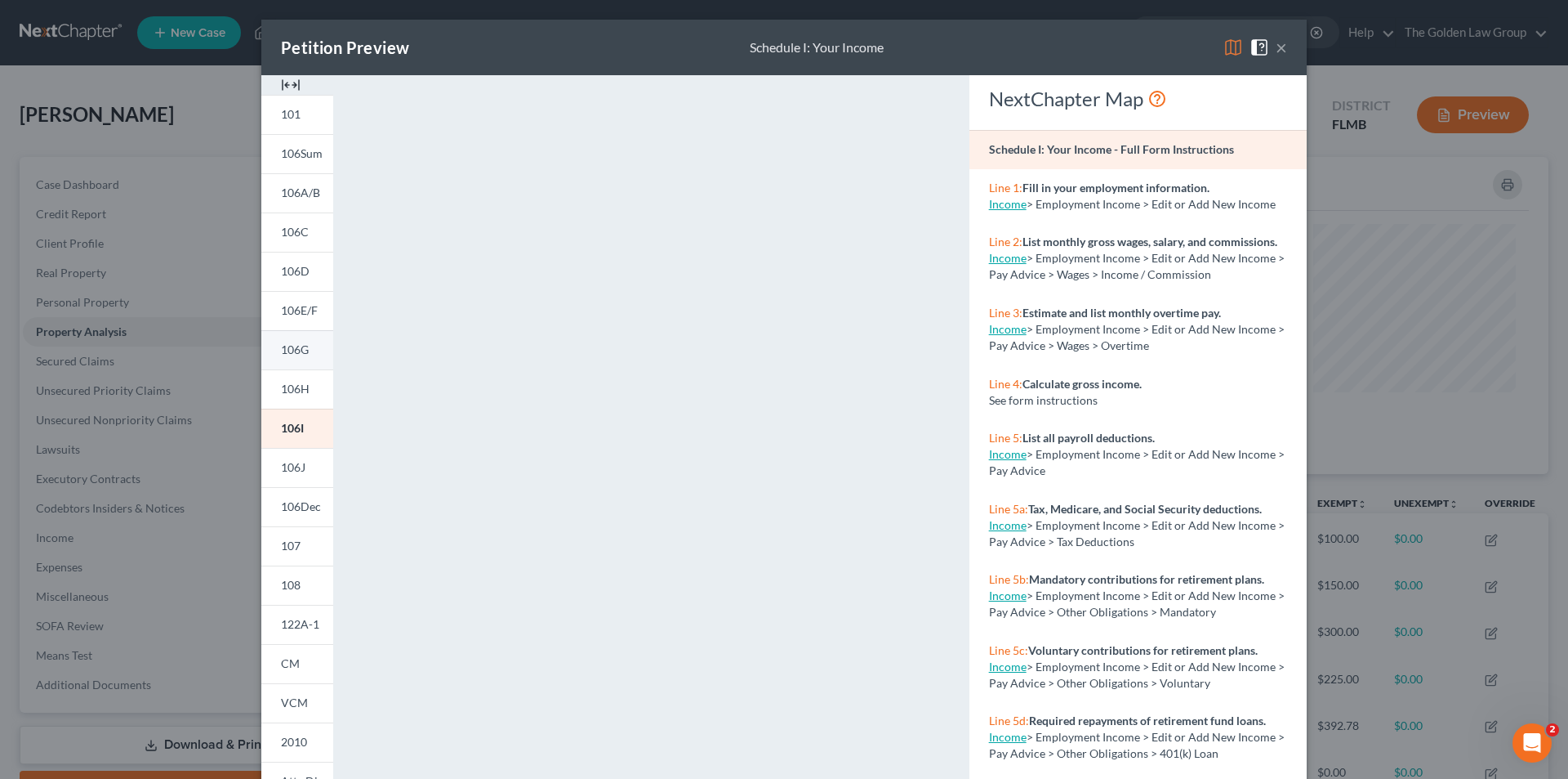
click at [301, 350] on span "106G" at bounding box center [295, 349] width 28 height 14
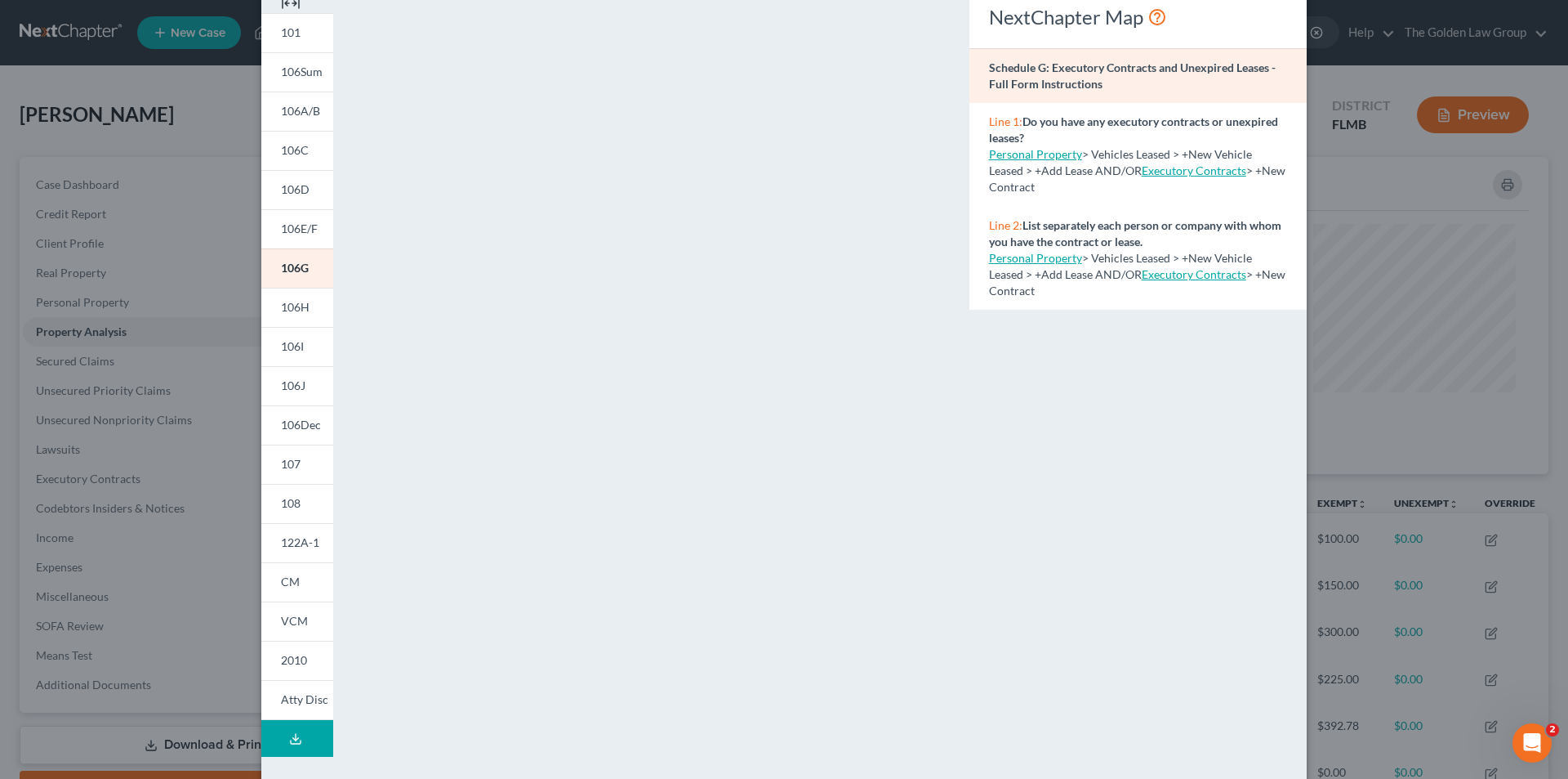
scroll to position [143, 0]
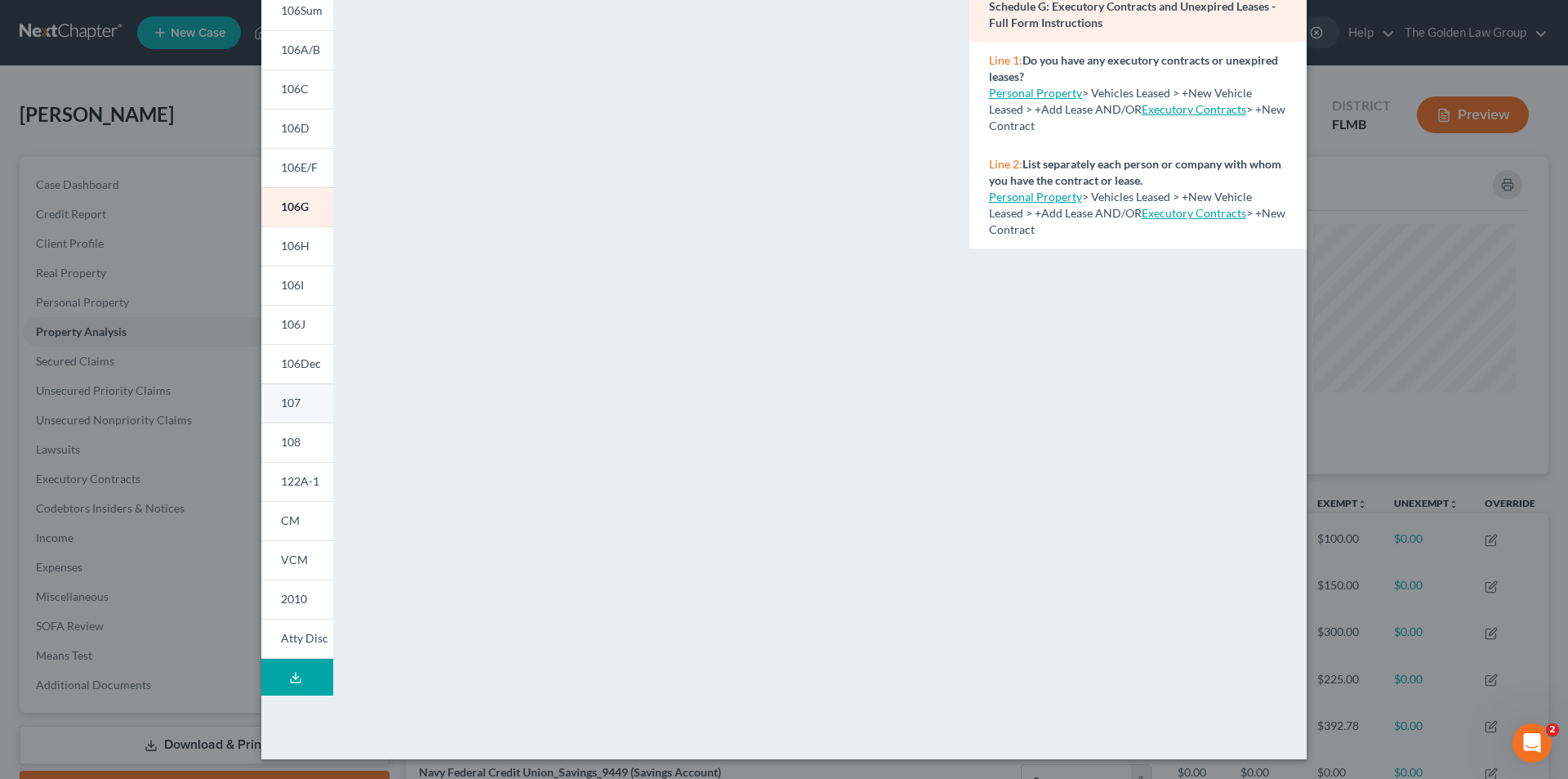
click at [290, 403] on span "107" at bounding box center [291, 403] width 20 height 14
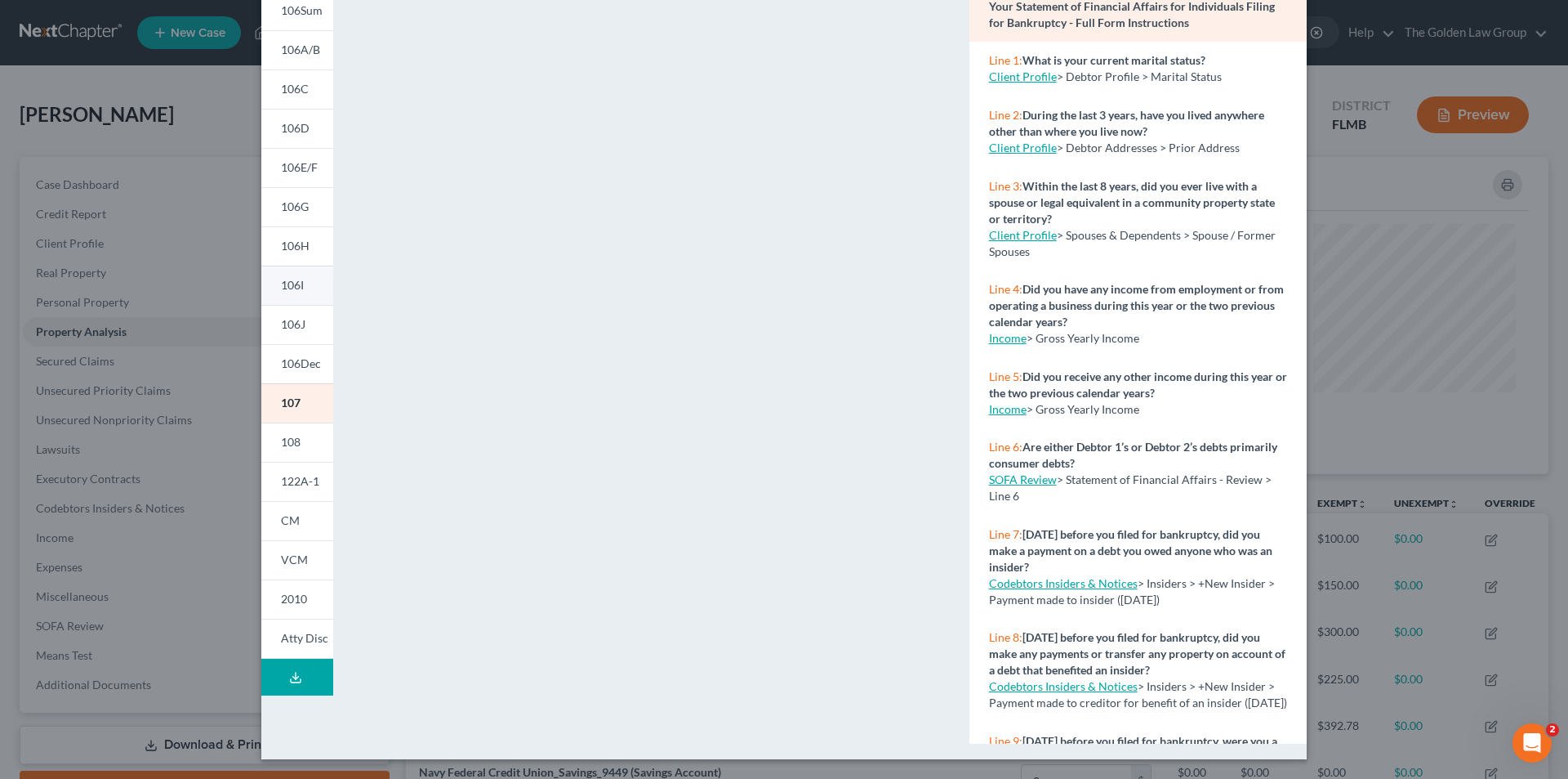
click at [299, 286] on link "106I" at bounding box center [297, 285] width 72 height 39
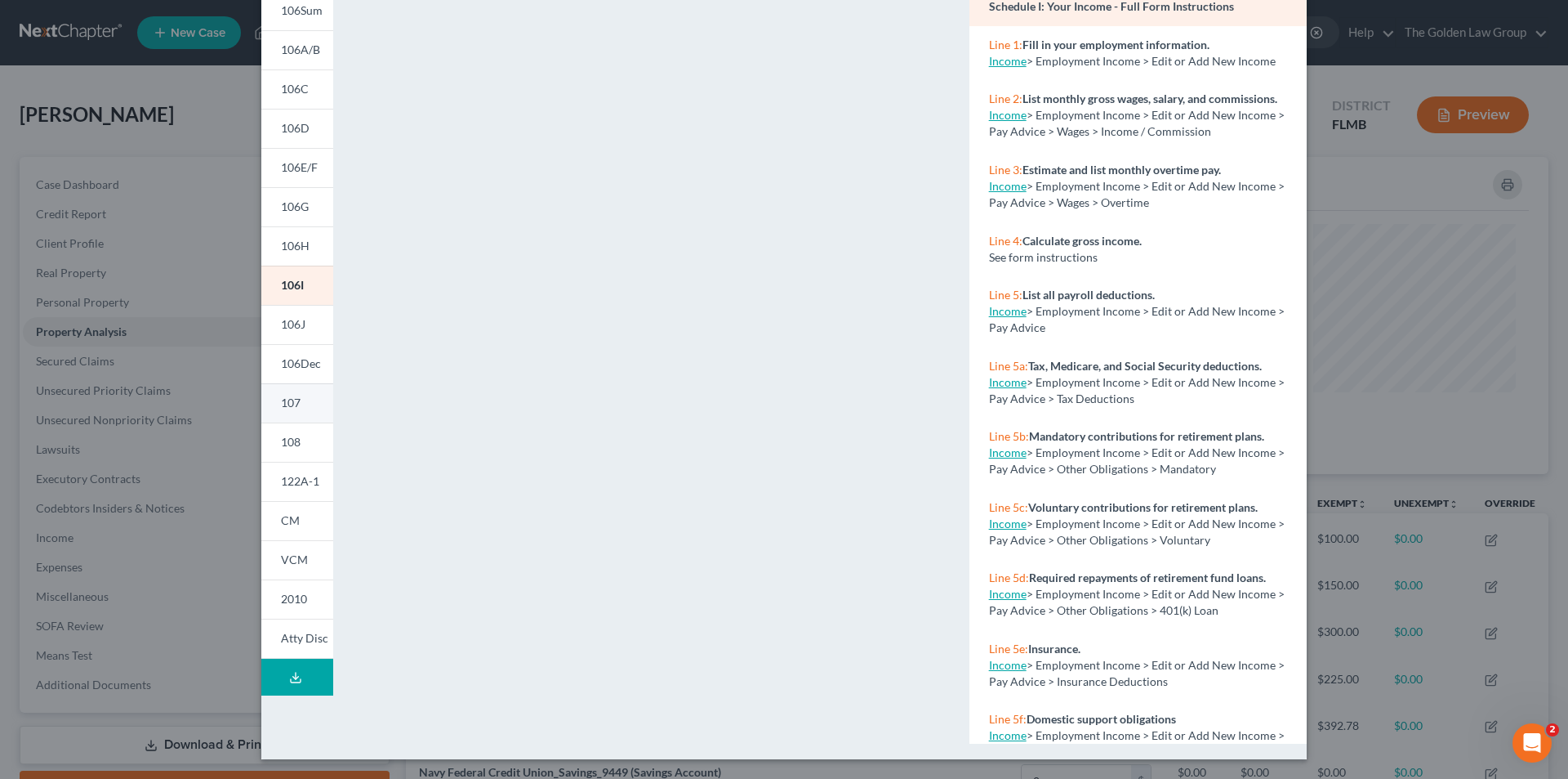
click at [294, 400] on span "107" at bounding box center [291, 403] width 20 height 14
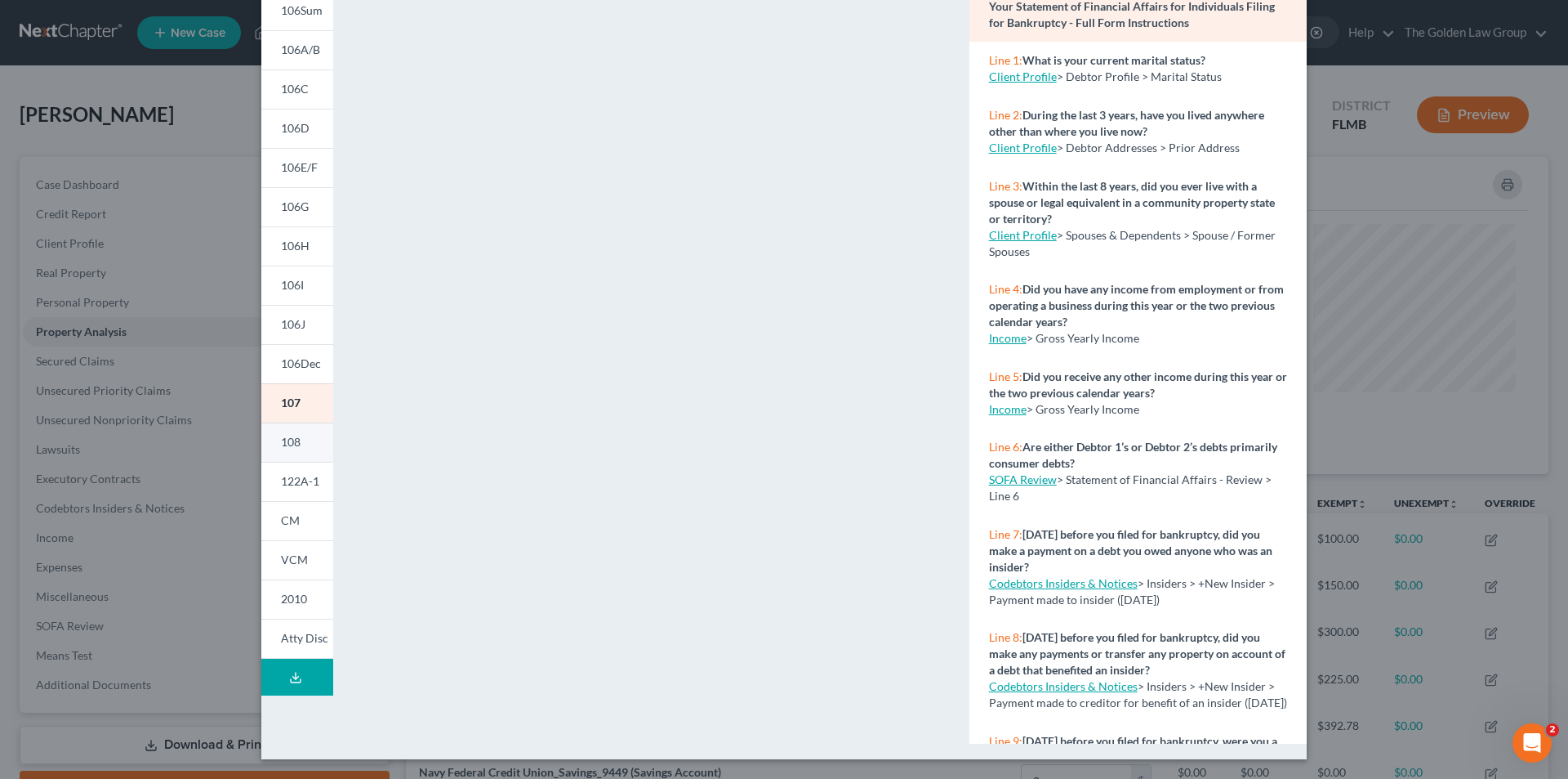
click at [292, 440] on span "108" at bounding box center [291, 442] width 20 height 14
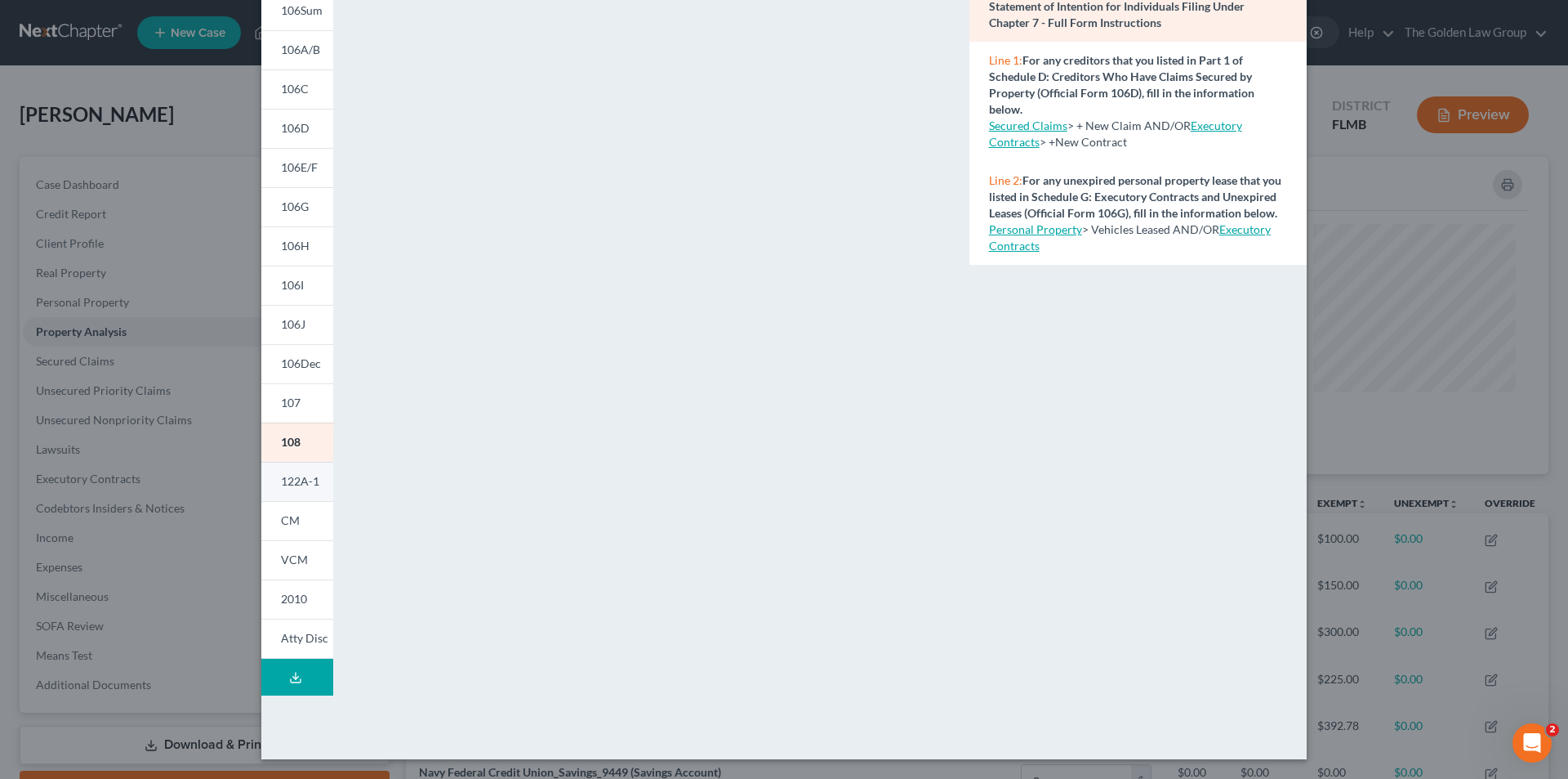
click at [285, 479] on span "122A-1" at bounding box center [300, 481] width 39 height 14
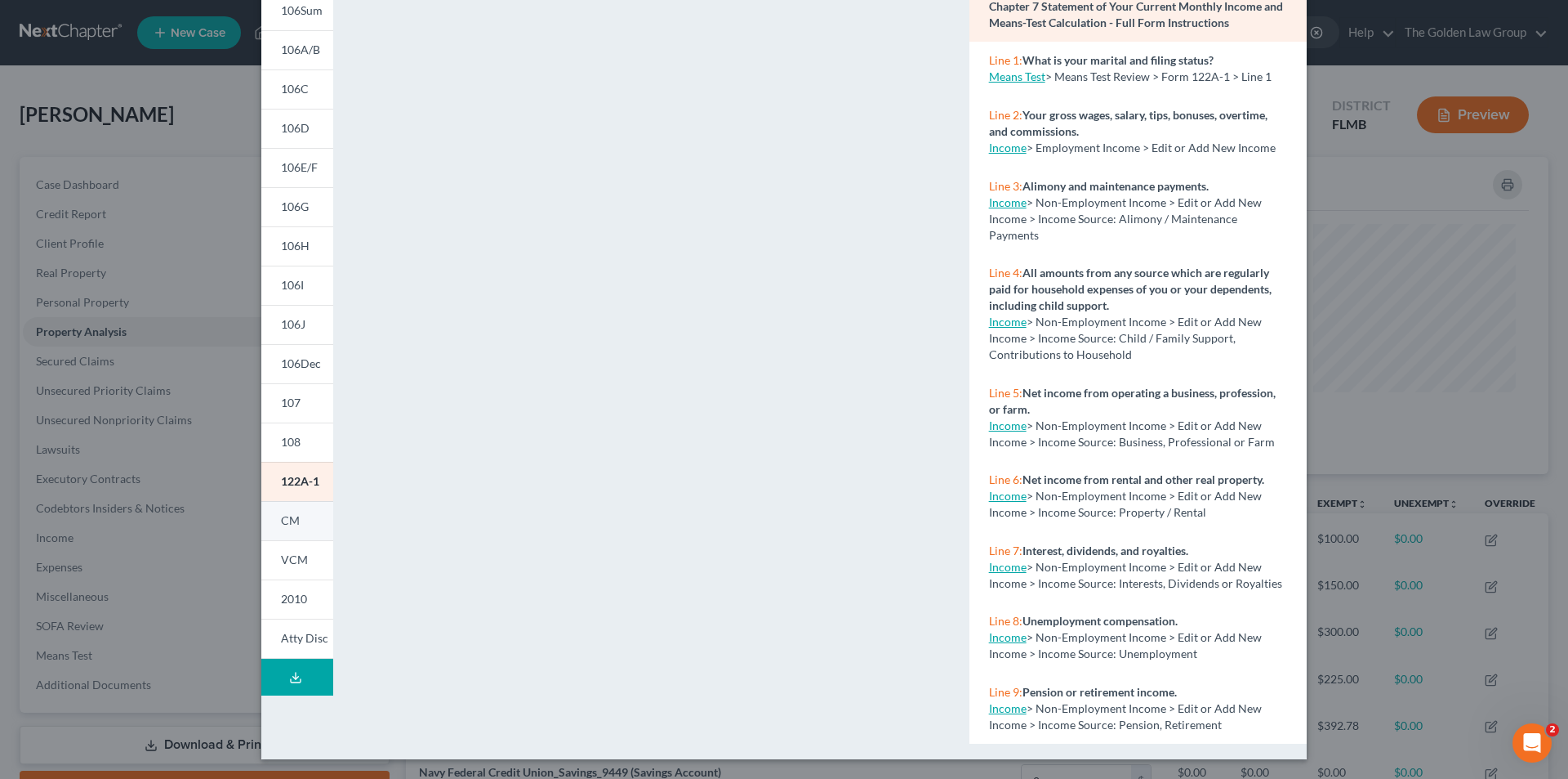
click at [286, 519] on span "CM" at bounding box center [290, 520] width 19 height 14
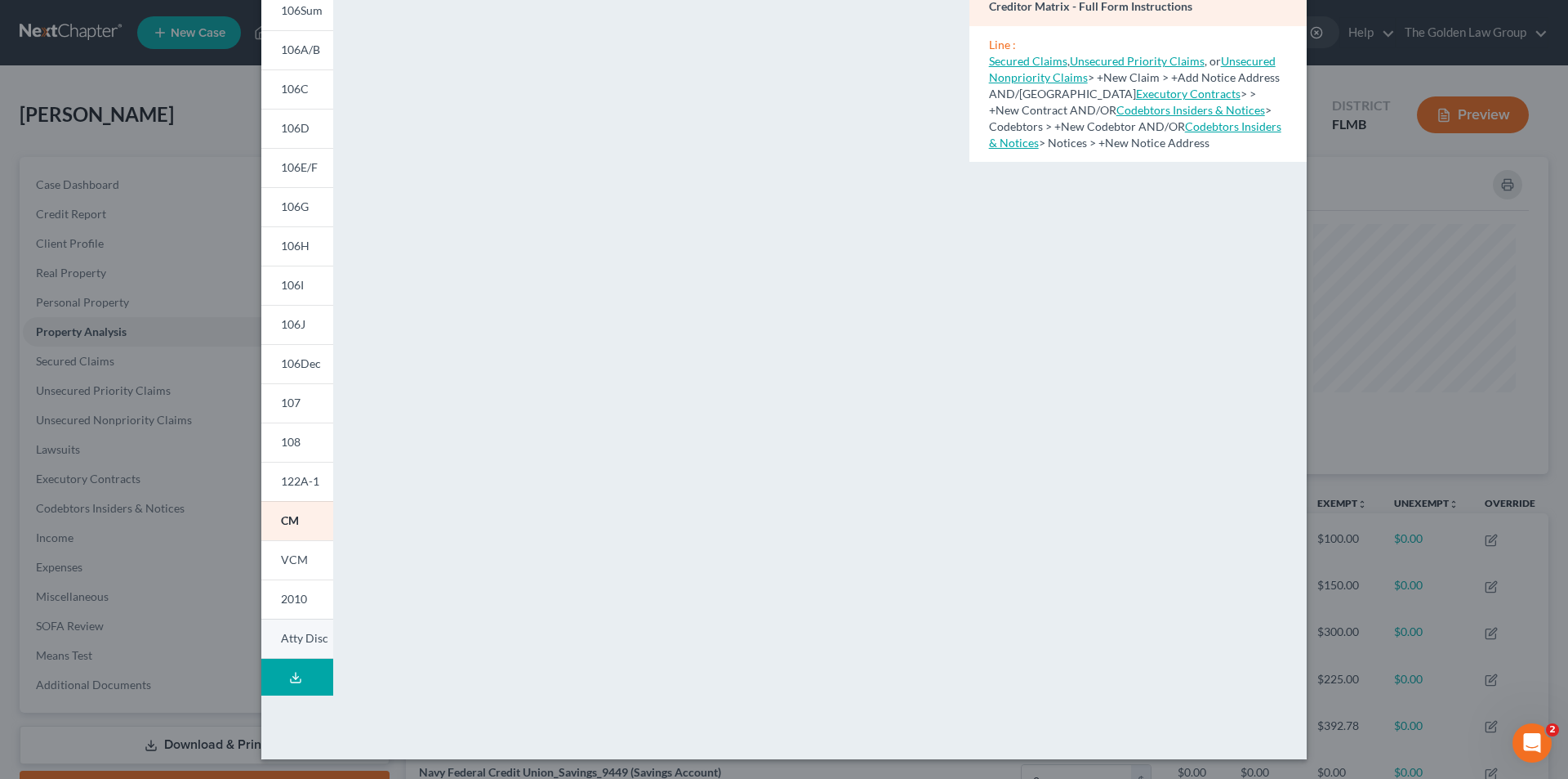
click at [300, 636] on span "Atty Disc" at bounding box center [305, 638] width 48 height 14
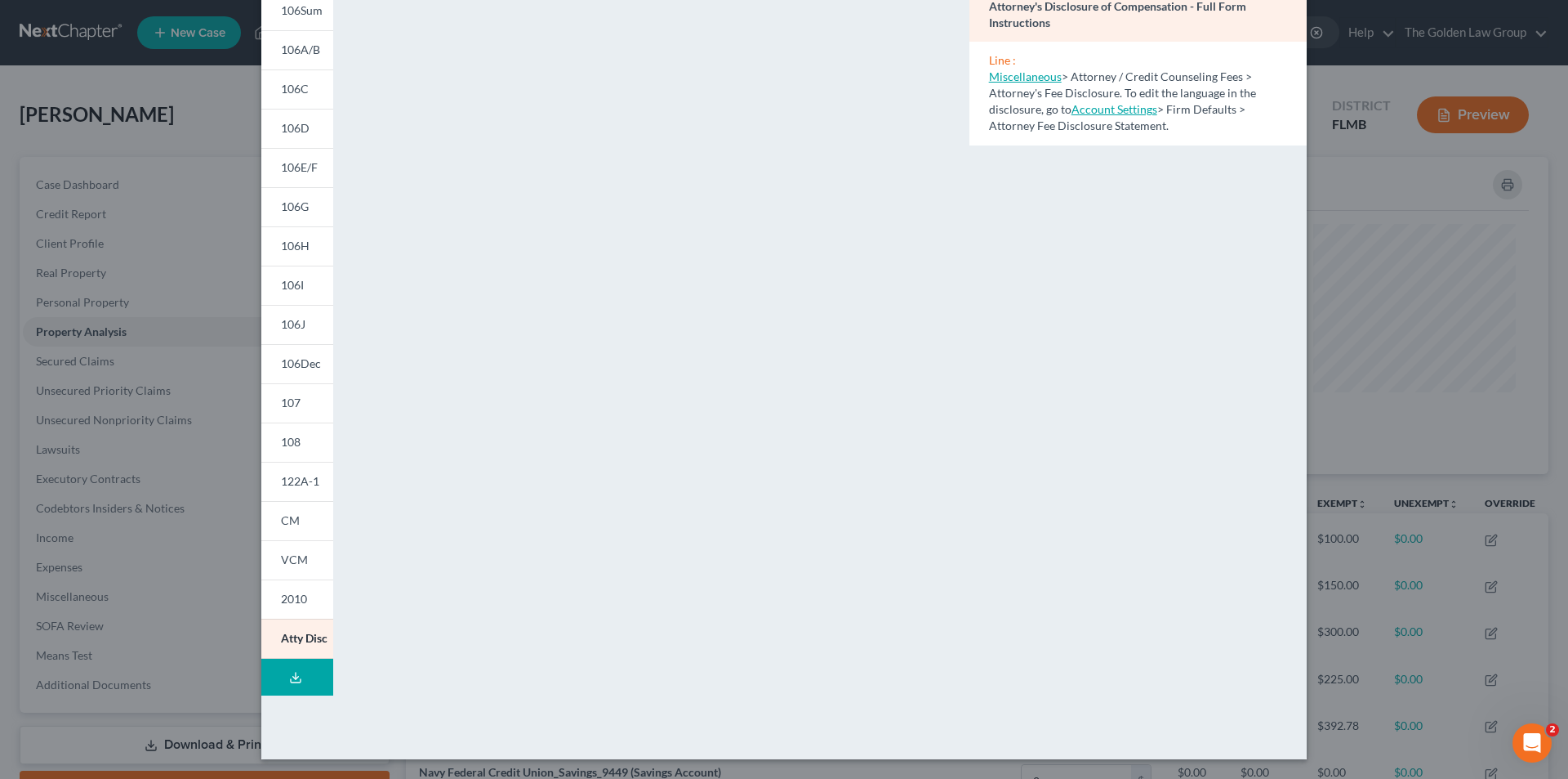
click at [214, 461] on div "Petition Preview Attorney's Disclosure of Compensation × 101 106Sum 106A/B 106C…" at bounding box center [784, 389] width 1568 height 779
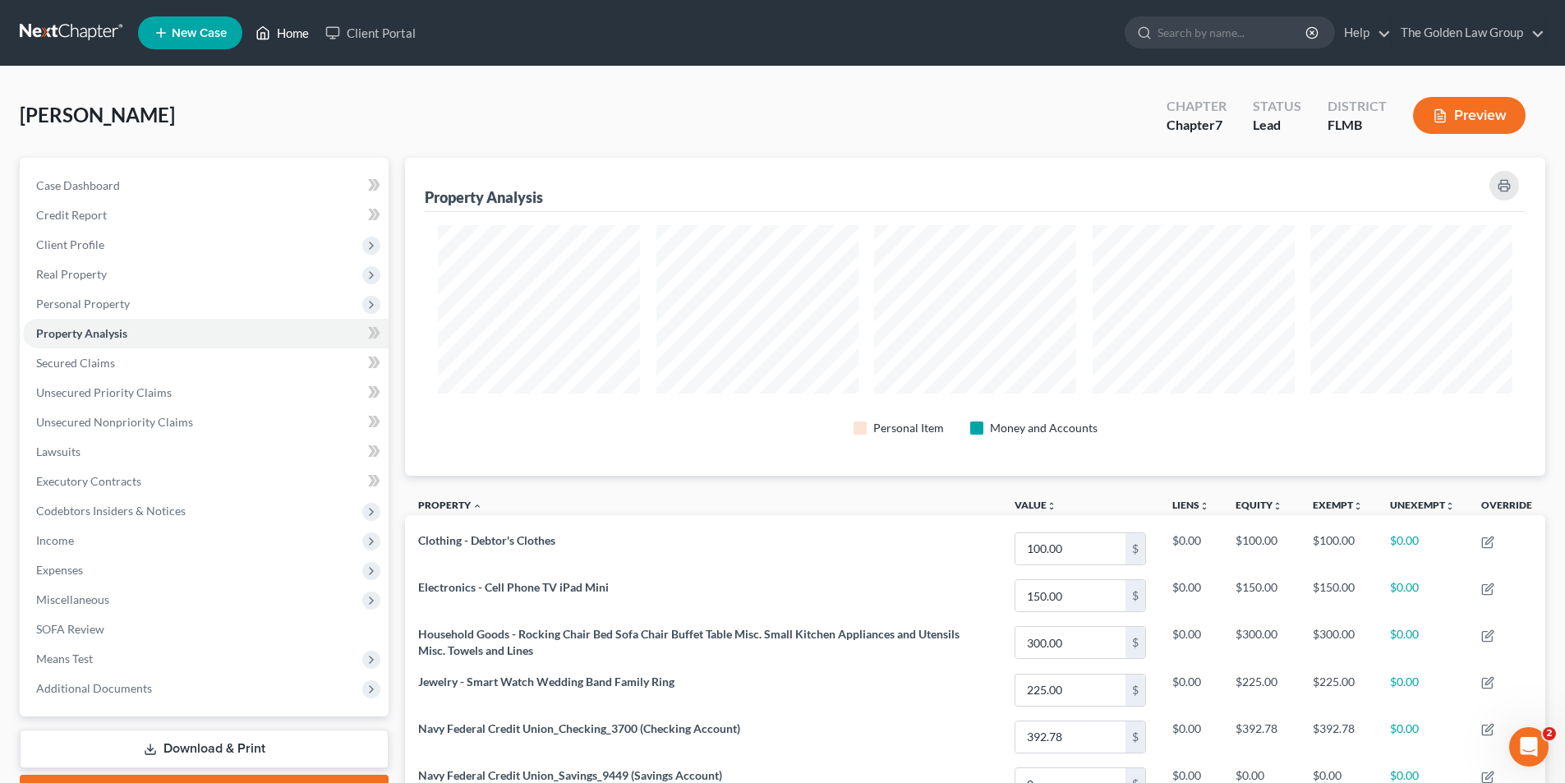
scroll to position [821142, 820320]
click at [1240, 36] on input "search" at bounding box center [1232, 32] width 150 height 30
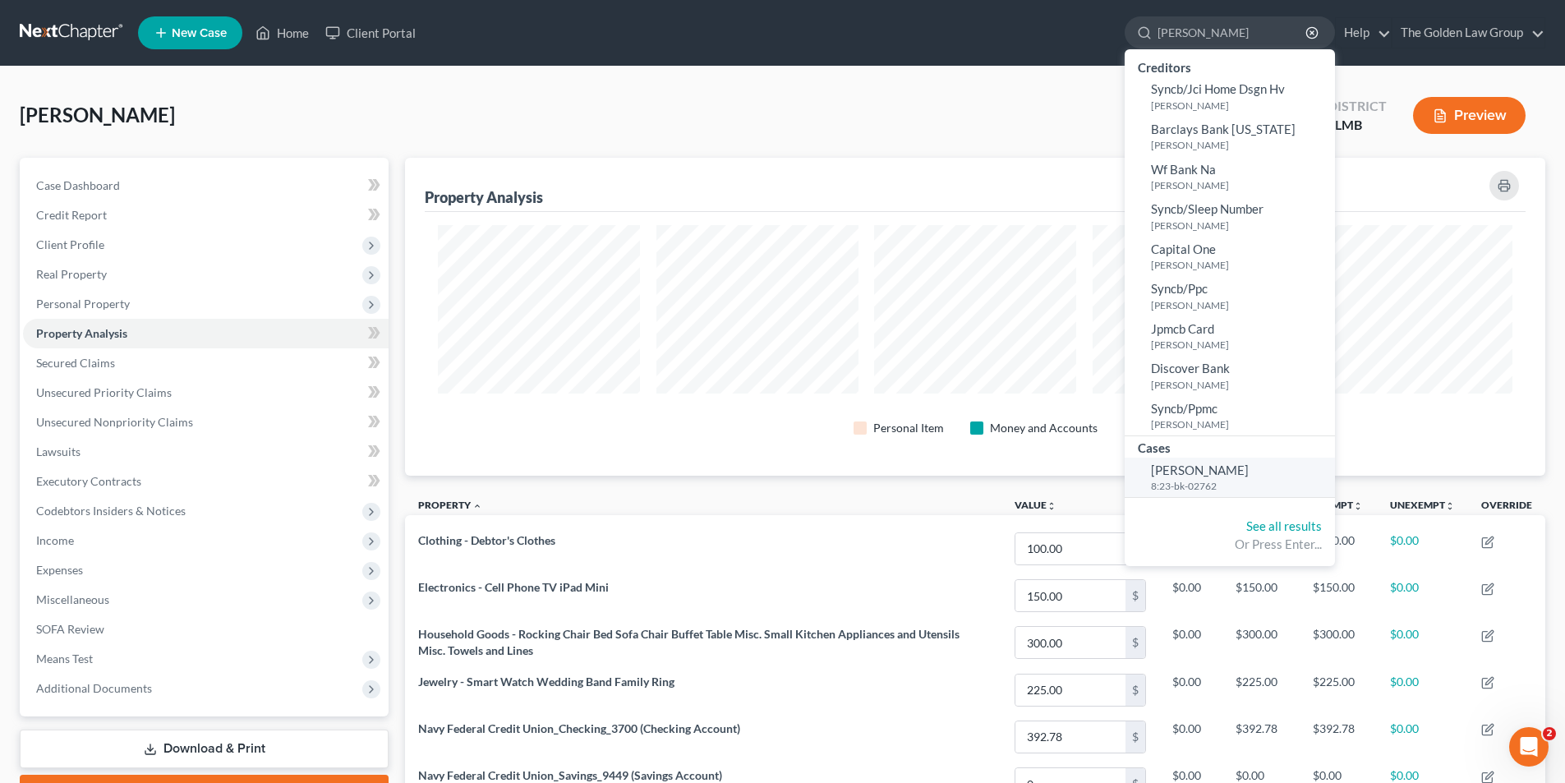
type input "Mucci"
click at [1198, 472] on span "Mucci, Peter" at bounding box center [1200, 469] width 98 height 15
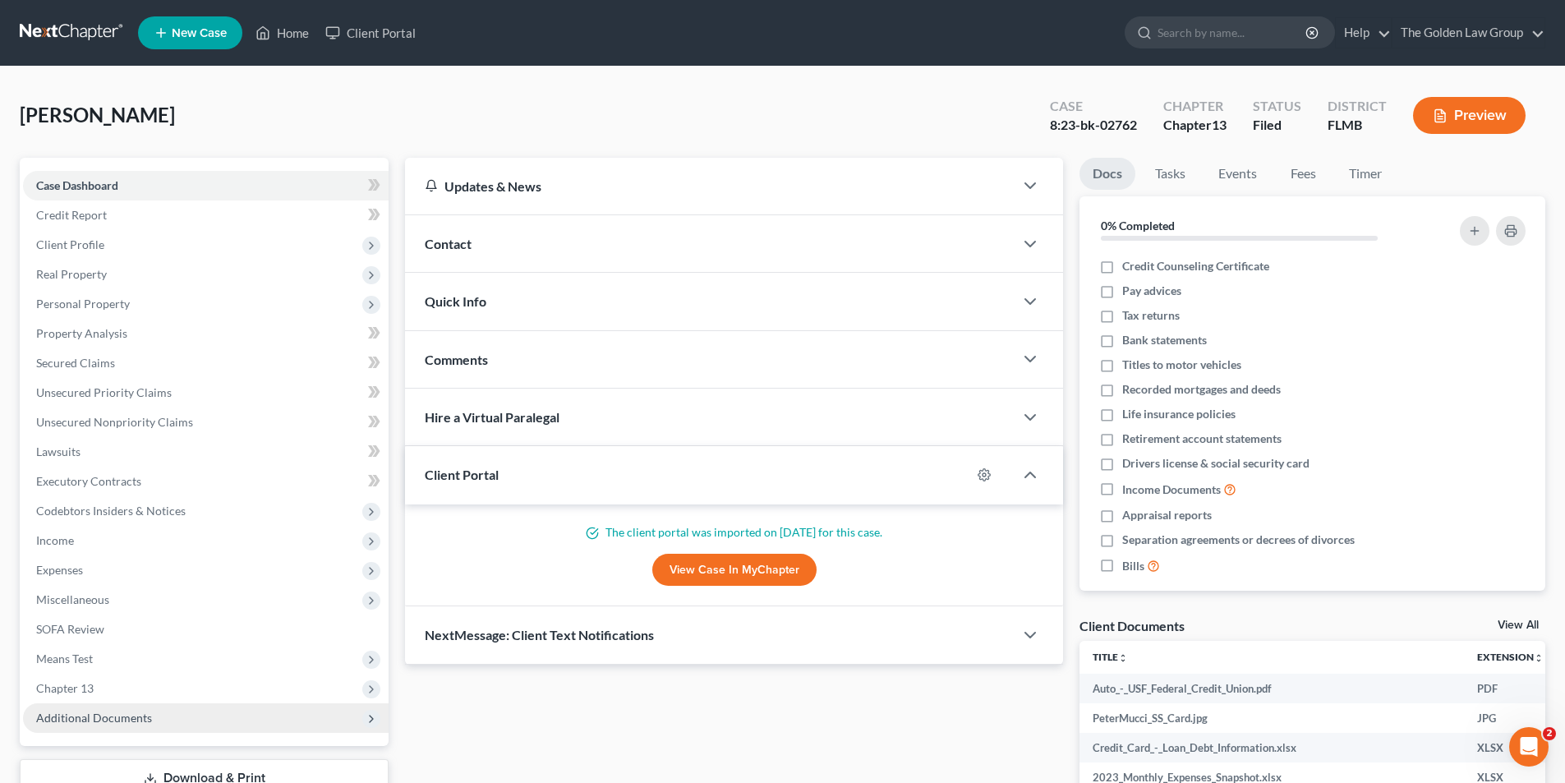
click at [124, 715] on span "Additional Documents" at bounding box center [94, 718] width 116 height 14
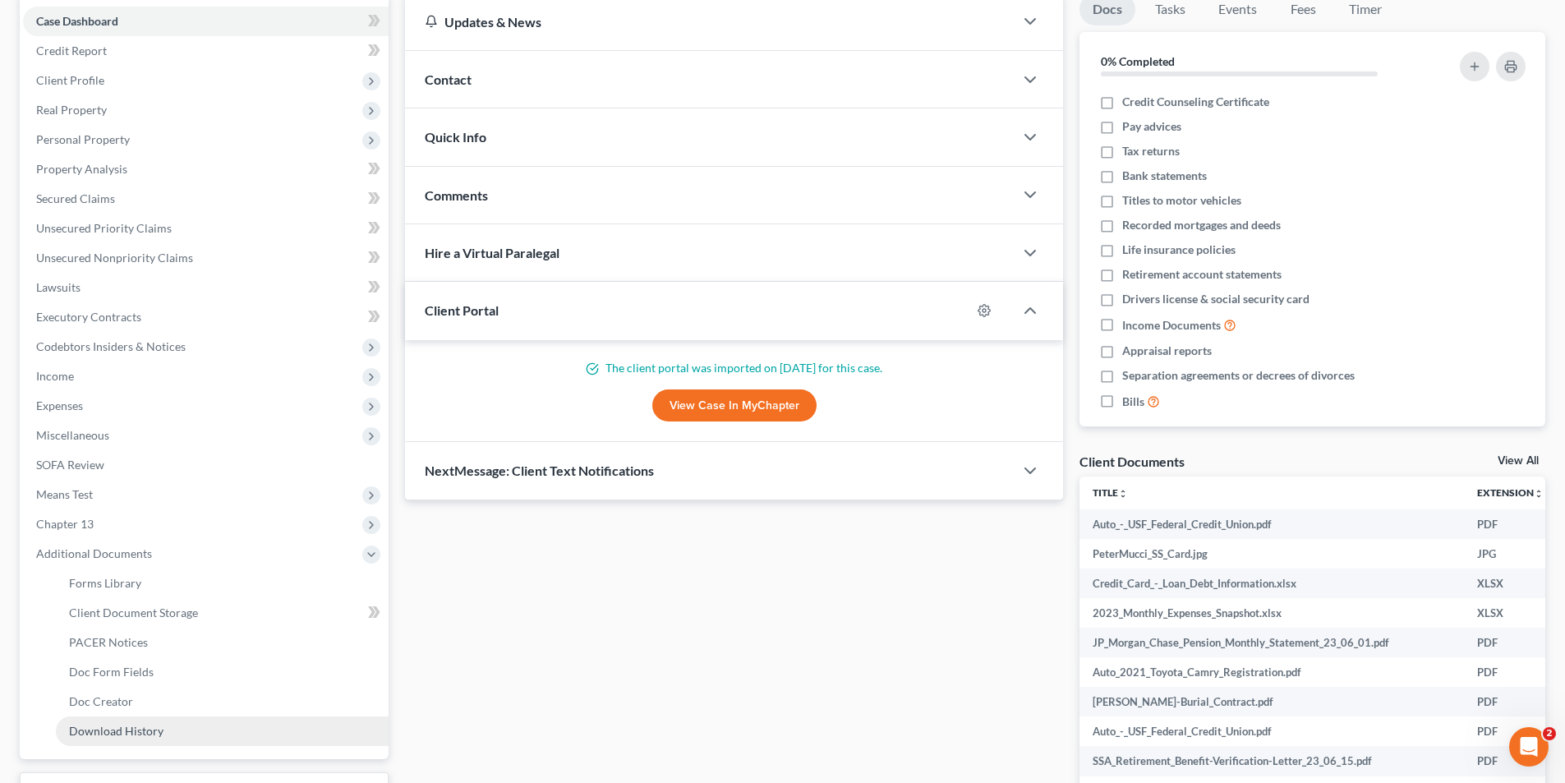
scroll to position [246, 0]
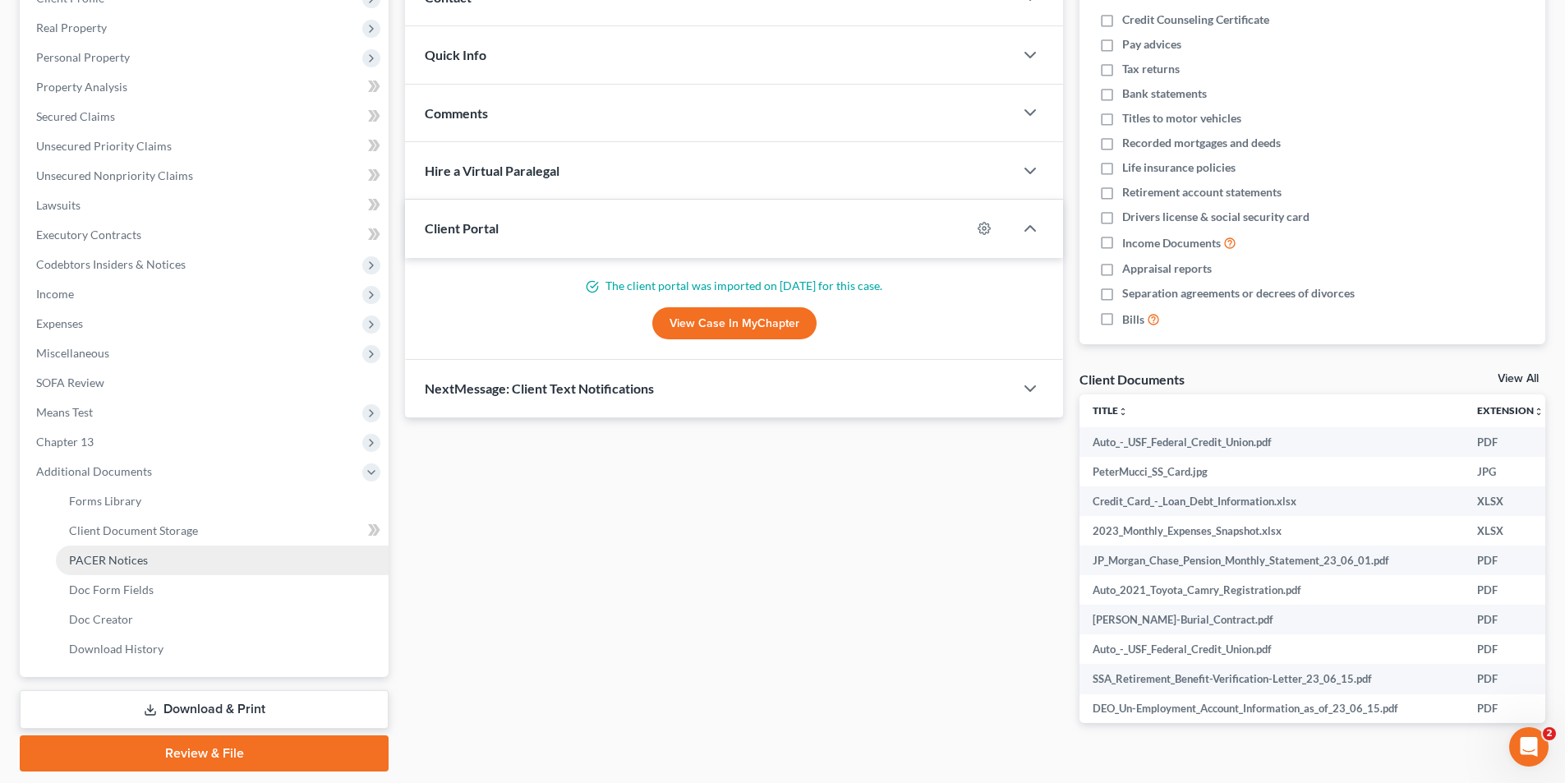
click at [129, 554] on span "PACER Notices" at bounding box center [108, 560] width 79 height 14
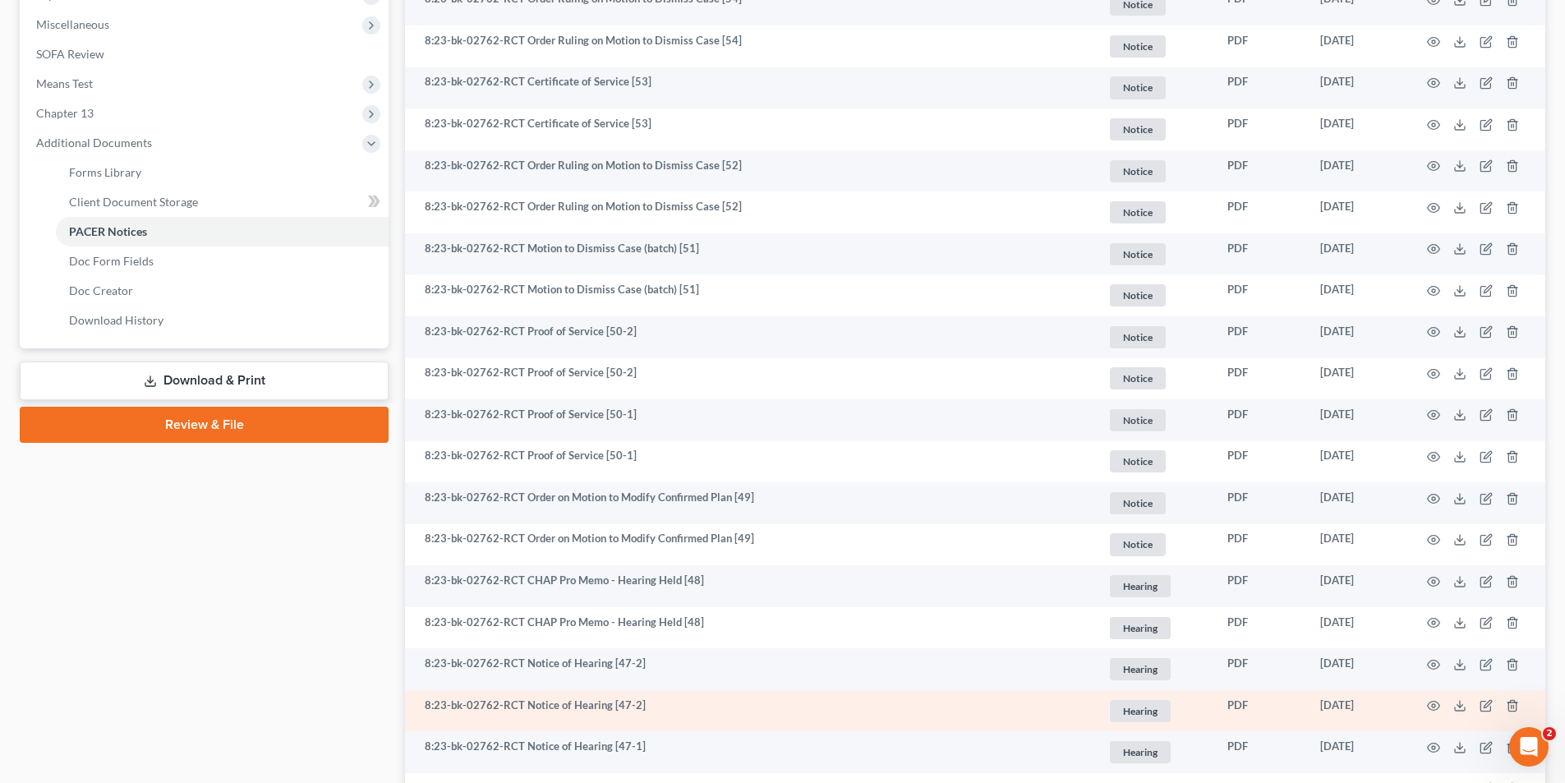
scroll to position [657, 0]
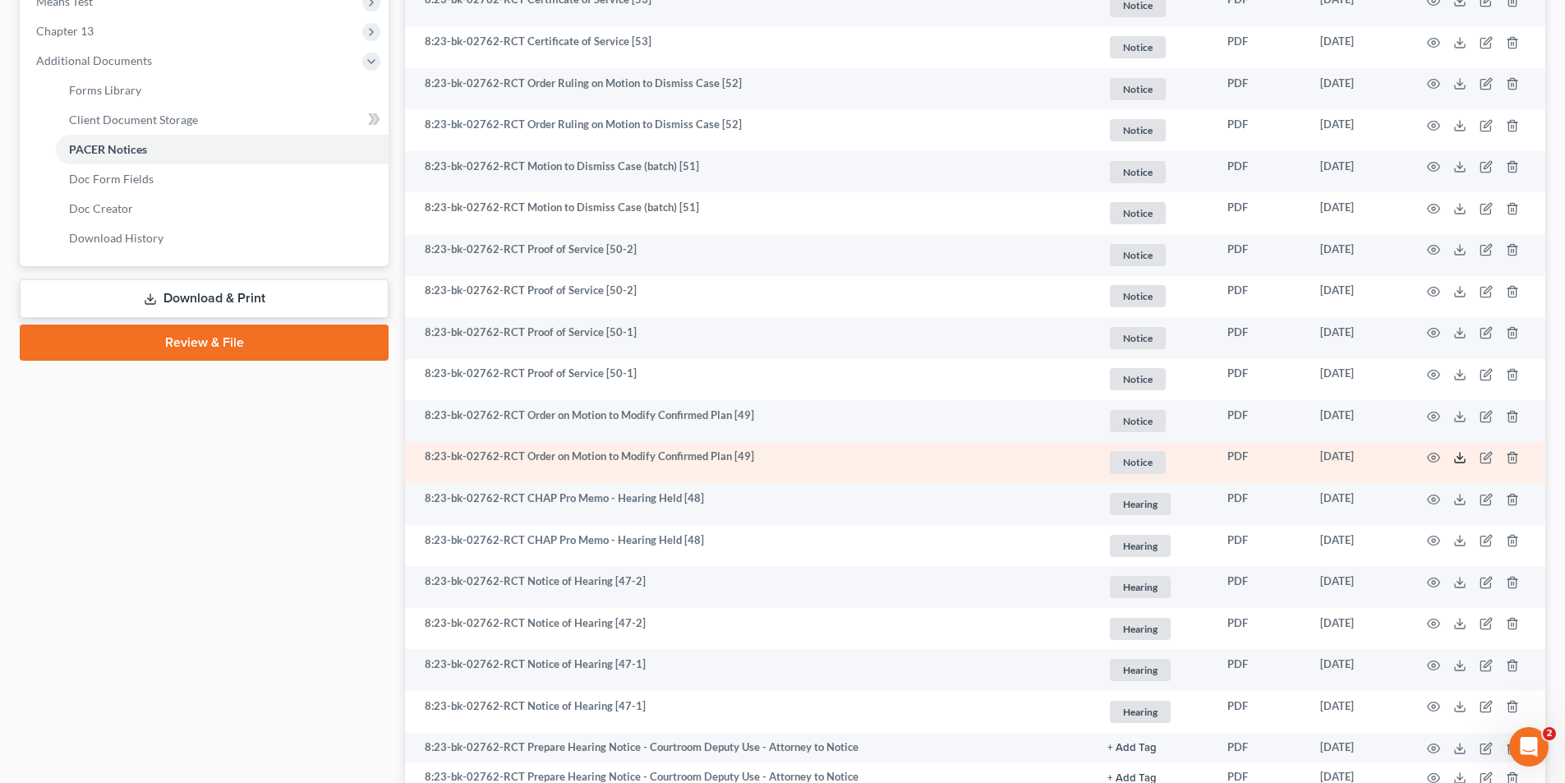
click at [1460, 457] on line at bounding box center [1460, 456] width 0 height 7
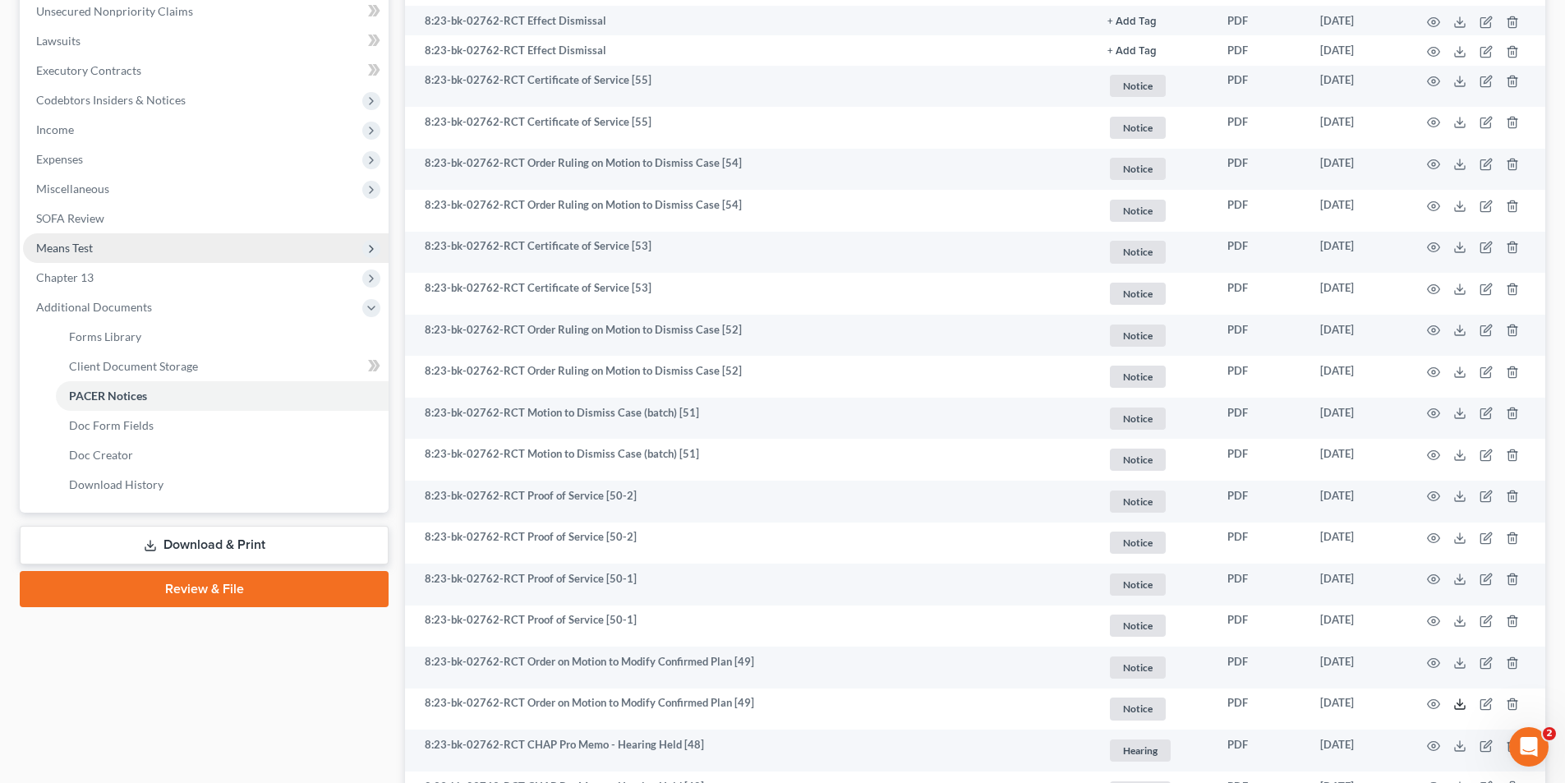
scroll to position [246, 0]
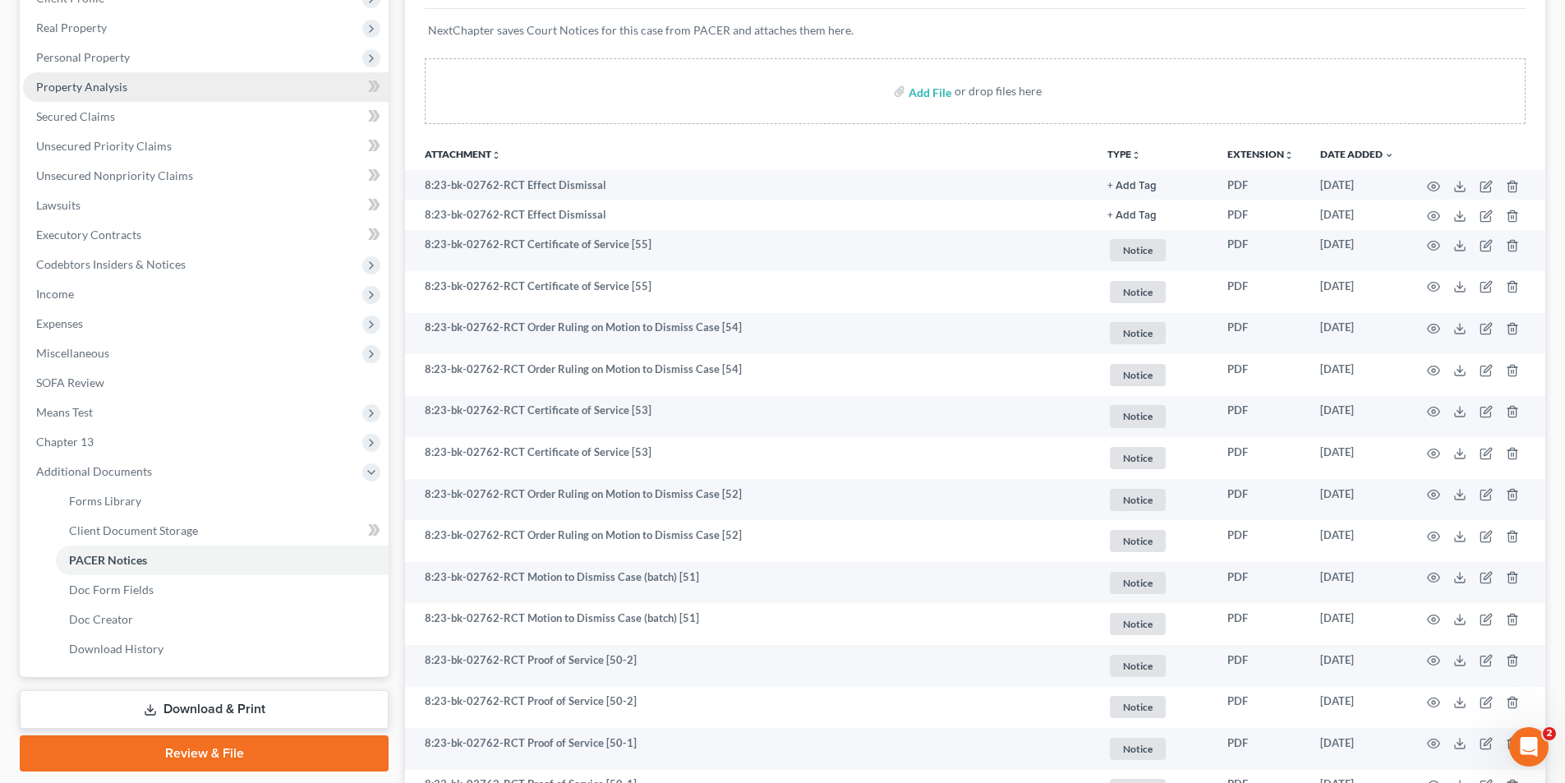
click at [110, 85] on span "Property Analysis" at bounding box center [81, 87] width 91 height 14
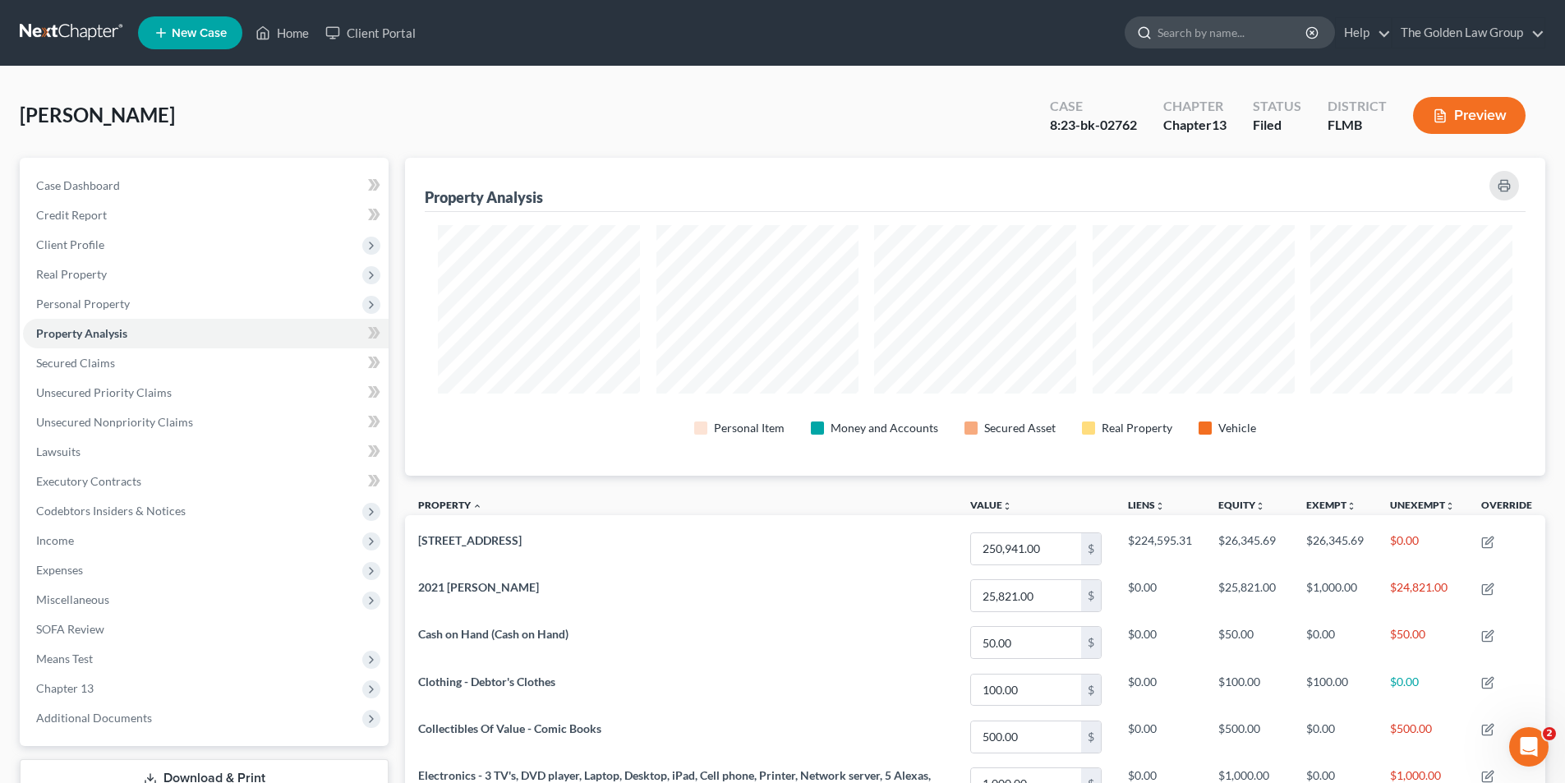
click at [1208, 33] on input "search" at bounding box center [1232, 32] width 150 height 30
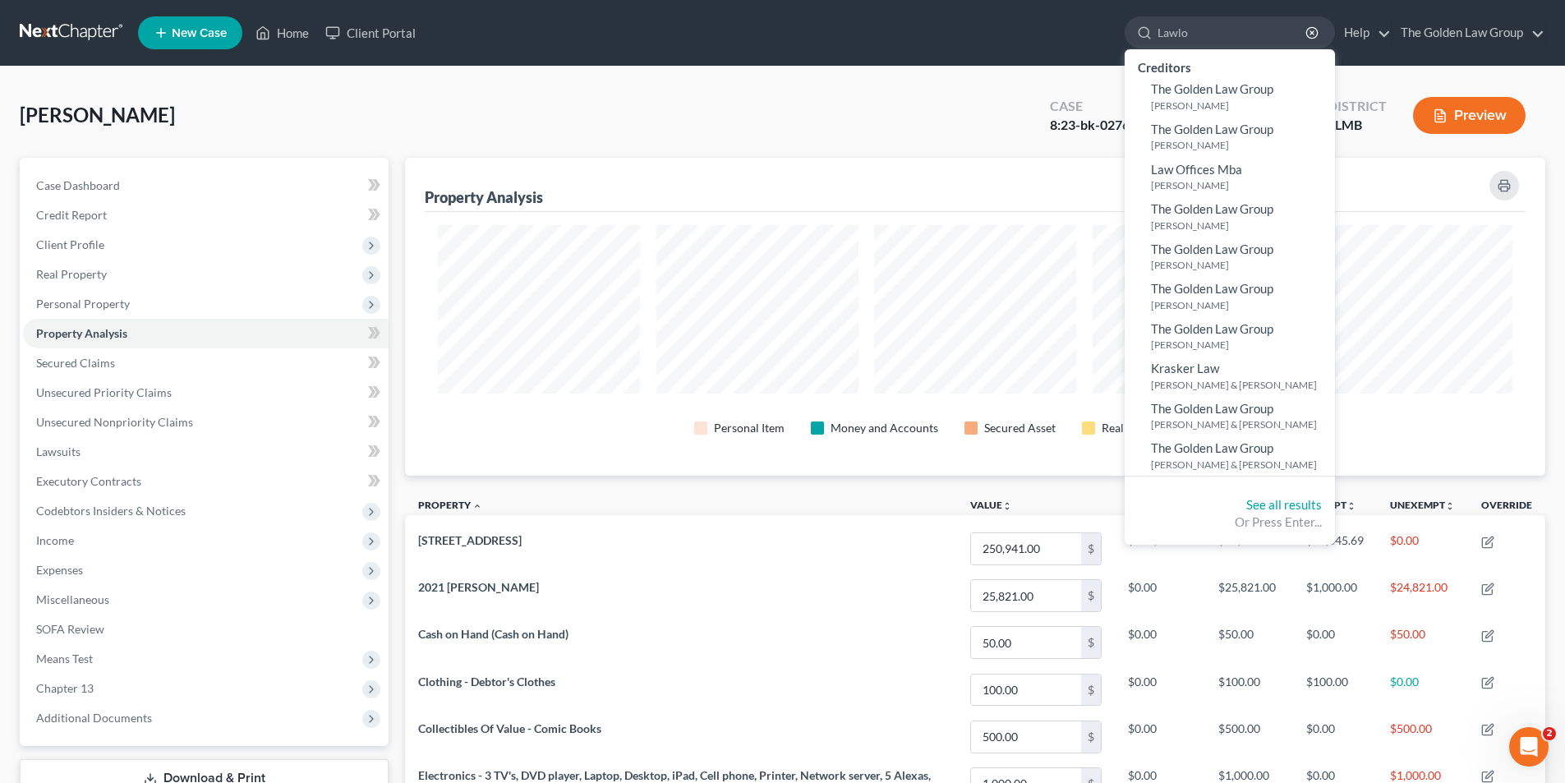
type input "Lawlor"
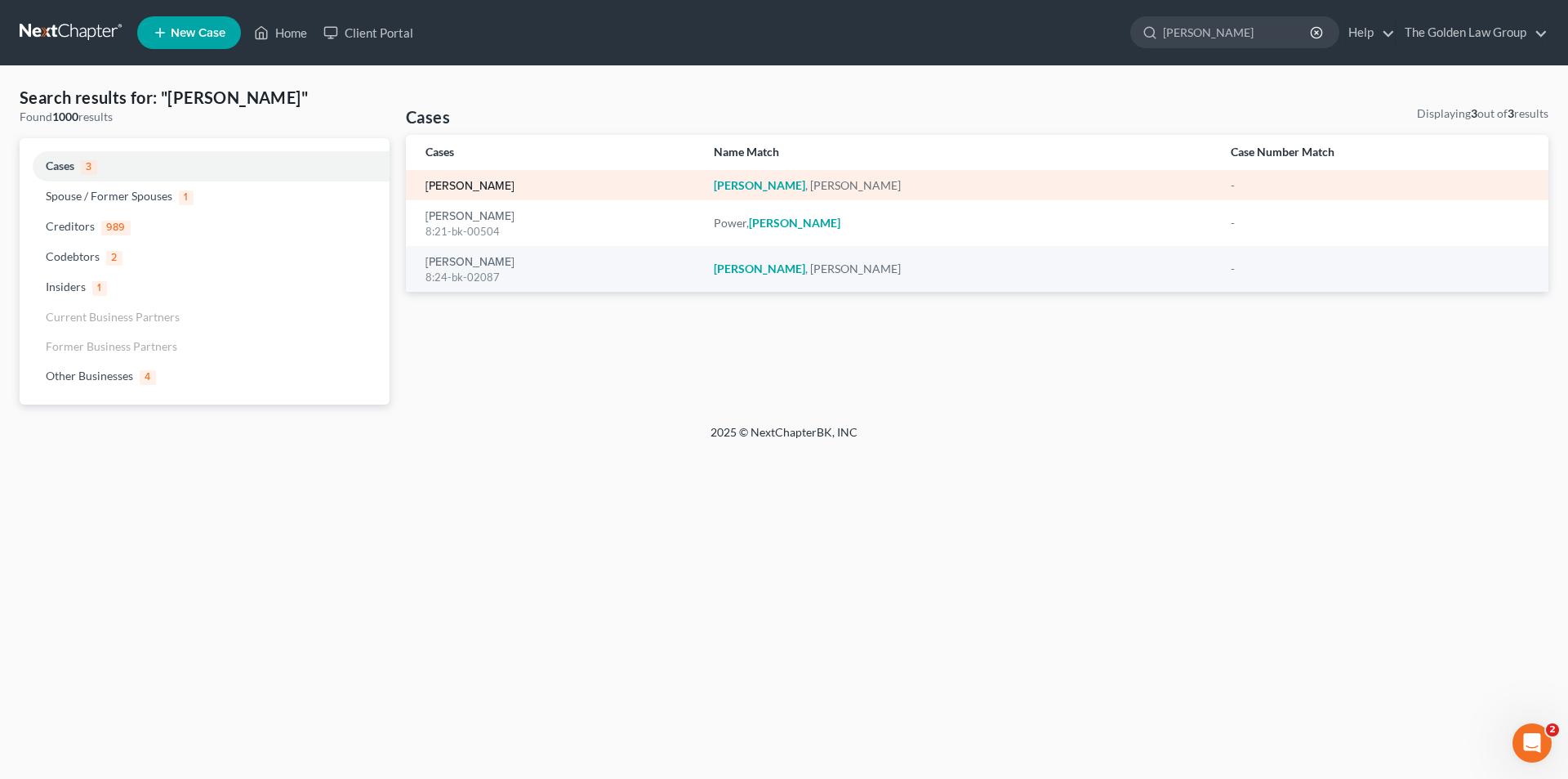
click at [444, 181] on link "Lawlor, Cheryl" at bounding box center [470, 187] width 89 height 12
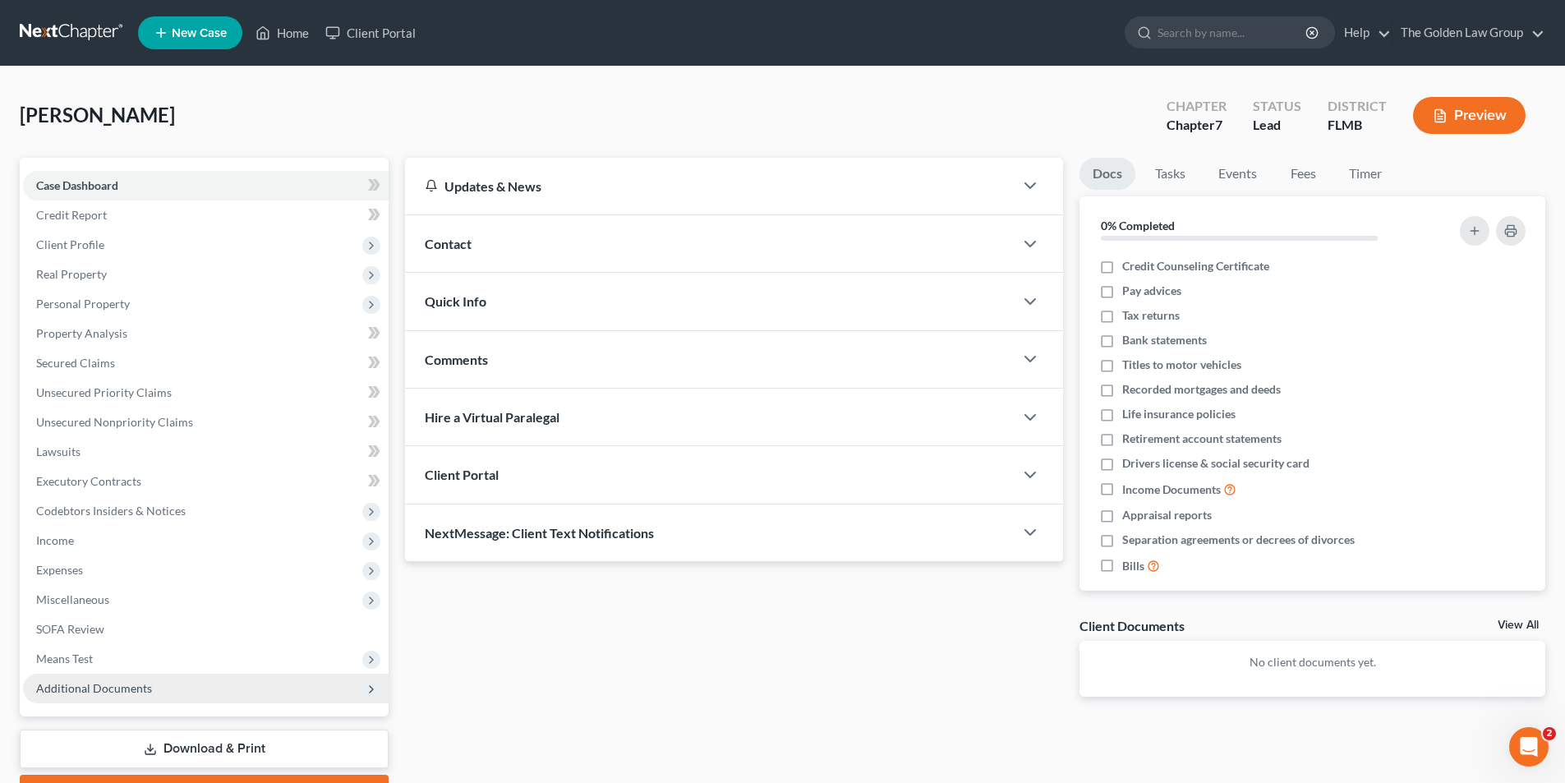
click at [132, 684] on span "Additional Documents" at bounding box center [94, 688] width 116 height 14
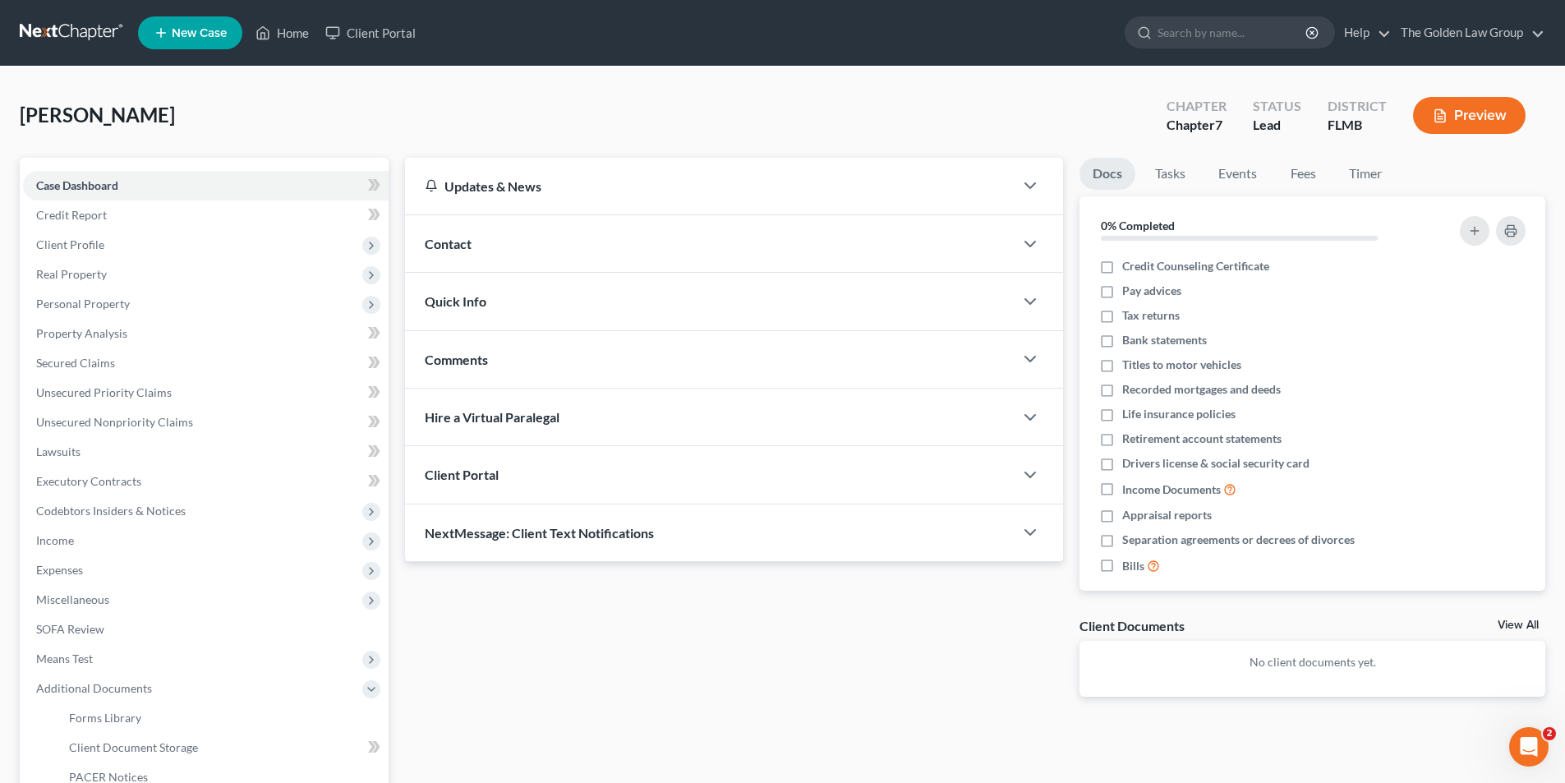
scroll to position [164, 0]
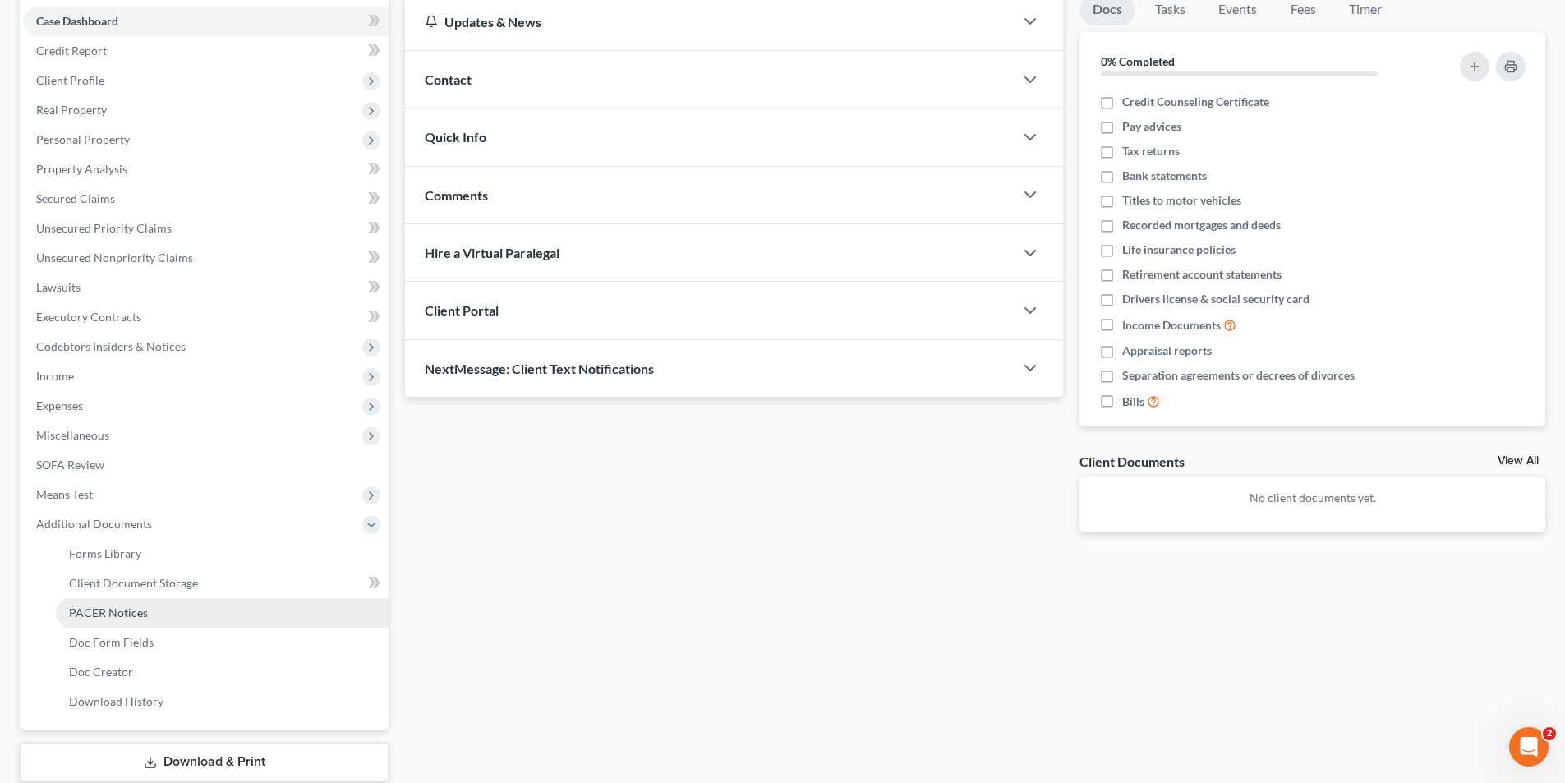
click at [117, 609] on span "PACER Notices" at bounding box center [108, 612] width 79 height 14
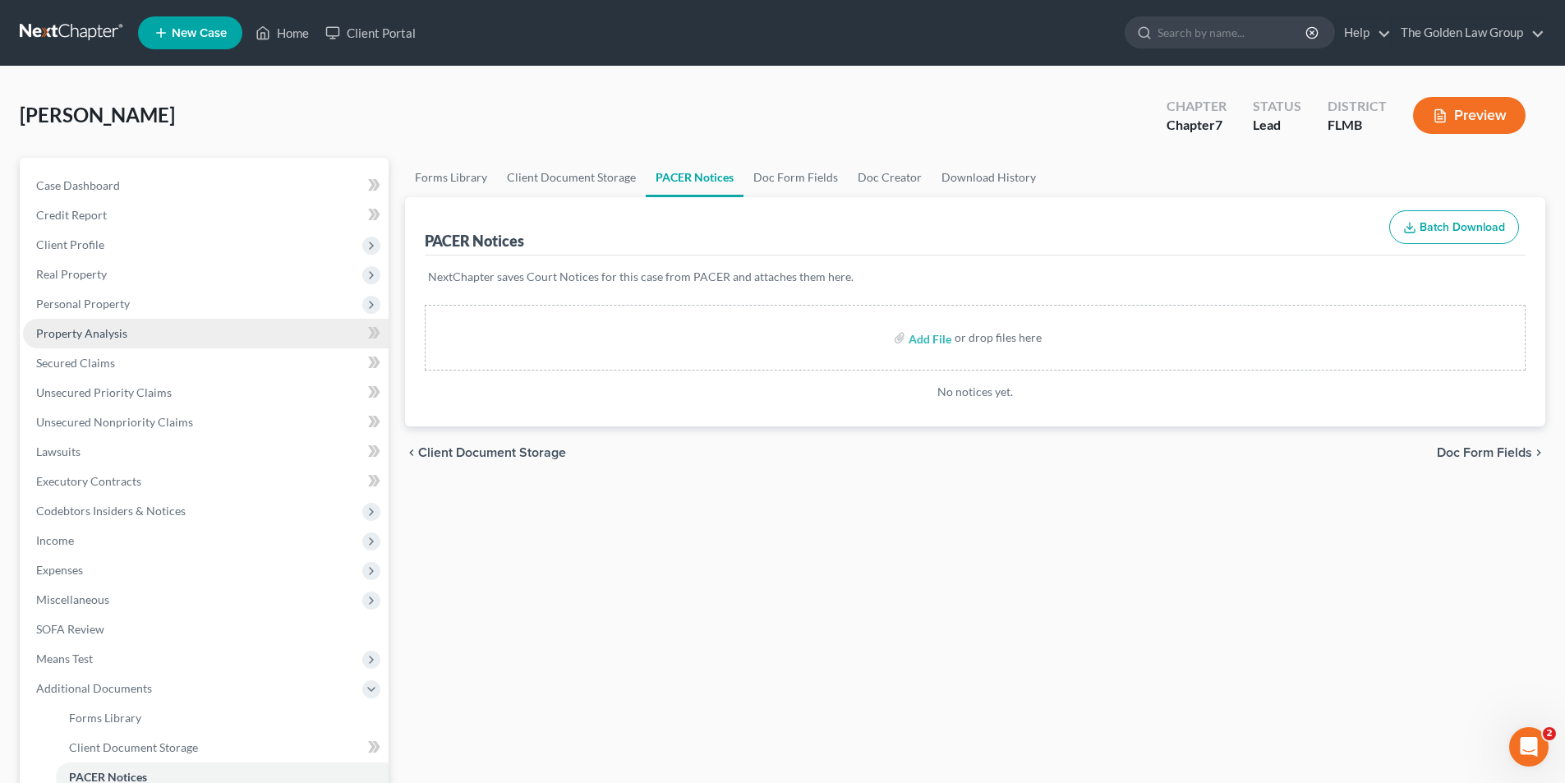
click at [66, 331] on span "Property Analysis" at bounding box center [81, 333] width 91 height 14
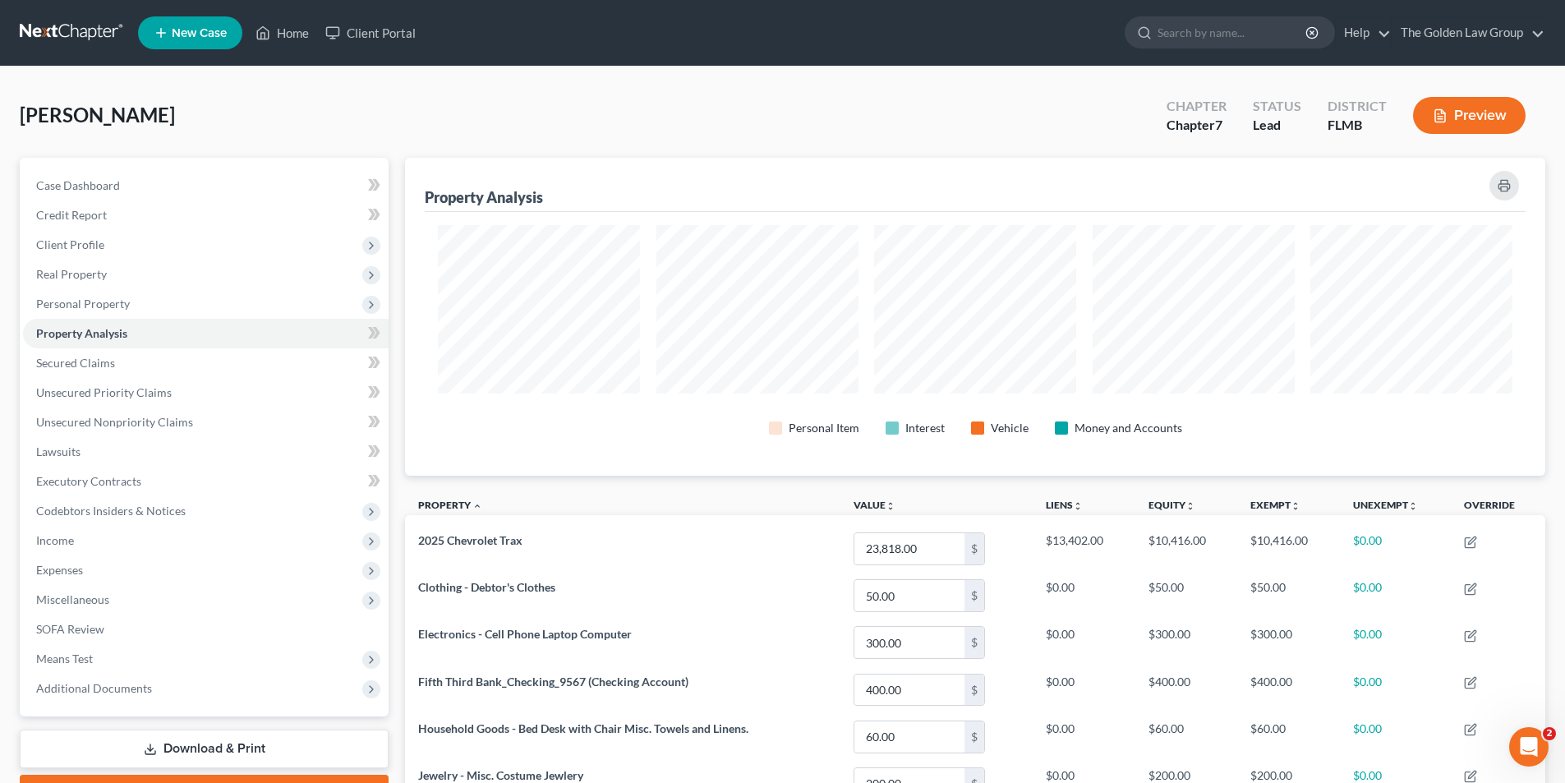
click at [1493, 117] on button "Preview" at bounding box center [1469, 115] width 113 height 37
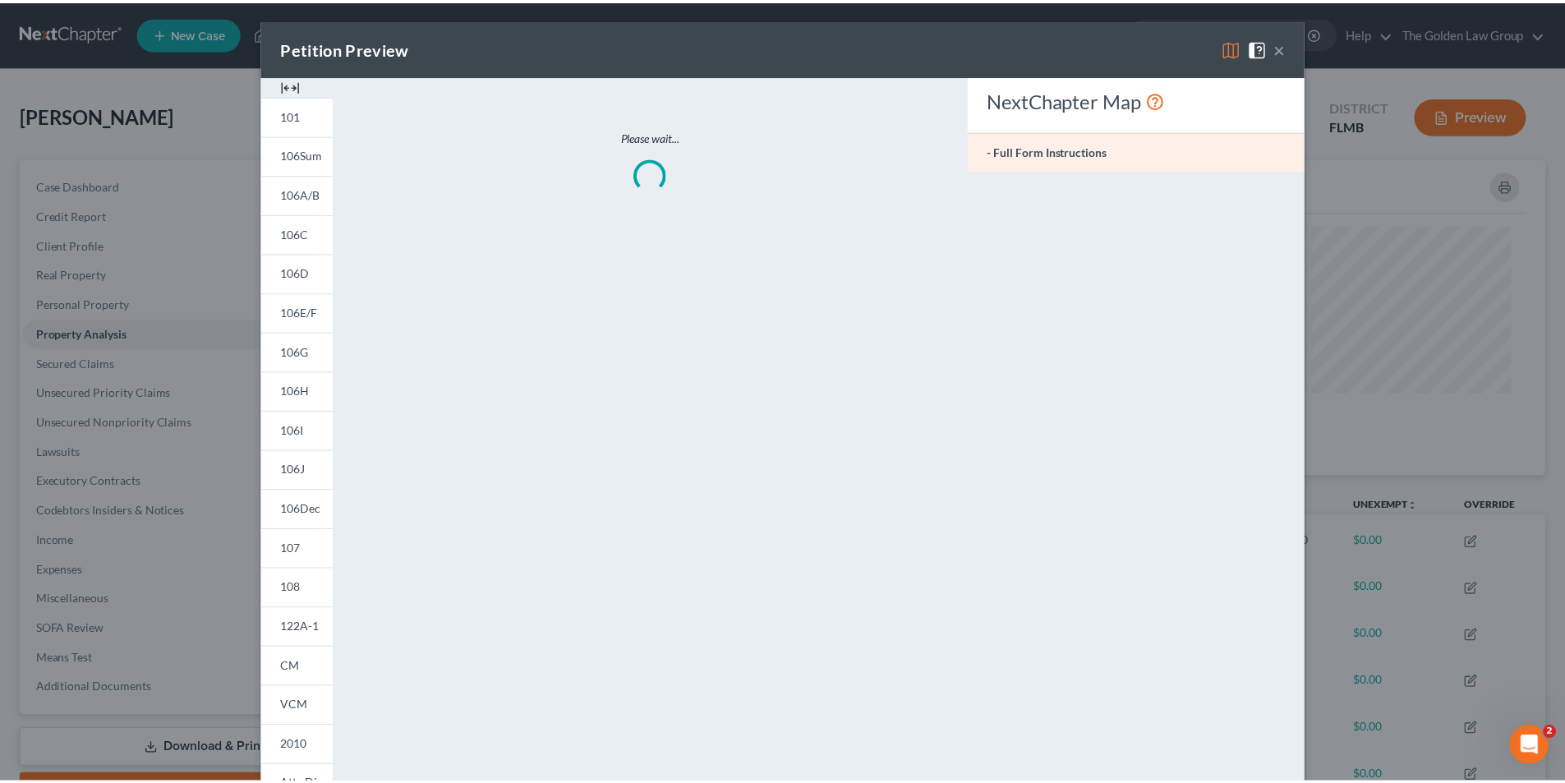
scroll to position [319, 1149]
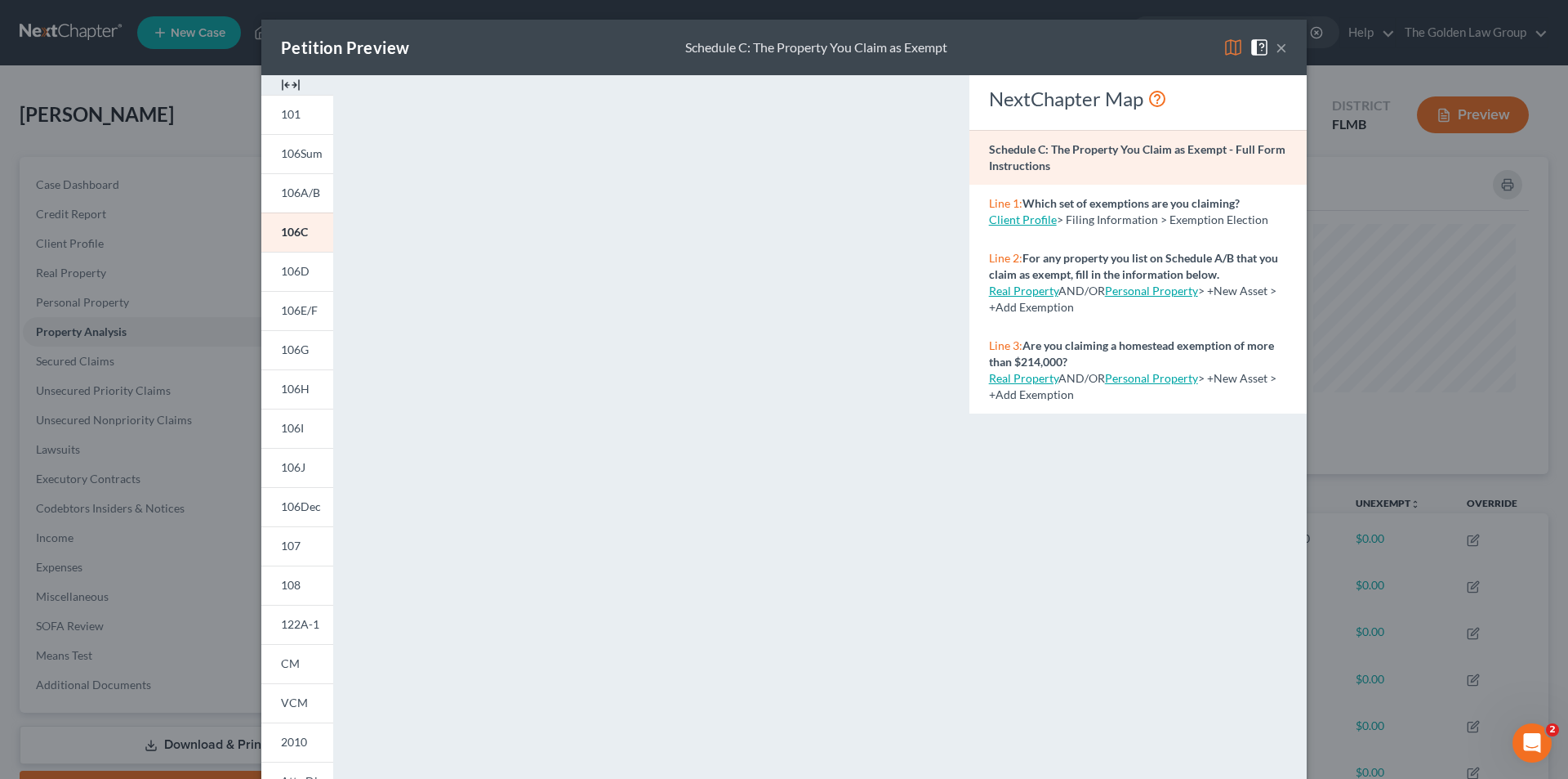
click at [130, 187] on div "Petition Preview Schedule C: The Property You Claim as Exempt × 101 106Sum 106A…" at bounding box center [784, 389] width 1568 height 779
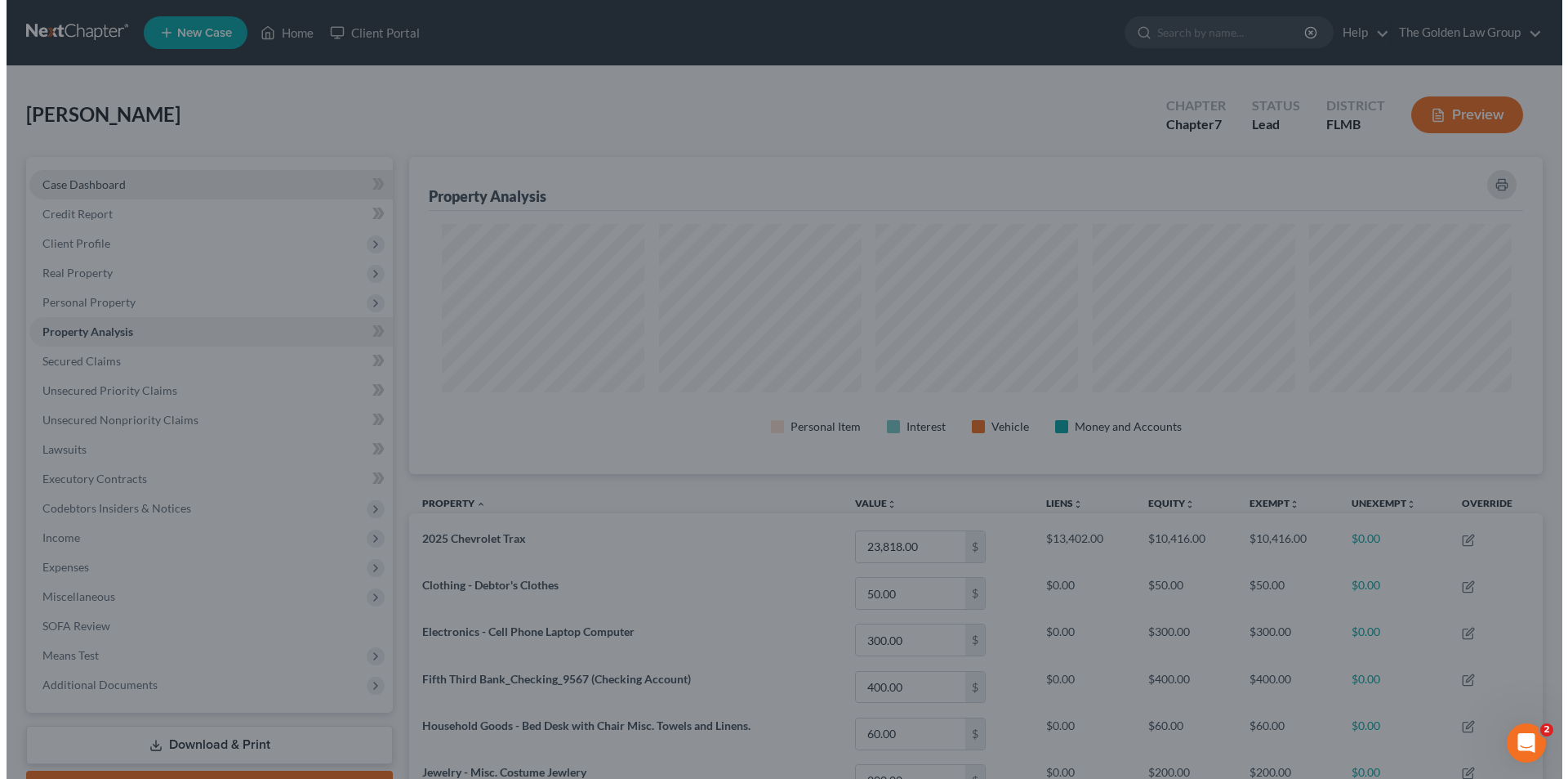
scroll to position [816947, 815638]
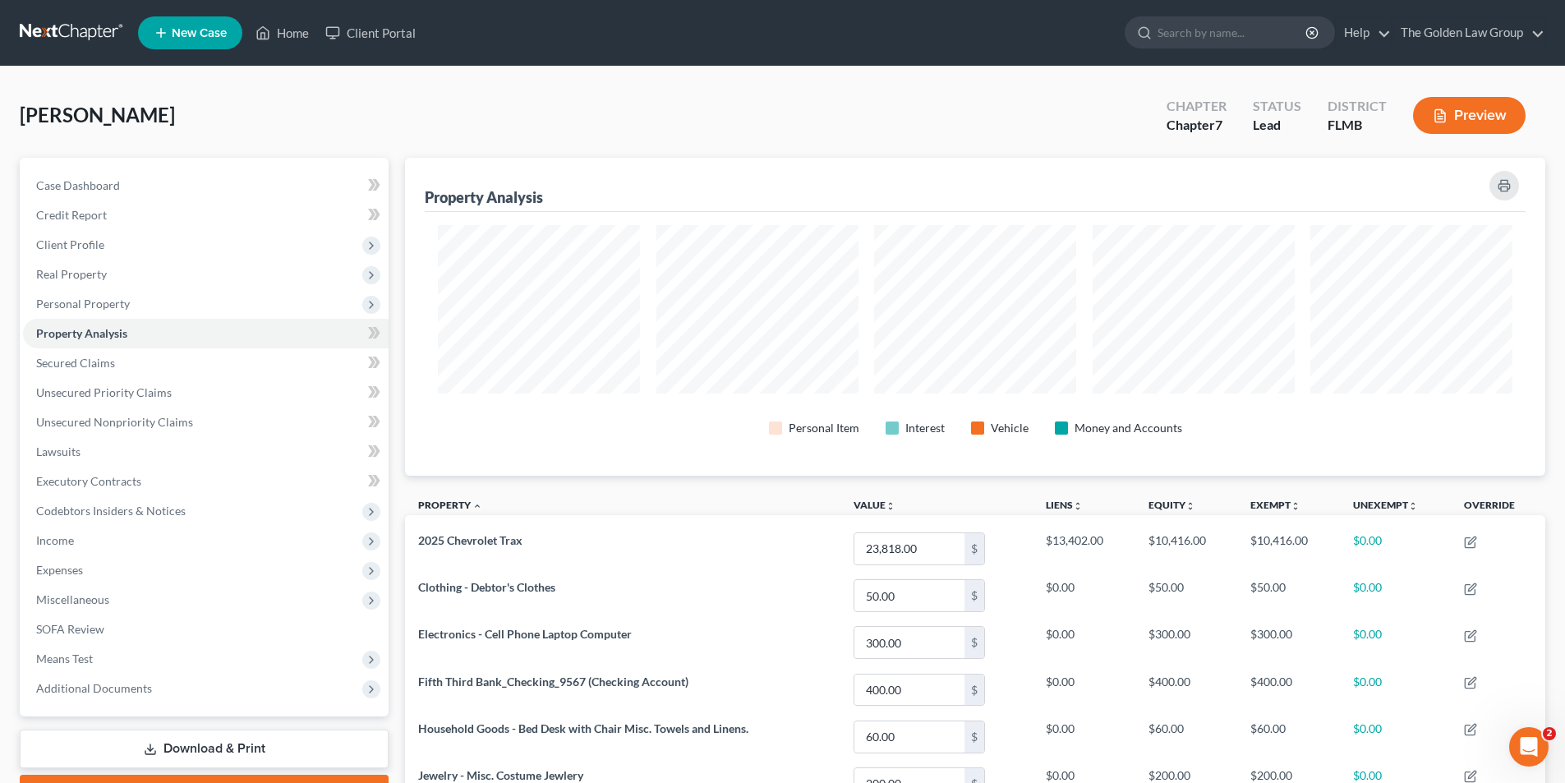
click at [1493, 110] on button "Preview" at bounding box center [1469, 115] width 113 height 37
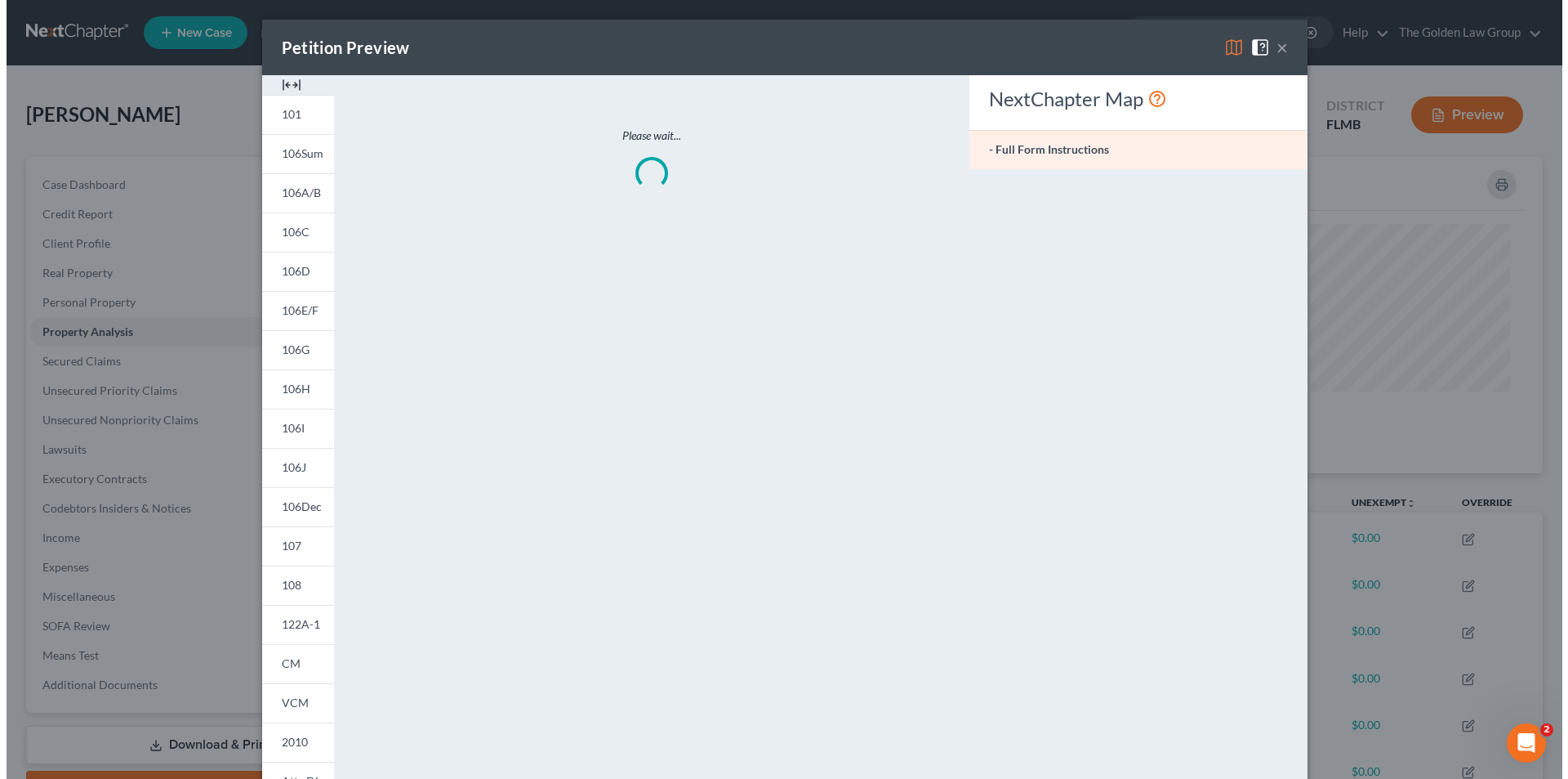
scroll to position [317, 1142]
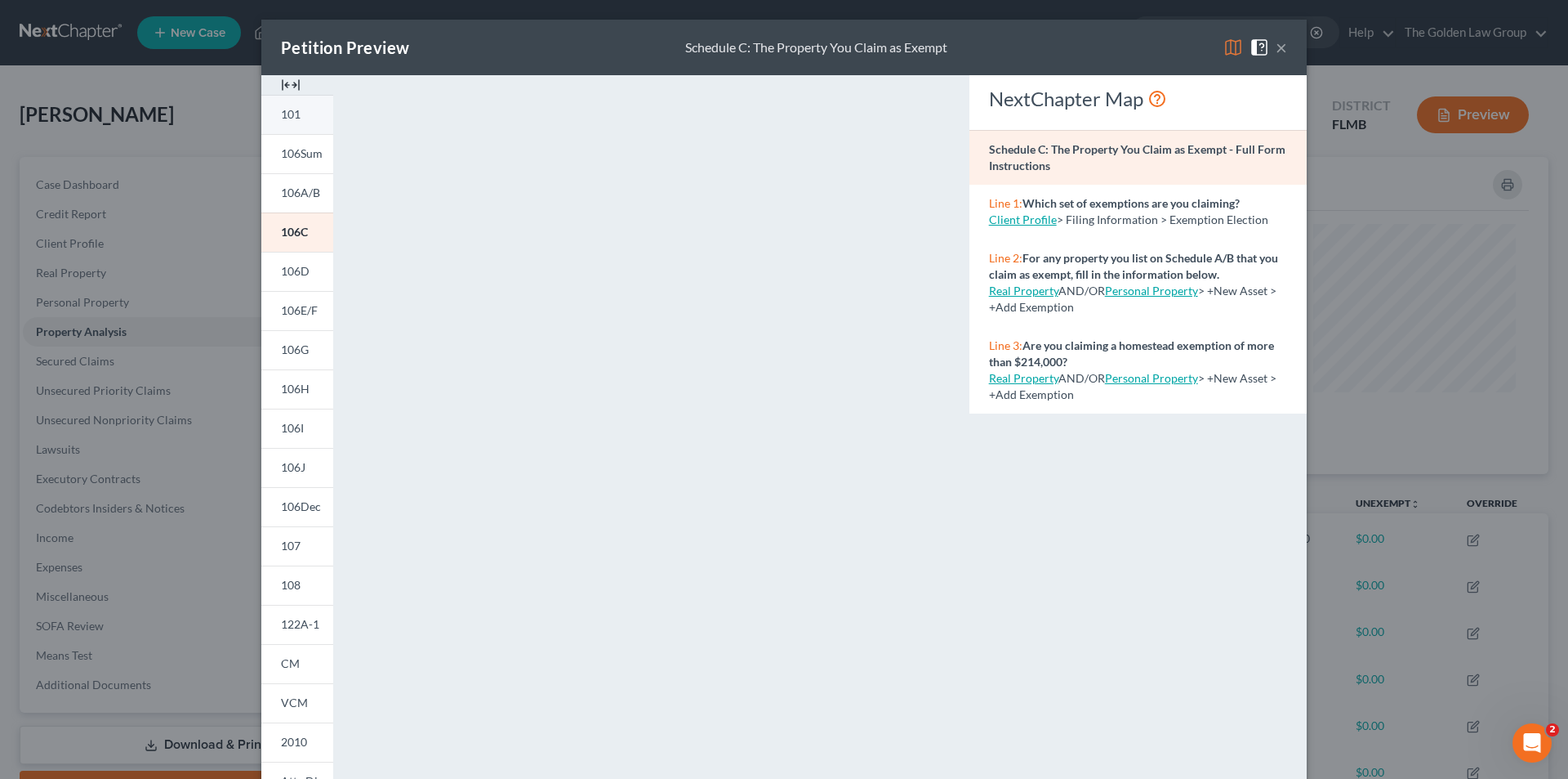
click at [285, 112] on span "101" at bounding box center [291, 114] width 20 height 14
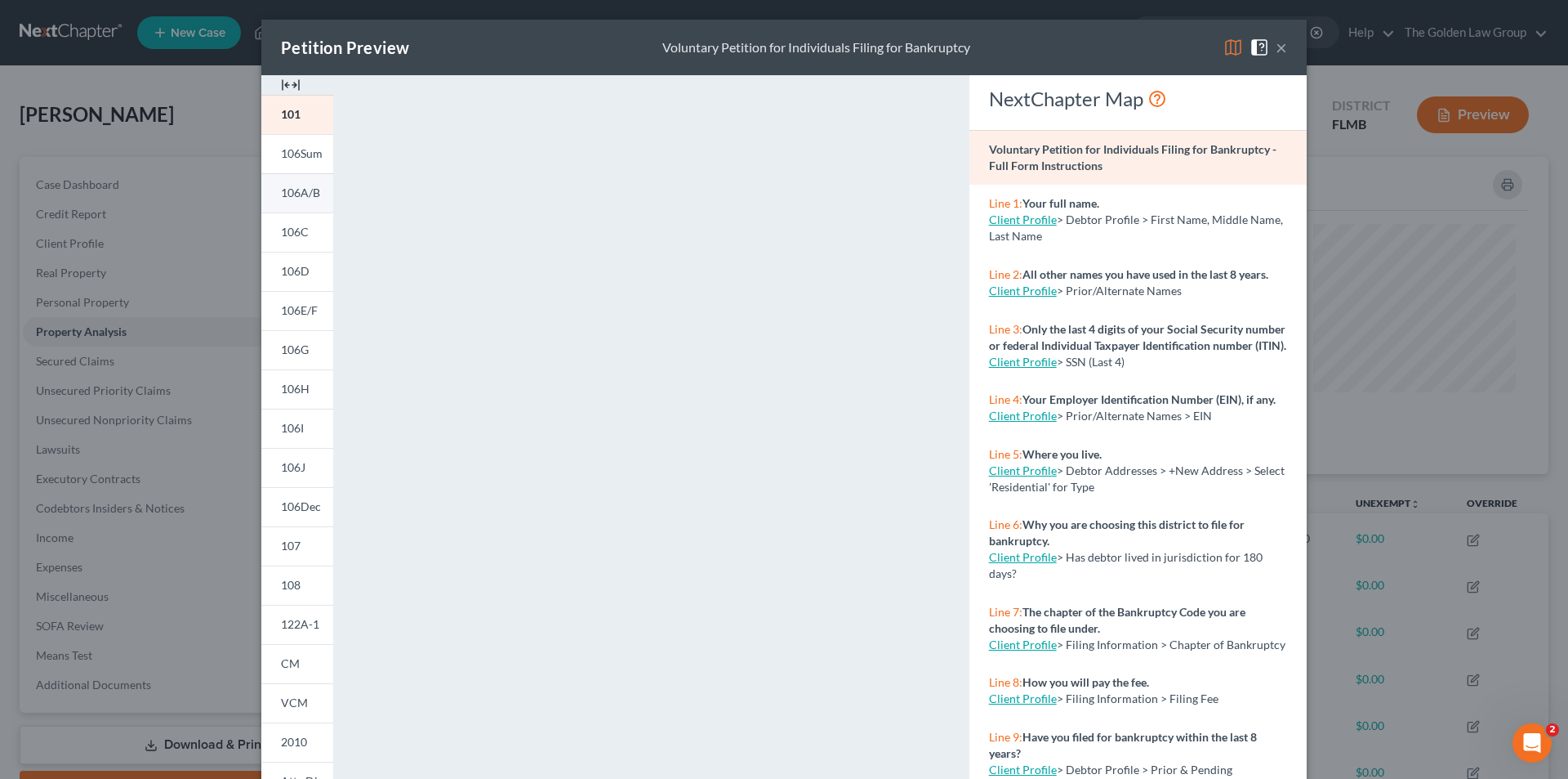
click at [296, 187] on span "106A/B" at bounding box center [300, 192] width 39 height 14
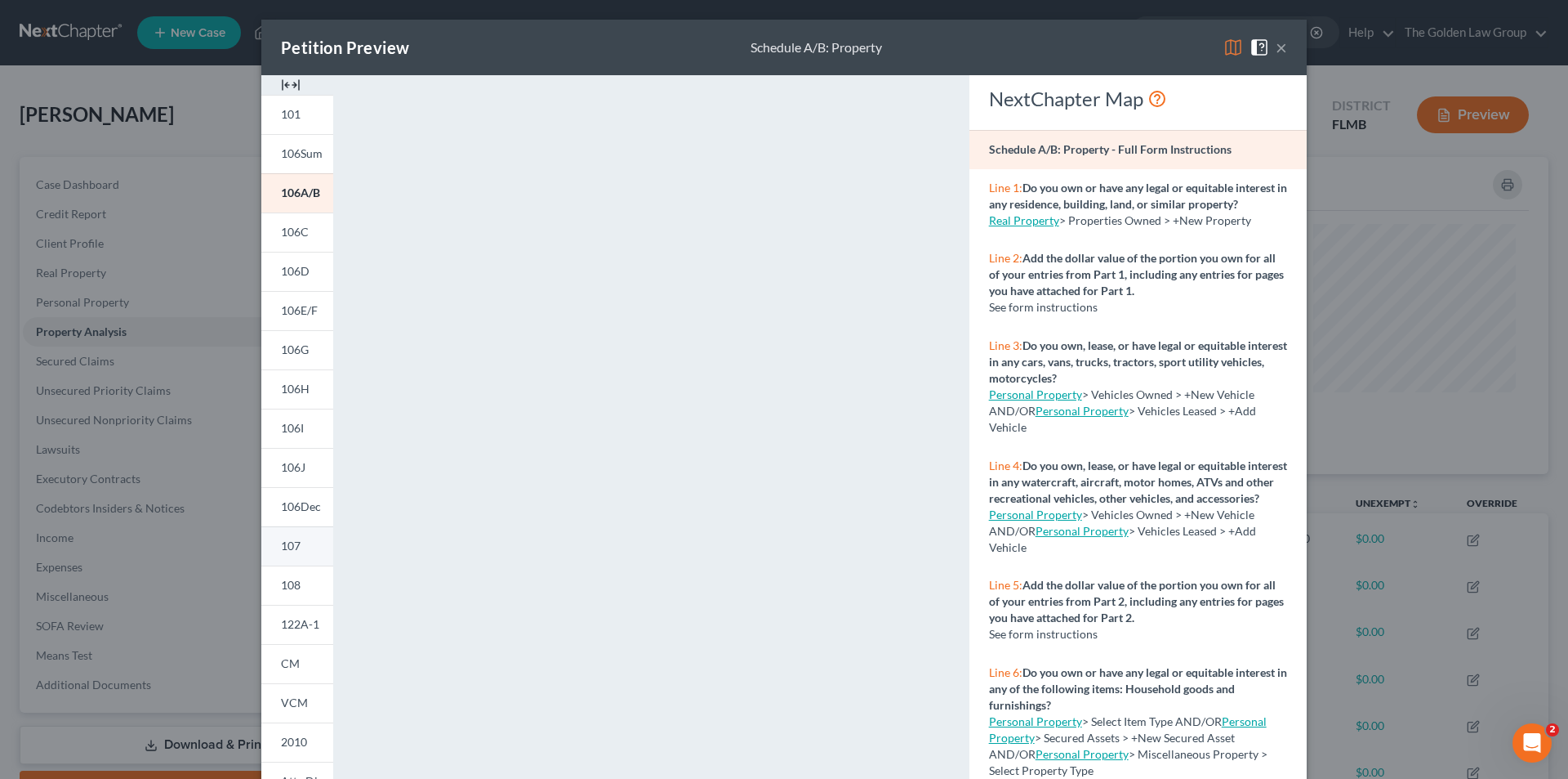
click at [286, 543] on span "107" at bounding box center [291, 545] width 20 height 14
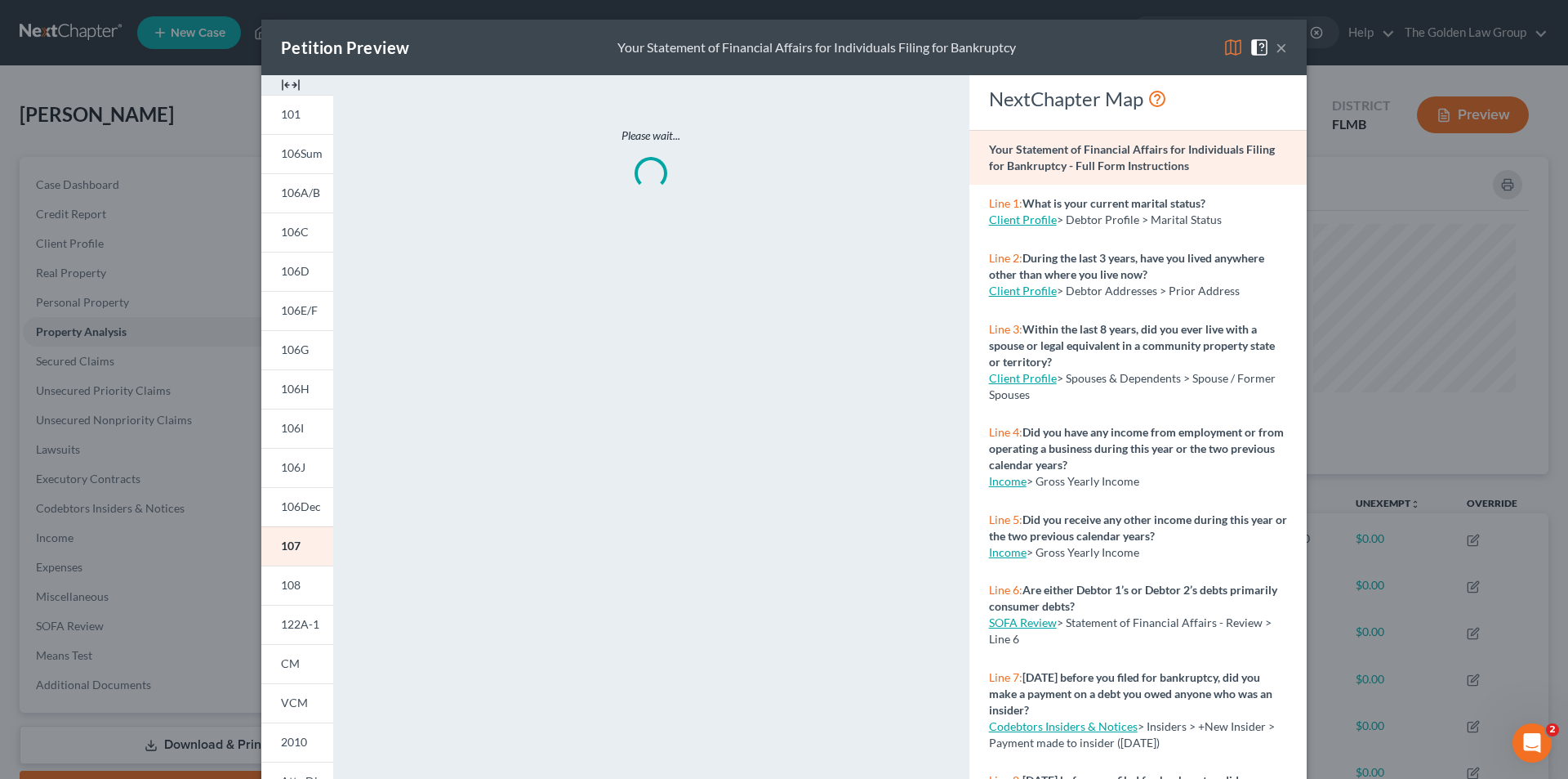
scroll to position [82, 0]
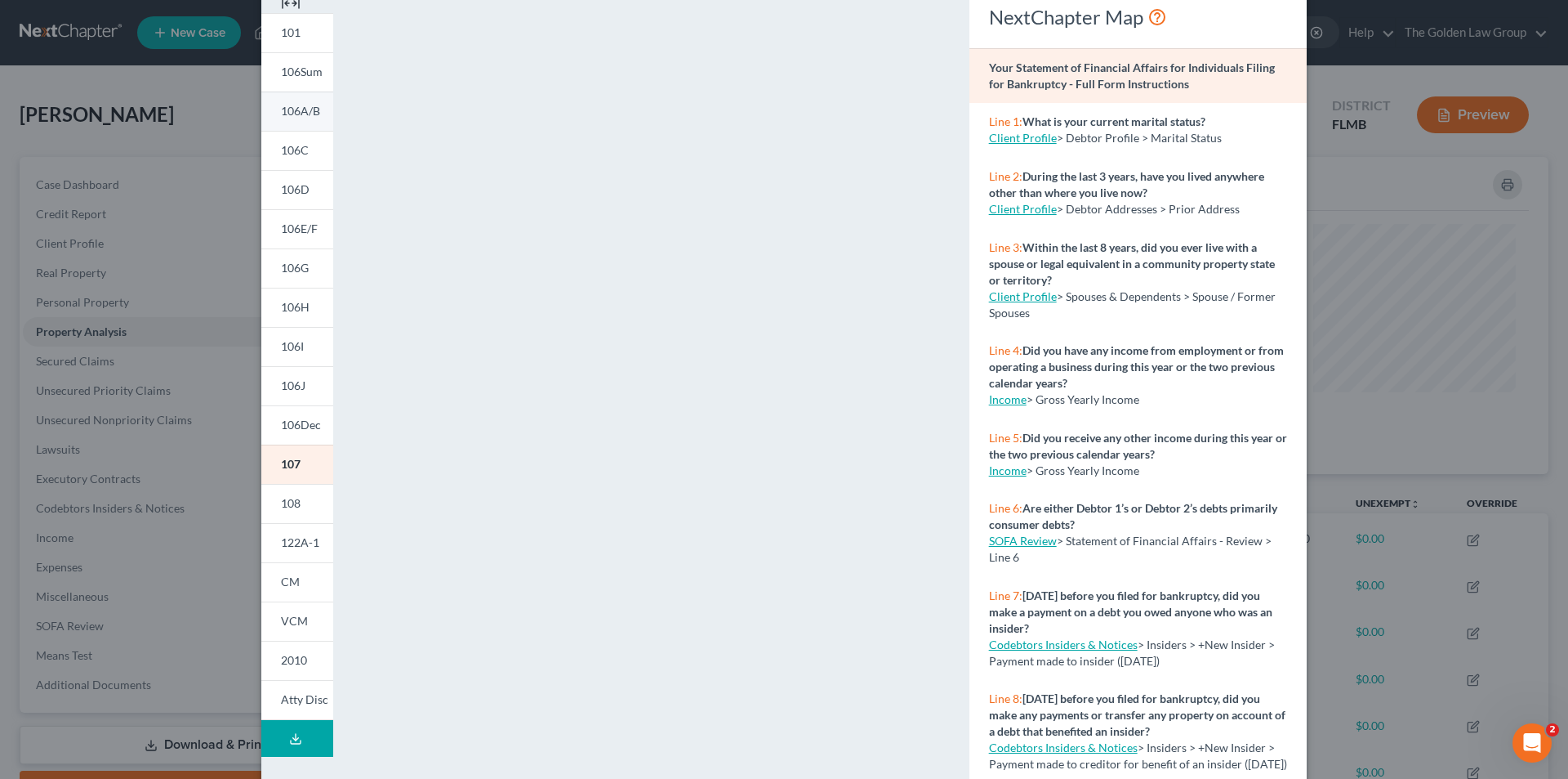
click at [298, 109] on span "106A/B" at bounding box center [300, 110] width 39 height 14
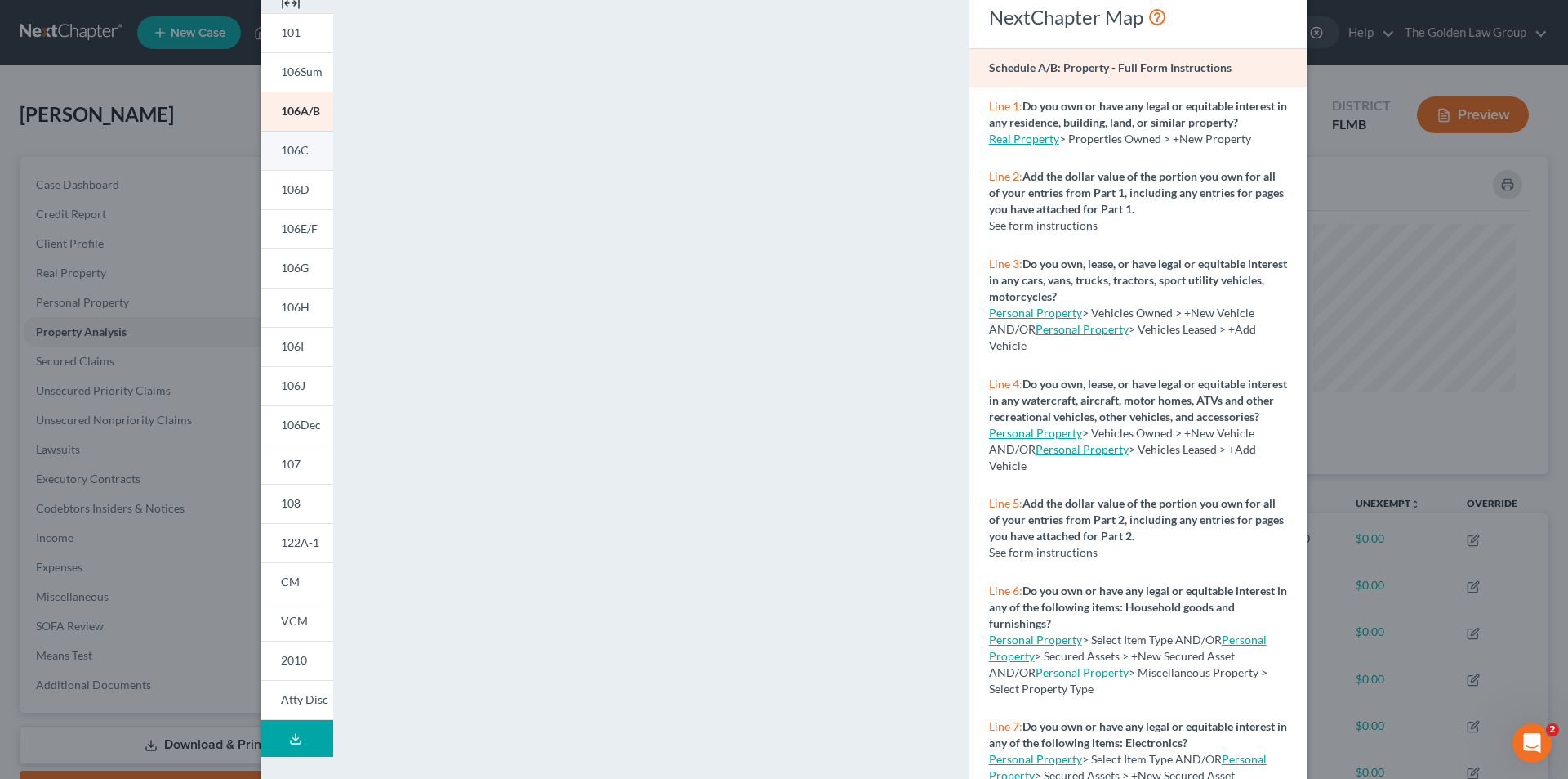
click at [295, 148] on span "106C" at bounding box center [295, 150] width 28 height 14
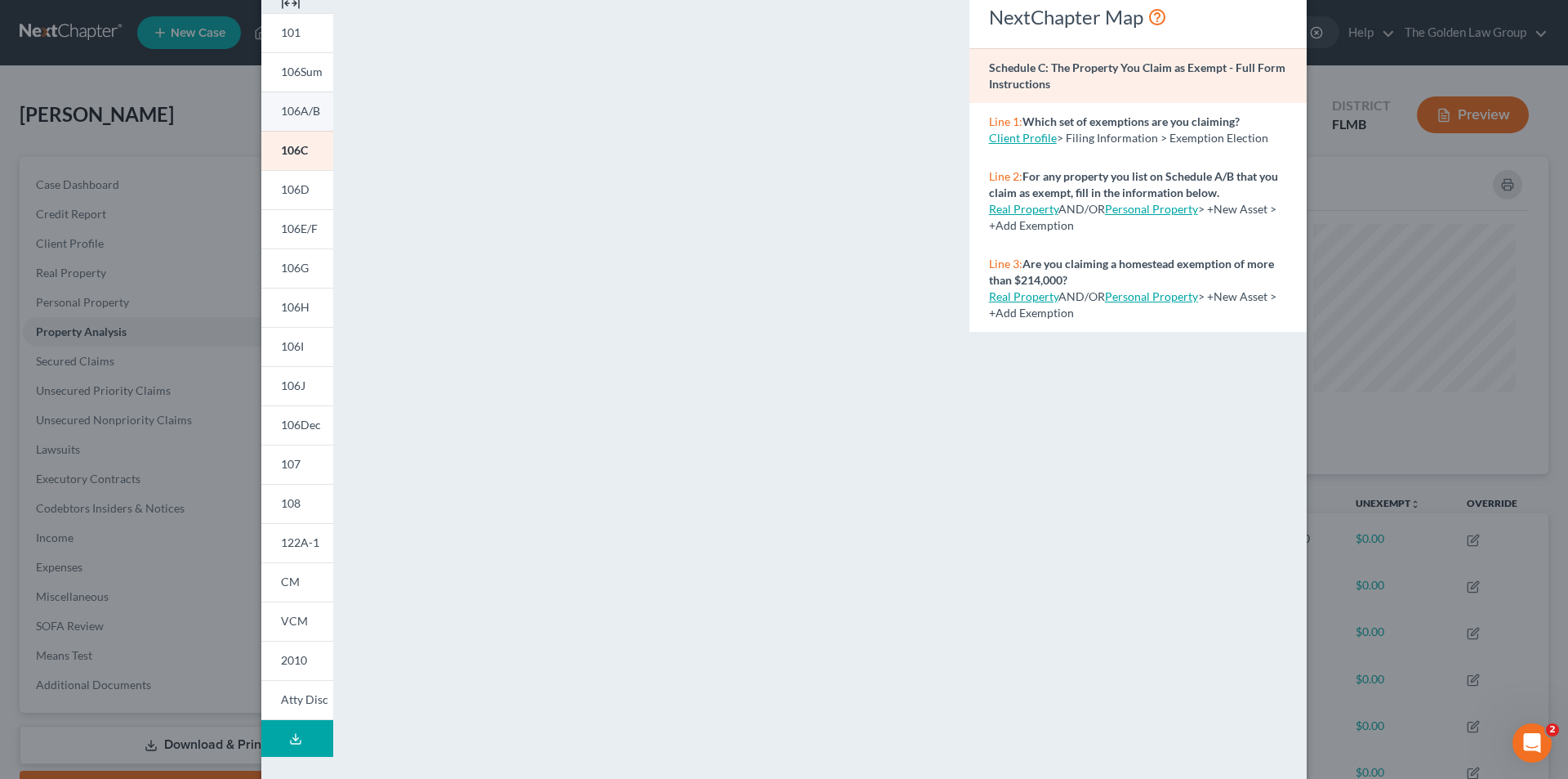
click at [286, 109] on span "106A/B" at bounding box center [300, 110] width 39 height 14
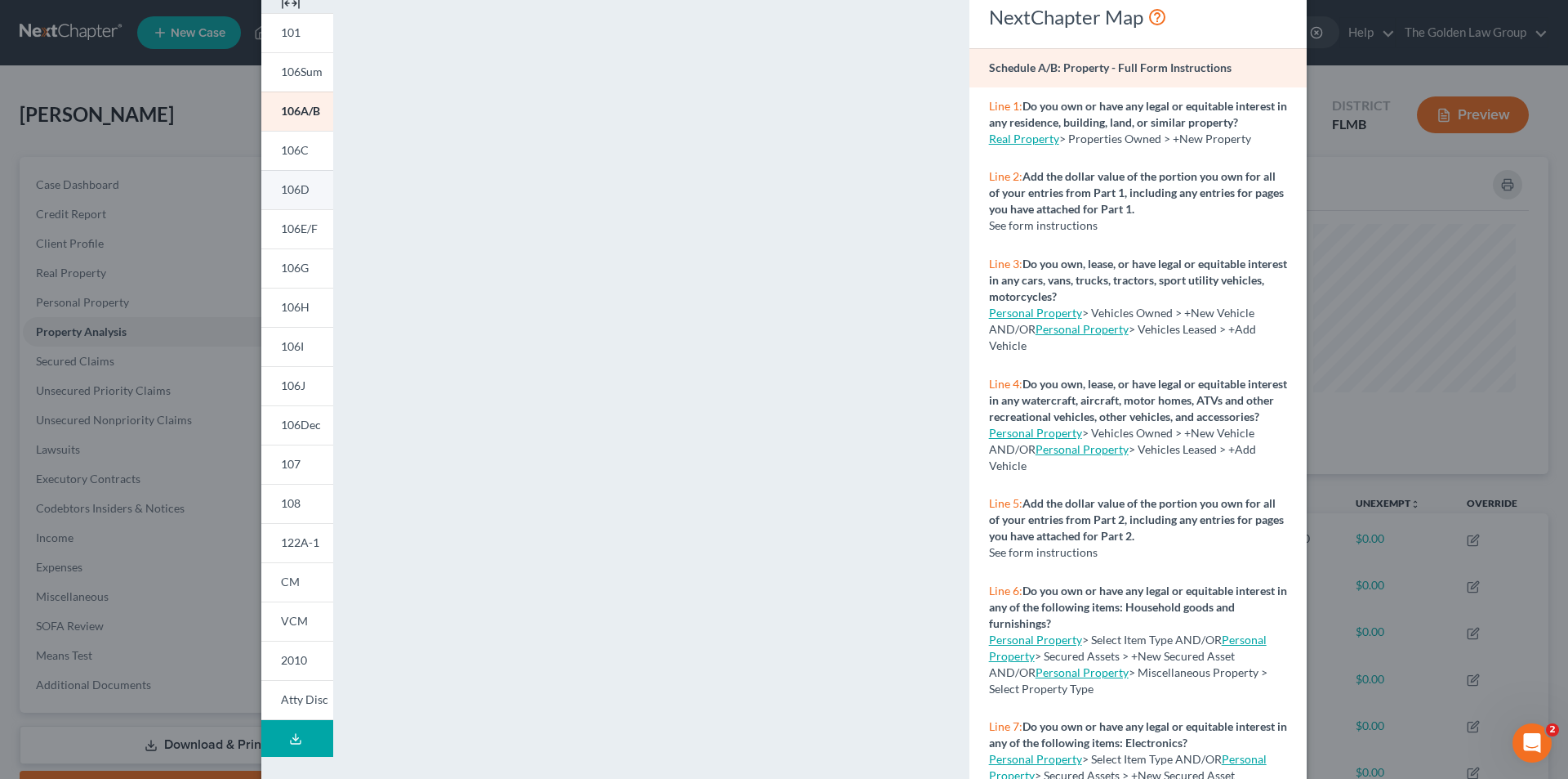
click at [299, 185] on span "106D" at bounding box center [295, 189] width 29 height 14
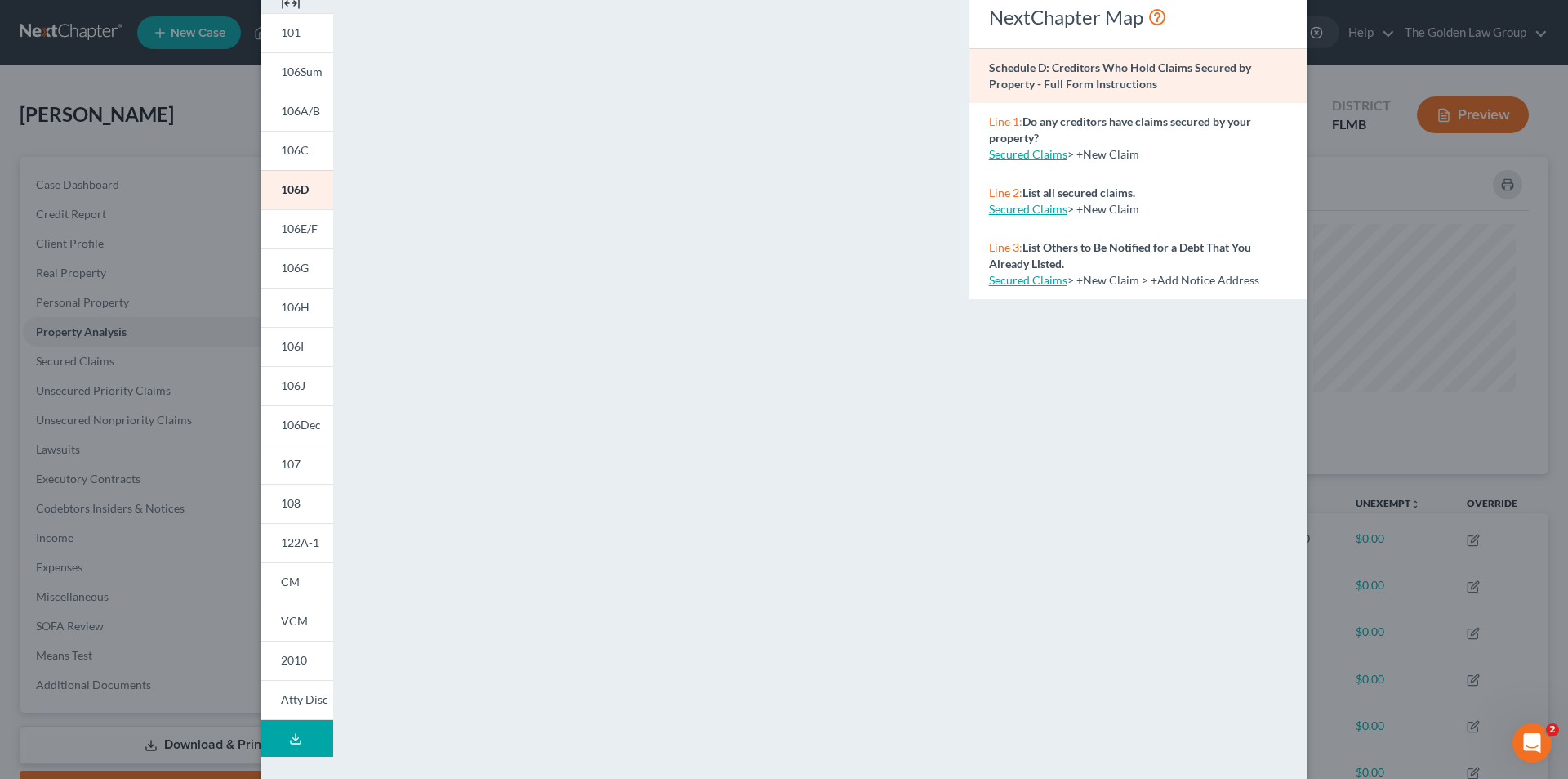
scroll to position [143, 0]
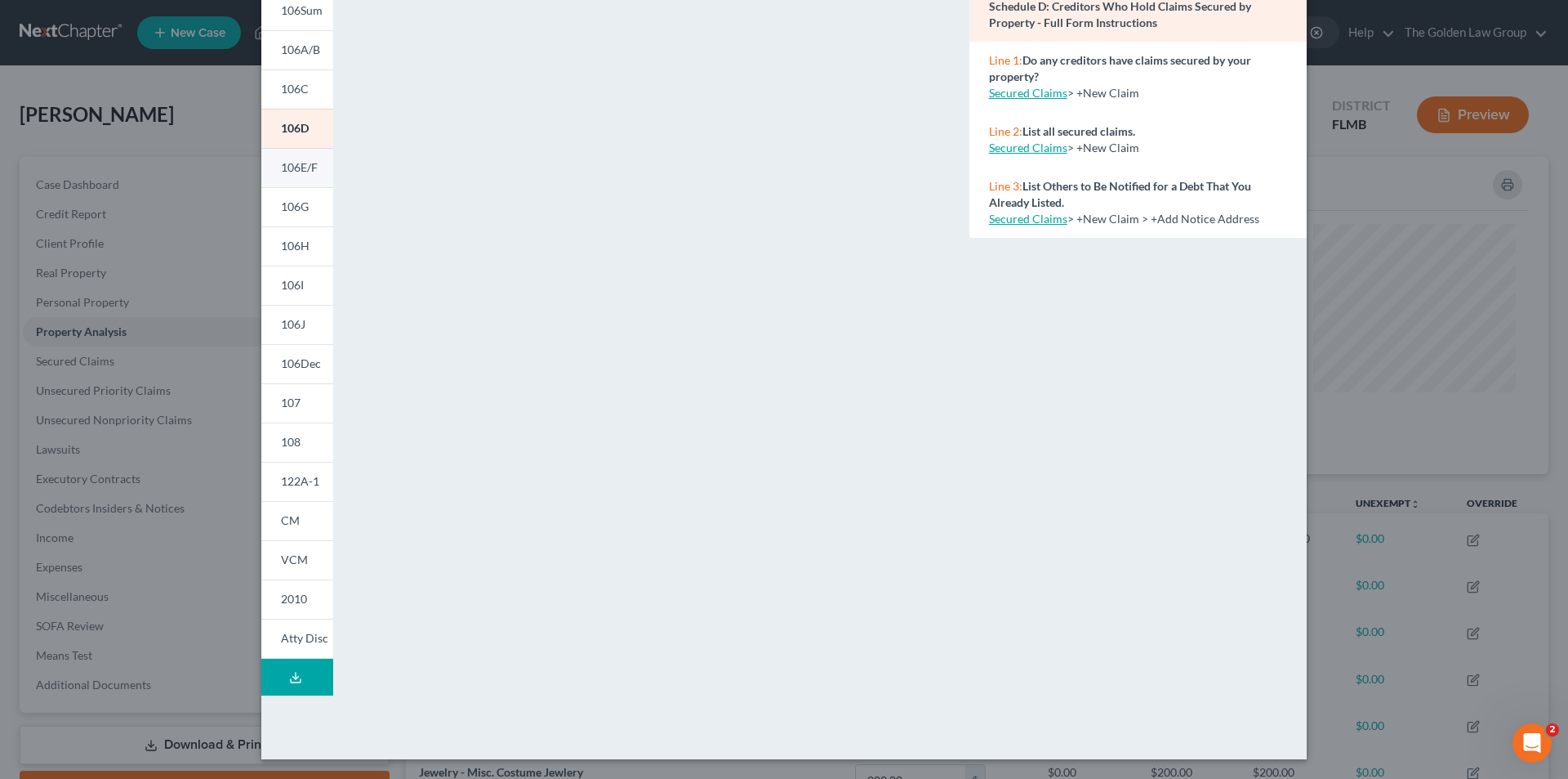
click at [305, 162] on span "106E/F" at bounding box center [299, 167] width 37 height 14
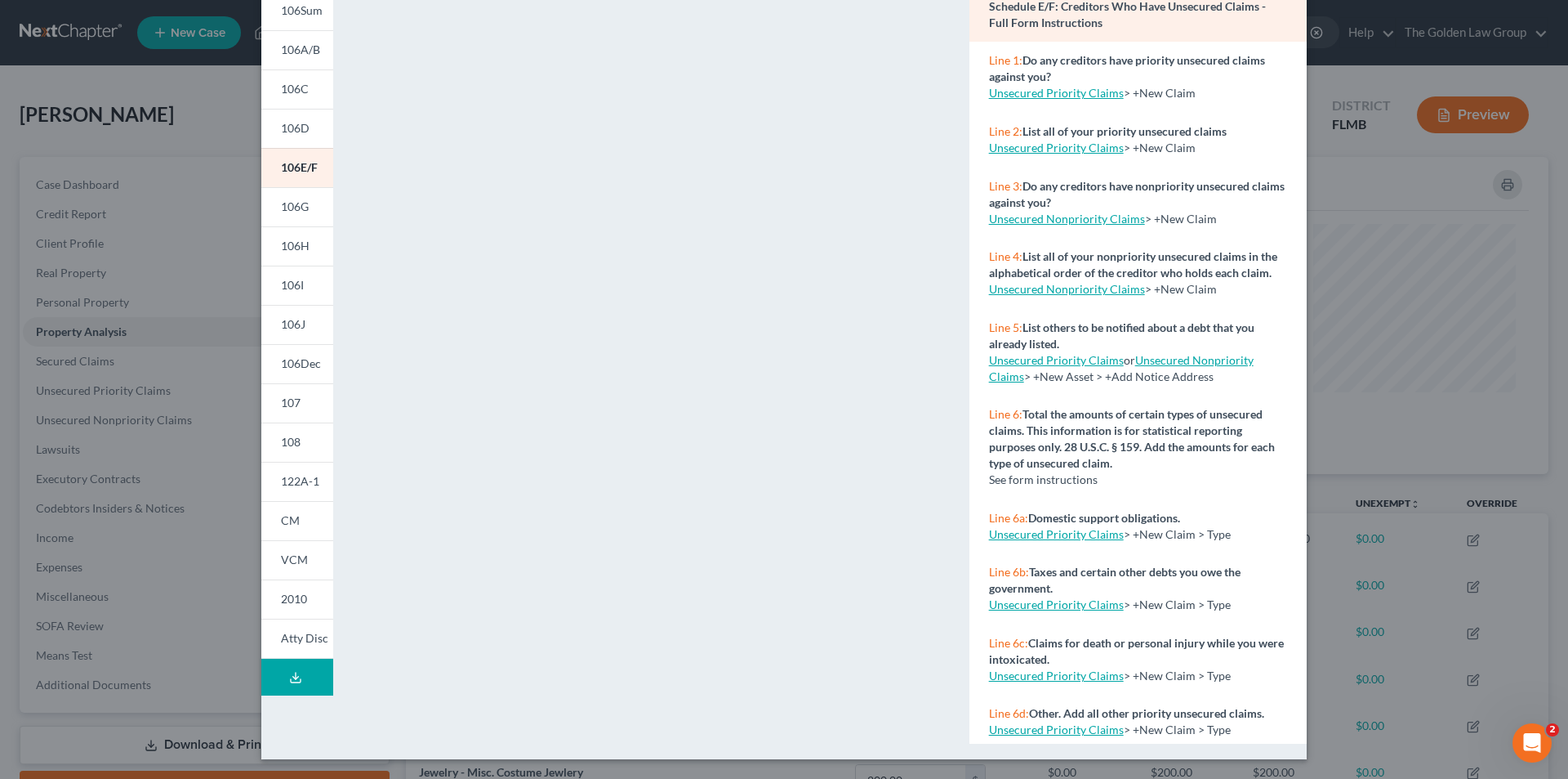
scroll to position [0, 0]
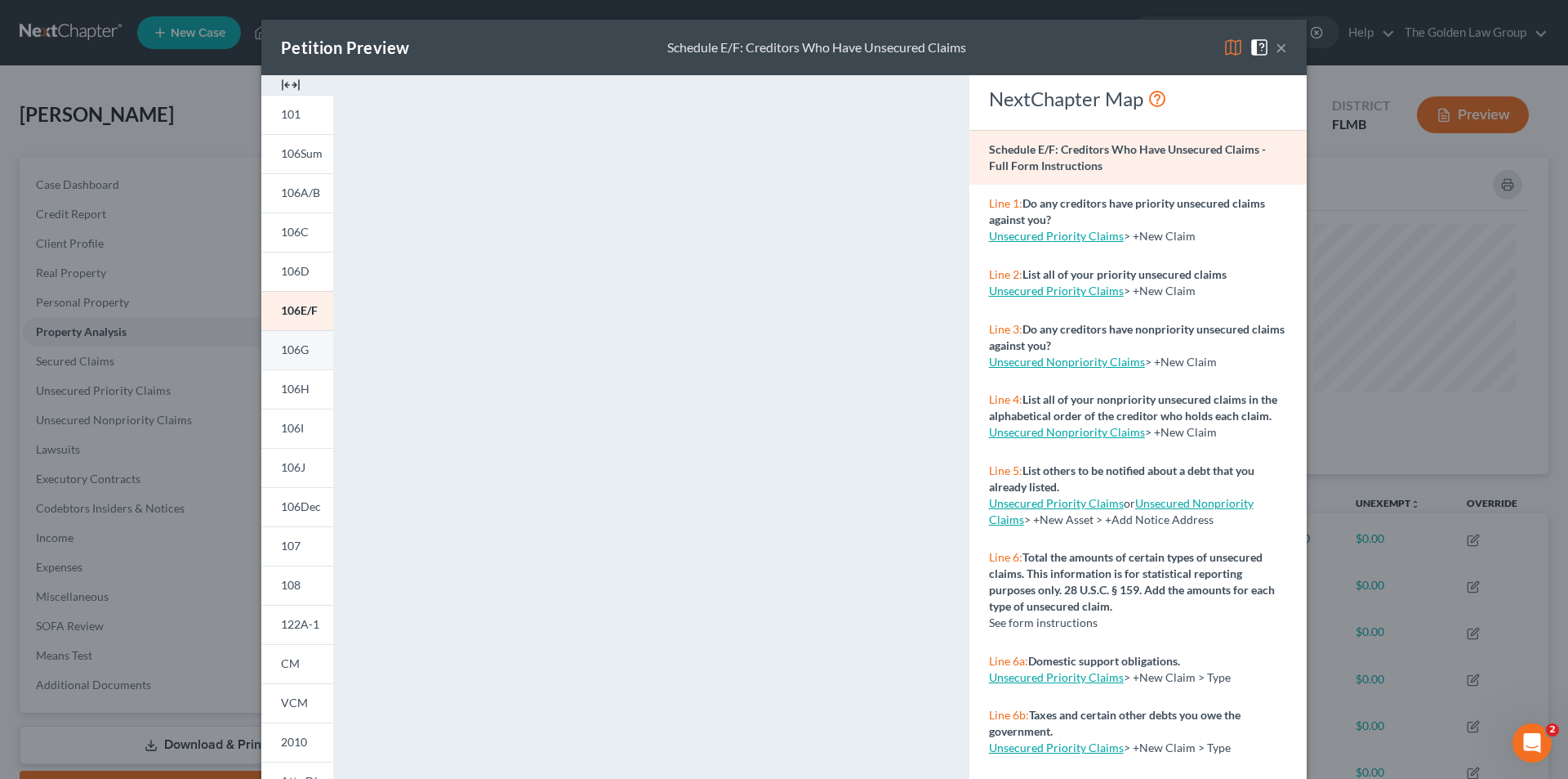
click at [304, 355] on link "106G" at bounding box center [297, 349] width 72 height 39
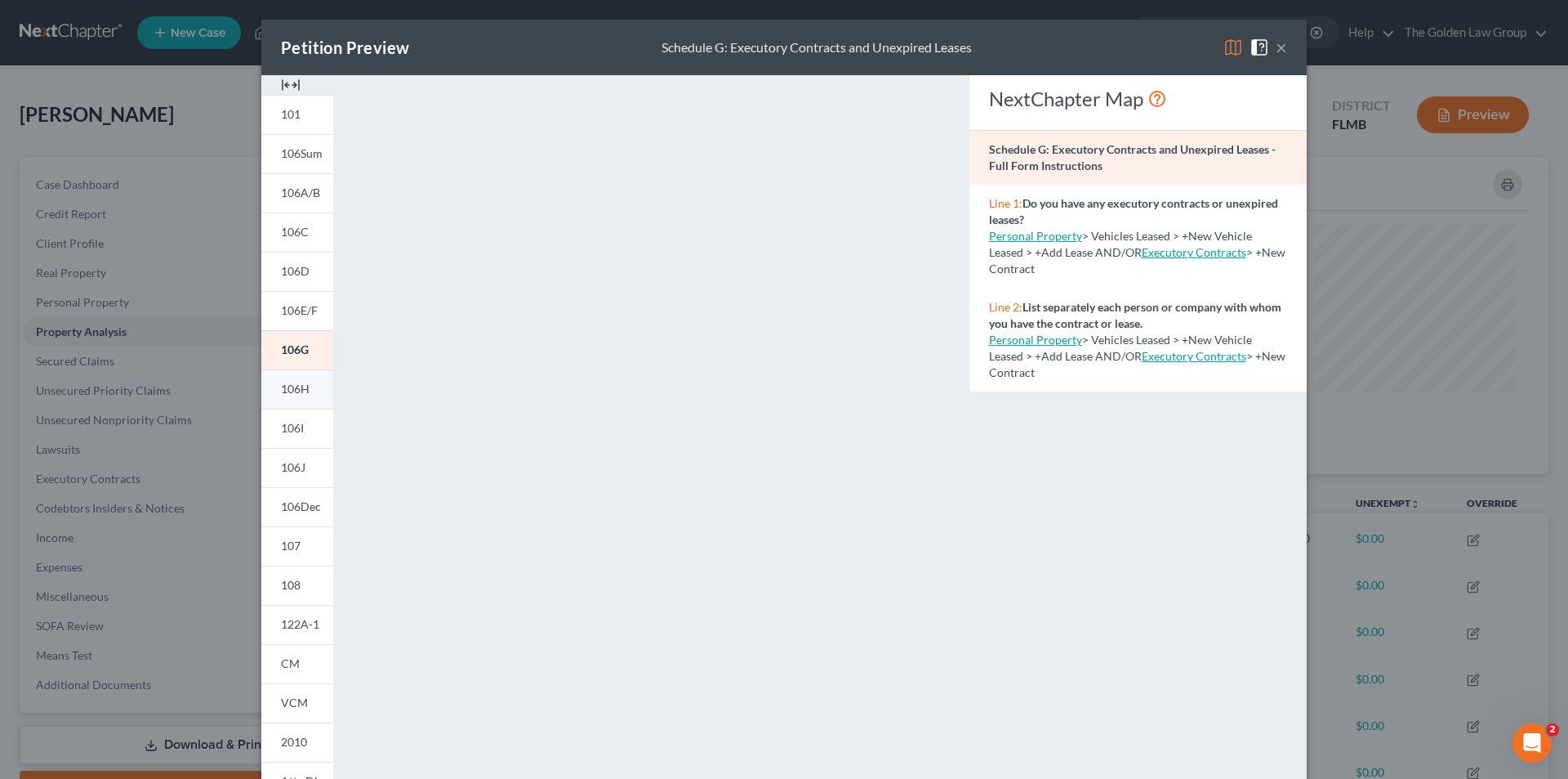
click at [304, 386] on link "106H" at bounding box center [297, 388] width 72 height 39
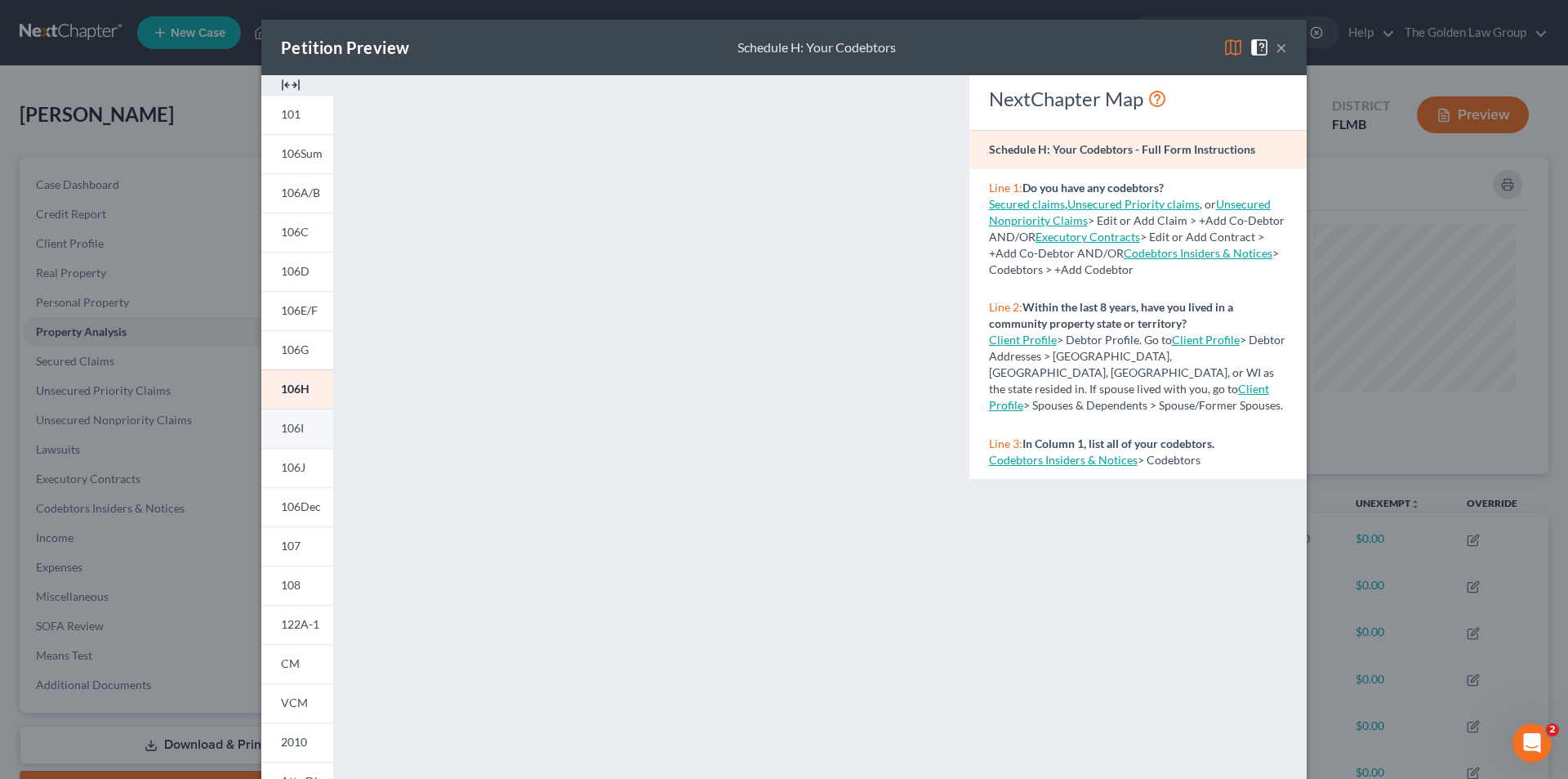
click at [285, 428] on span "106I" at bounding box center [292, 428] width 23 height 14
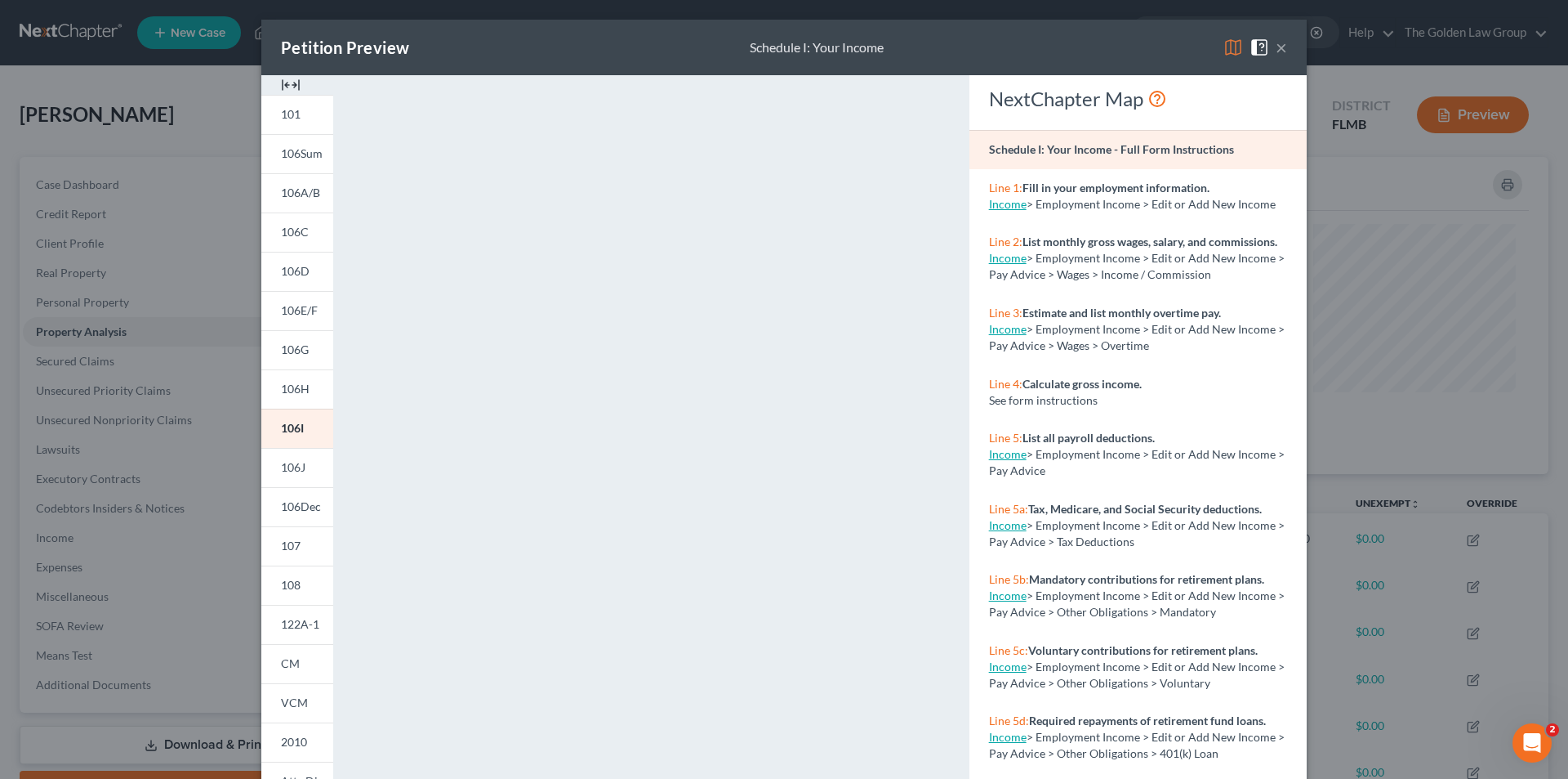
scroll to position [143, 0]
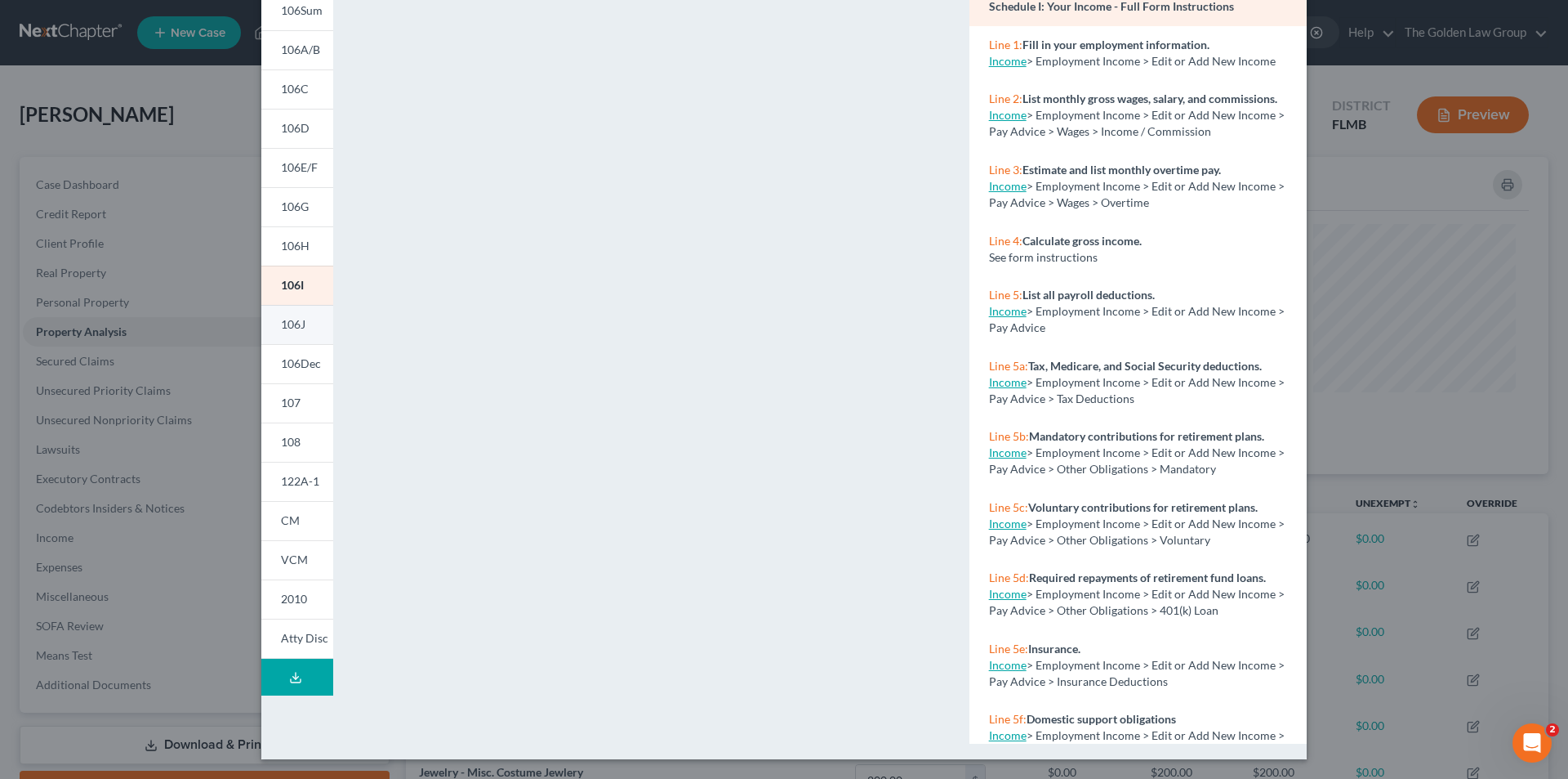
click at [296, 319] on span "106J" at bounding box center [293, 324] width 25 height 14
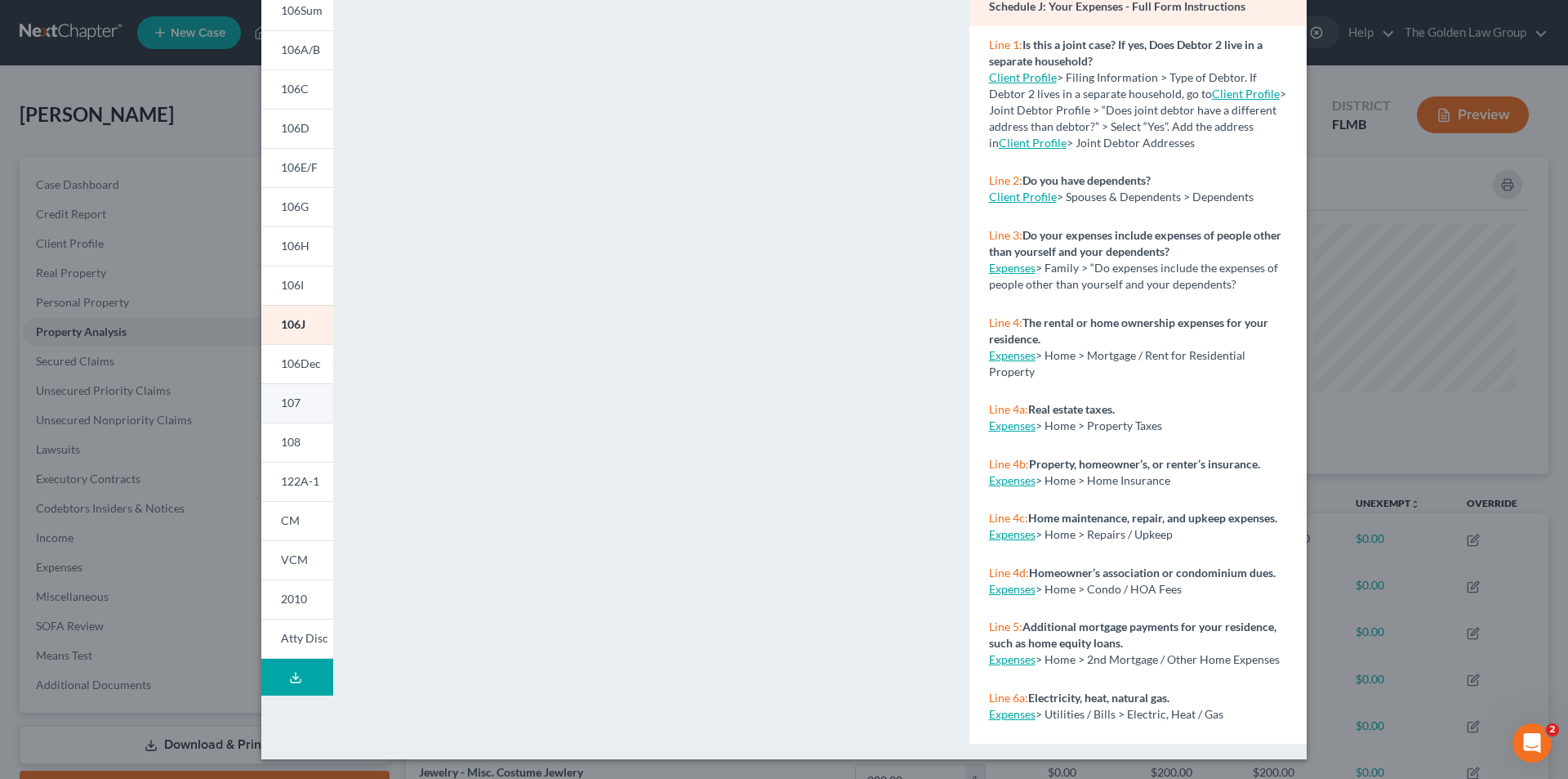
click at [281, 402] on span "107" at bounding box center [291, 403] width 20 height 14
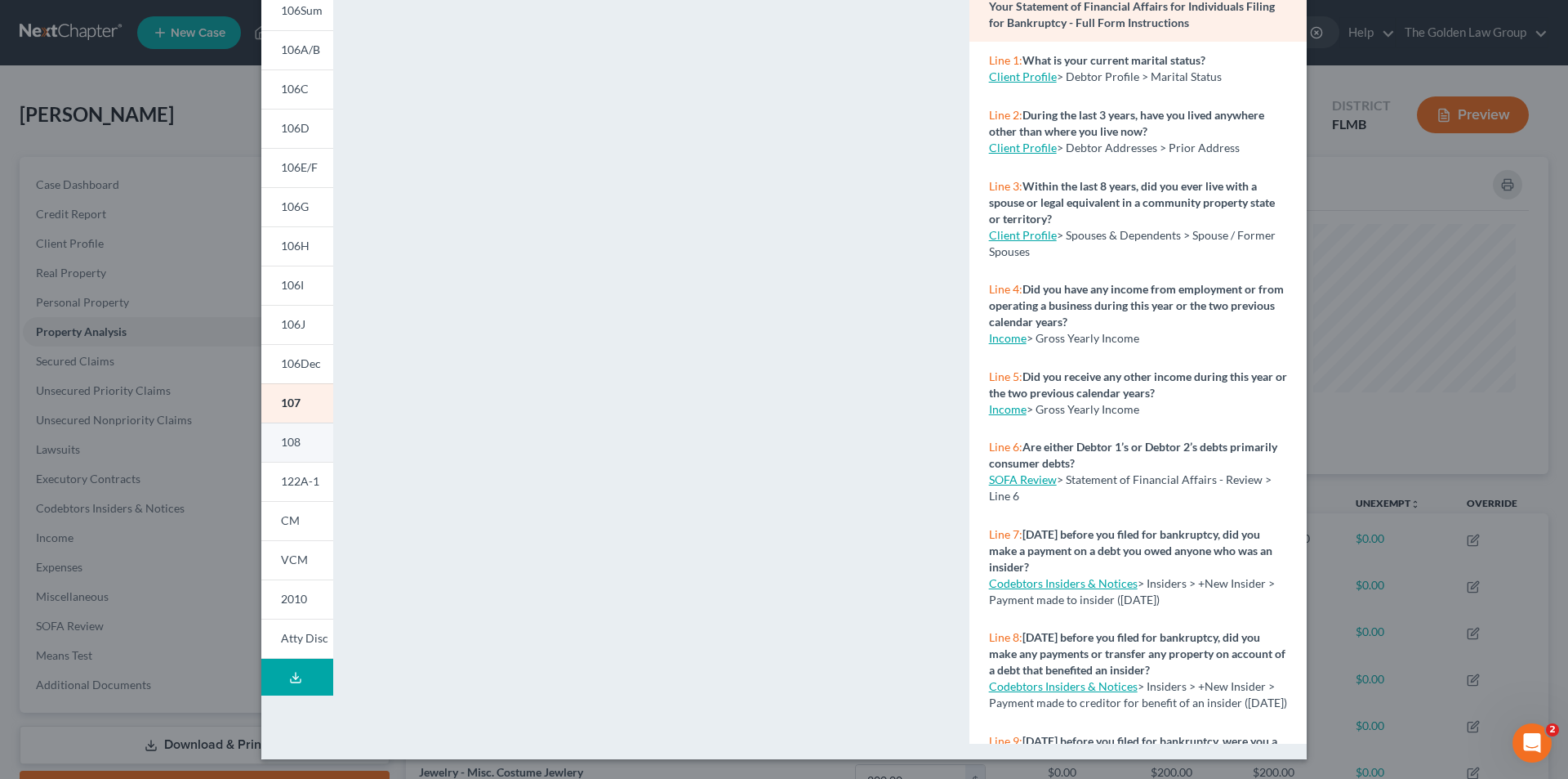
click at [289, 437] on span "108" at bounding box center [291, 442] width 20 height 14
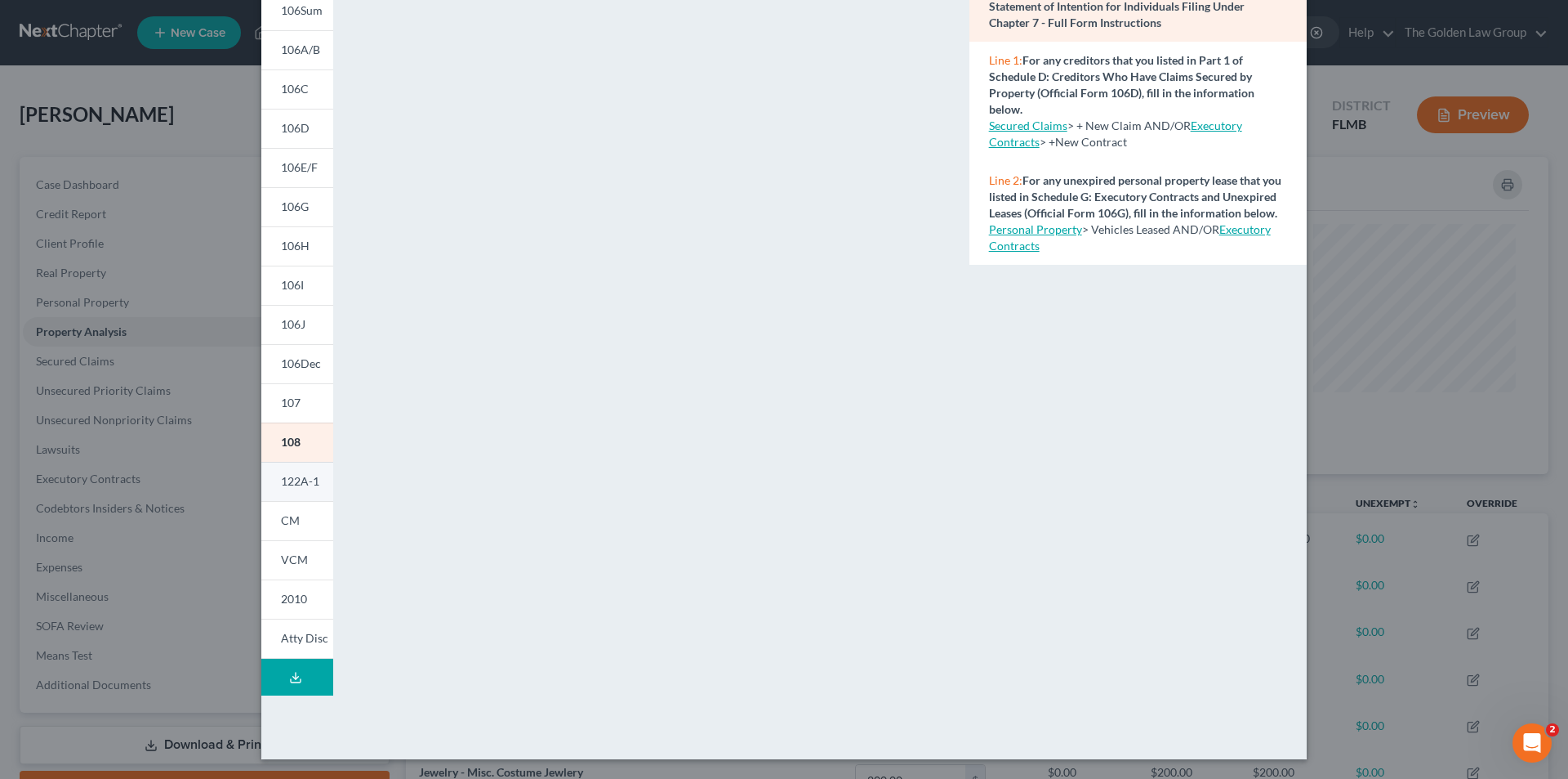
click at [300, 477] on span "122A-1" at bounding box center [300, 481] width 39 height 14
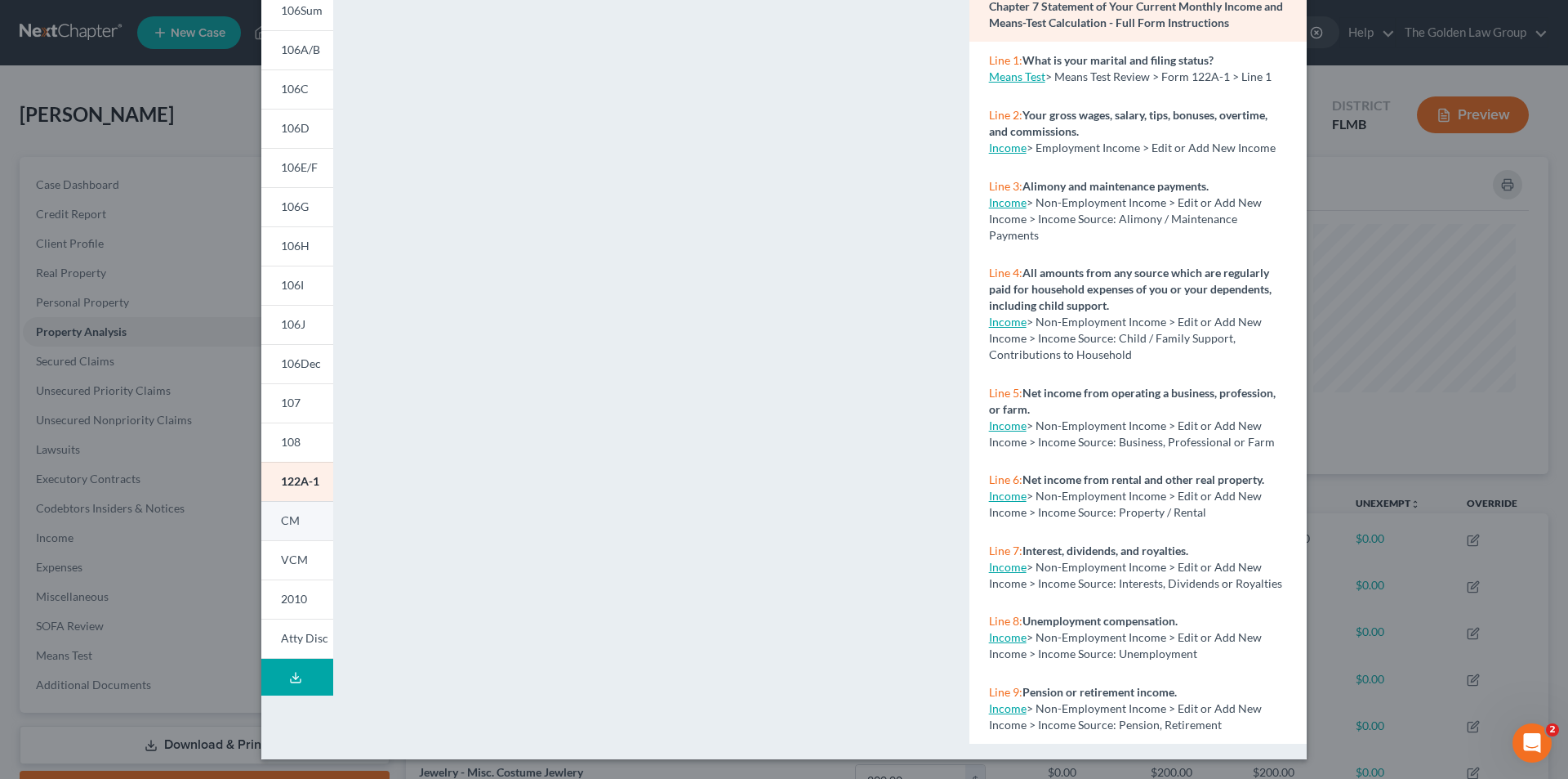
click at [282, 537] on link "CM" at bounding box center [297, 520] width 72 height 39
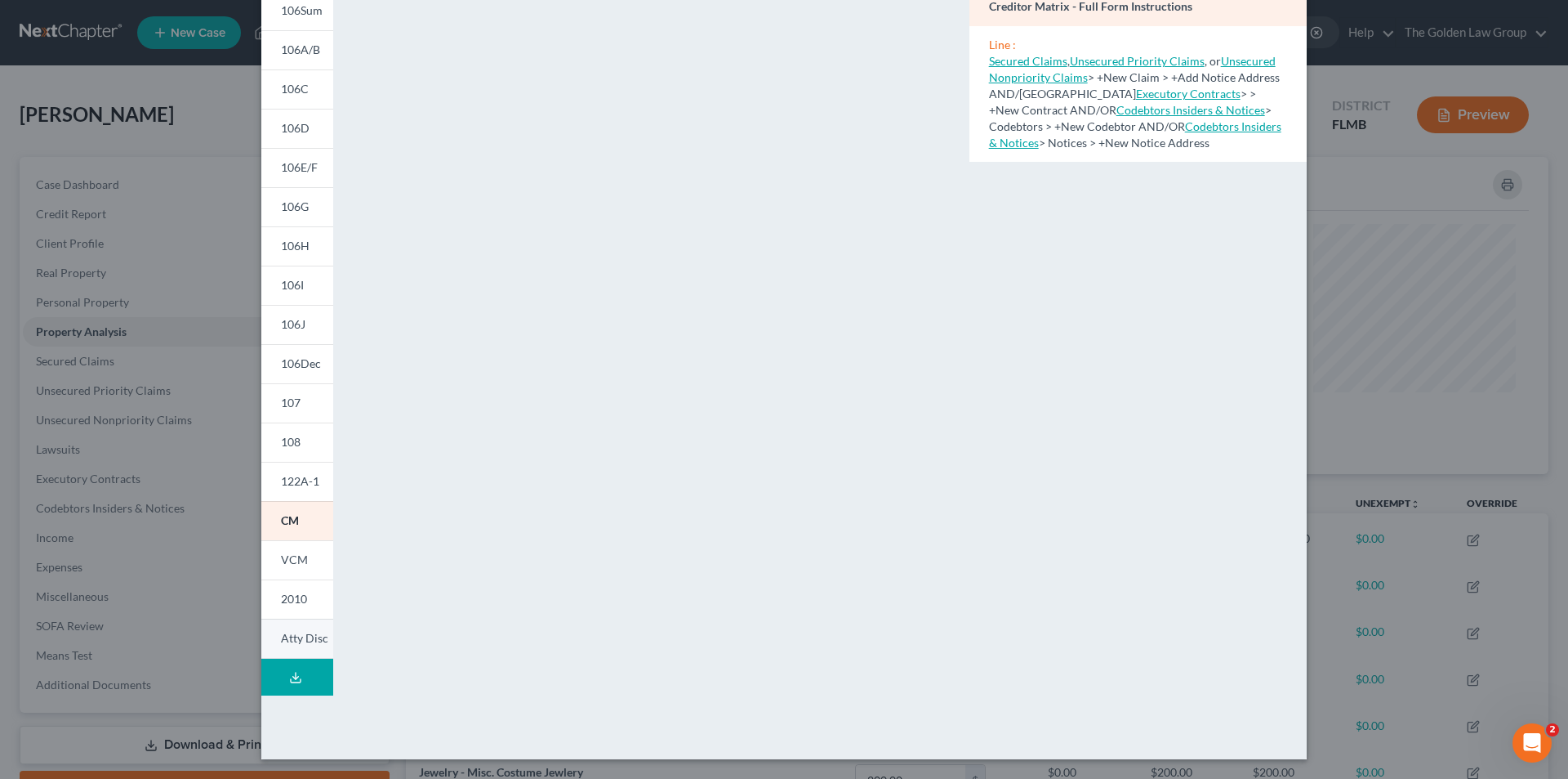
click at [295, 652] on link "Atty Disc" at bounding box center [297, 639] width 72 height 40
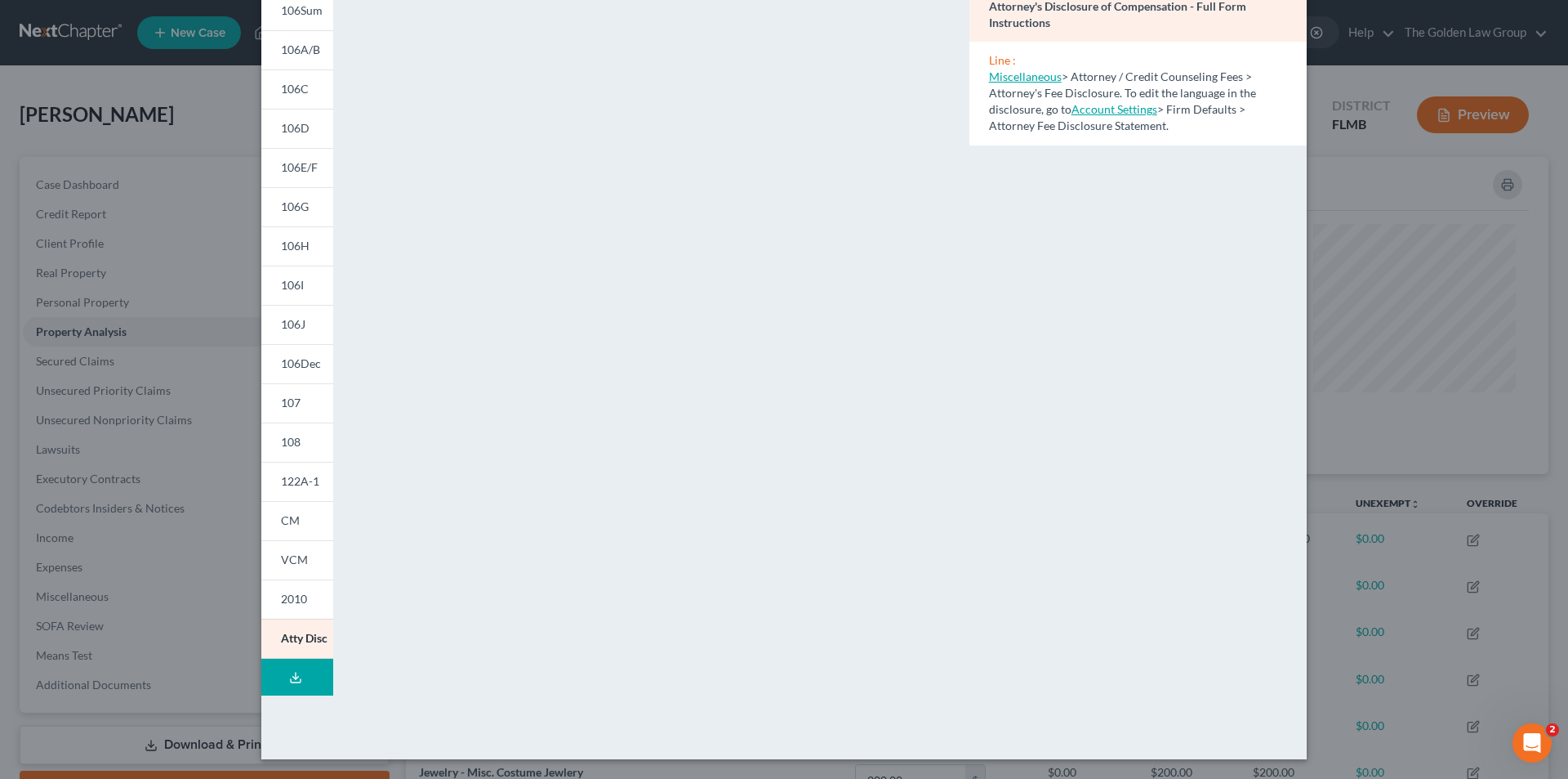
click at [200, 379] on div "Petition Preview Attorney's Disclosure of Compensation × 101 106Sum 106A/B 106C…" at bounding box center [784, 389] width 1568 height 779
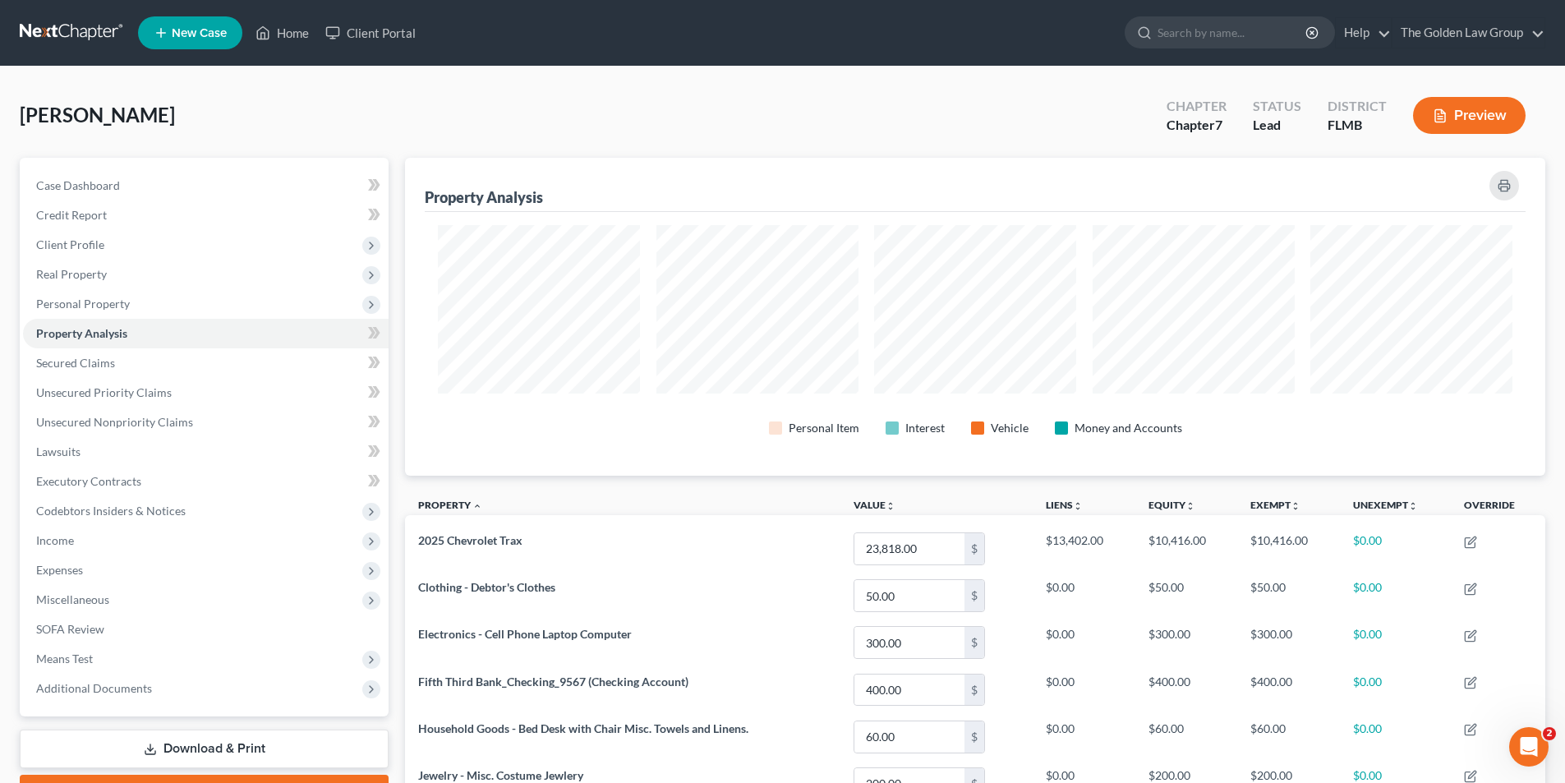
scroll to position [821142, 820320]
click at [1163, 39] on input "search" at bounding box center [1232, 32] width 150 height 30
